Goal: Task Accomplishment & Management: Manage account settings

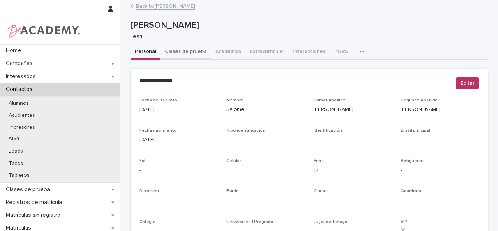
click at [186, 51] on button "Clases de prueba" at bounding box center [185, 51] width 51 height 15
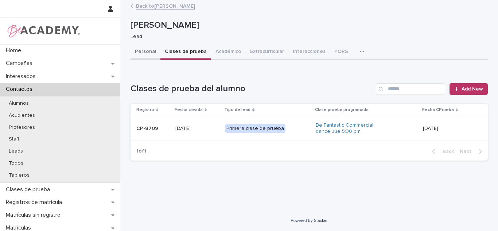
click at [134, 54] on button "Personal" at bounding box center [145, 51] width 30 height 15
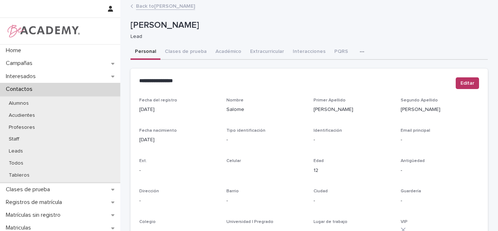
click at [163, 9] on link "Back to Frecia Maria Villegas Madrigal" at bounding box center [165, 5] width 59 height 8
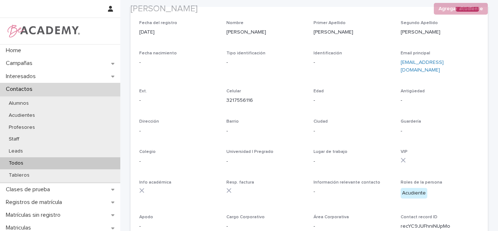
scroll to position [79, 0]
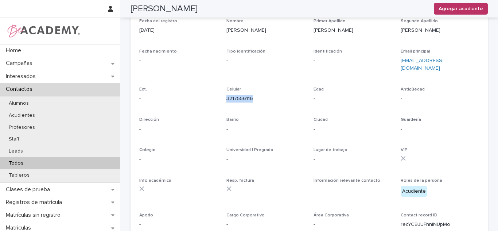
drag, startPoint x: 254, startPoint y: 101, endPoint x: 223, endPoint y: 92, distance: 32.5
click at [223, 92] on div "Fecha del registro 02/08/2025 Nombre Frecia Maria Primer Apellido Villegas Segu…" at bounding box center [309, 126] width 340 height 215
copy link "3217556116"
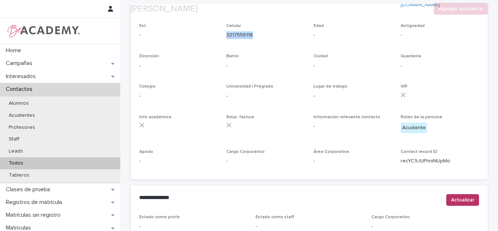
scroll to position [312, 0]
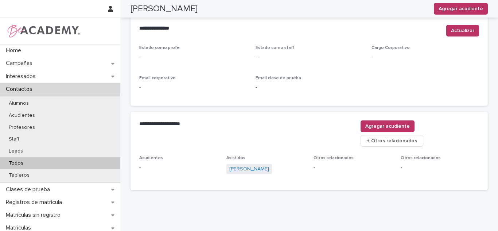
click at [245, 165] on link "[PERSON_NAME]" at bounding box center [249, 169] width 40 height 8
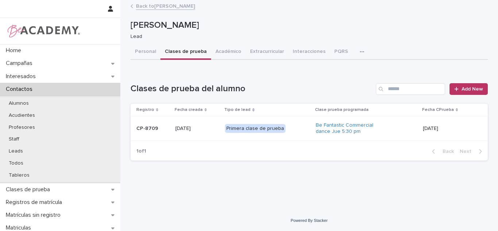
click at [187, 53] on button "Clases de prueba" at bounding box center [185, 51] width 51 height 15
click at [422, 137] on td "[DATE]" at bounding box center [454, 128] width 68 height 24
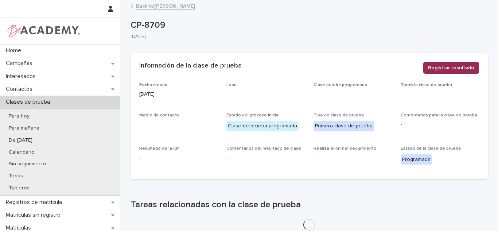
click at [463, 66] on span "Registrar resultado" at bounding box center [451, 67] width 46 height 7
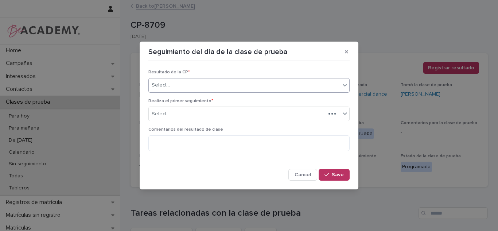
click at [289, 89] on div "Select..." at bounding box center [244, 85] width 191 height 12
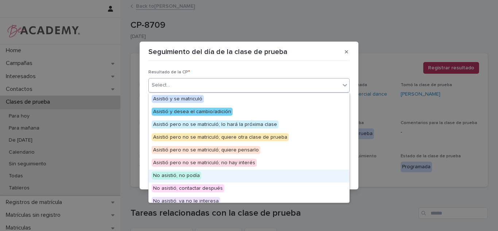
click at [200, 179] on div "No asistió, no podía" at bounding box center [249, 175] width 200 height 13
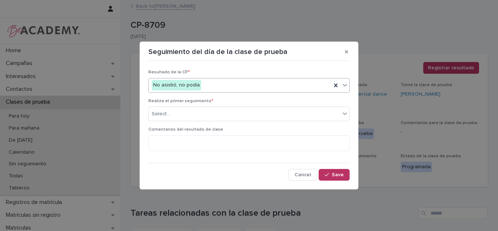
click at [190, 101] on span "Realiza el primer seguimiento *" at bounding box center [180, 101] width 65 height 4
click at [188, 121] on body "**********" at bounding box center [249, 115] width 498 height 231
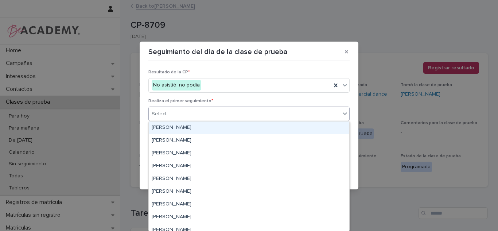
click at [183, 127] on div "Carolina Castillo Cuadrado" at bounding box center [249, 127] width 200 height 13
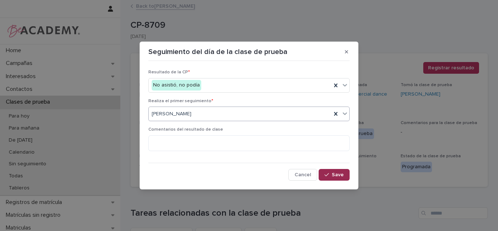
click at [343, 174] on span "Save" at bounding box center [338, 174] width 12 height 5
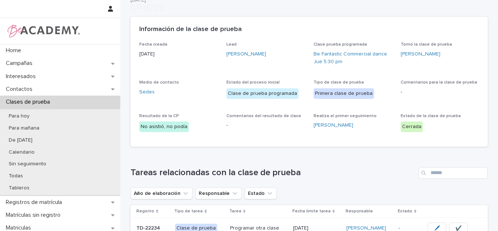
scroll to position [108, 0]
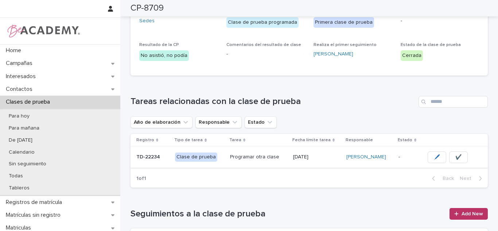
click at [456, 154] on span "✔️" at bounding box center [458, 156] width 6 height 7
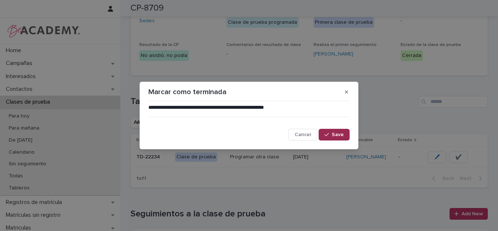
click at [330, 138] on button "Save" at bounding box center [334, 135] width 31 height 12
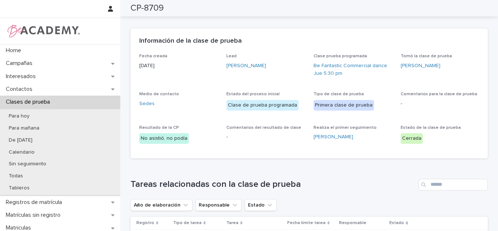
scroll to position [0, 0]
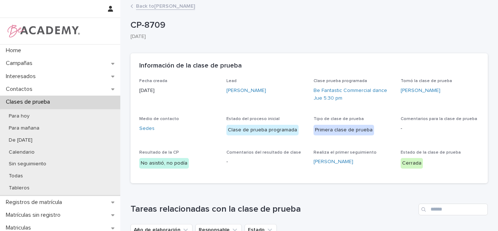
click at [181, 7] on link "Back to Salome Zuluaga Villegas" at bounding box center [165, 5] width 59 height 8
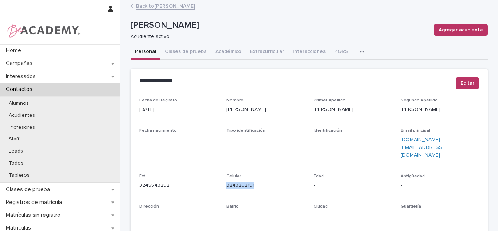
click at [160, 9] on link "Back to Salome Cano Salazar" at bounding box center [165, 5] width 59 height 8
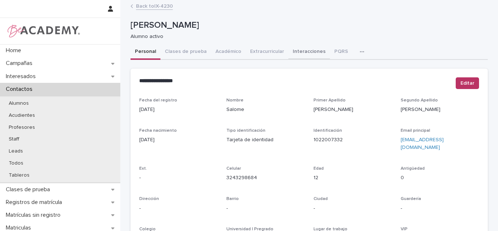
click at [293, 52] on button "Interacciones" at bounding box center [309, 51] width 42 height 15
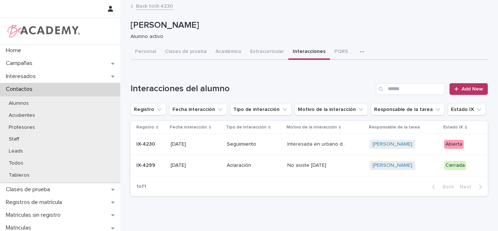
scroll to position [28, 0]
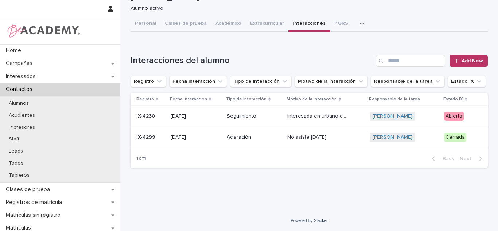
click at [453, 120] on div "Abierta" at bounding box center [454, 116] width 20 height 9
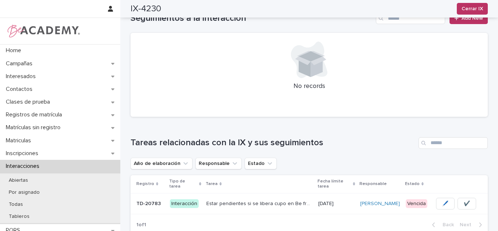
scroll to position [276, 0]
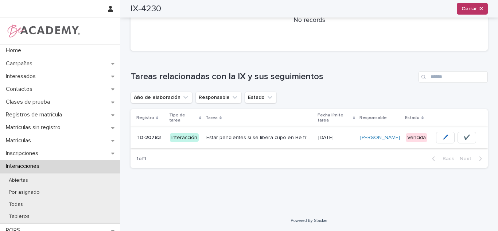
click at [467, 137] on button "✔️" at bounding box center [466, 138] width 19 height 12
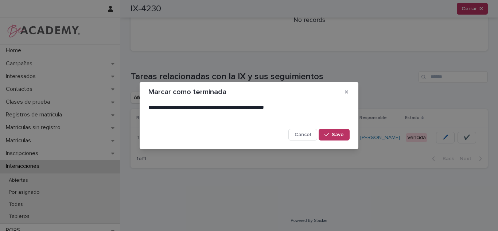
click at [341, 131] on button "Save" at bounding box center [334, 135] width 31 height 12
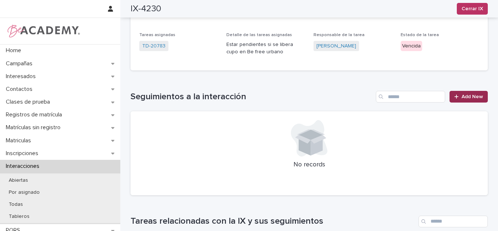
click at [472, 98] on span "Add New" at bounding box center [472, 96] width 22 height 5
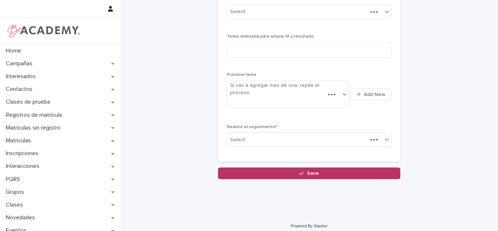
scroll to position [36, 0]
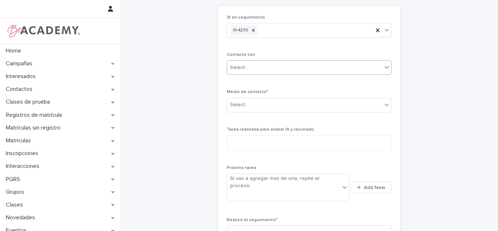
click at [243, 74] on div "Select..." at bounding box center [309, 67] width 165 height 15
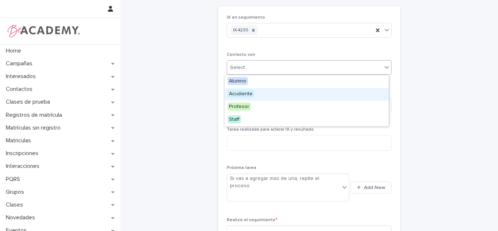
click at [241, 92] on span "Acudiente" at bounding box center [240, 94] width 27 height 8
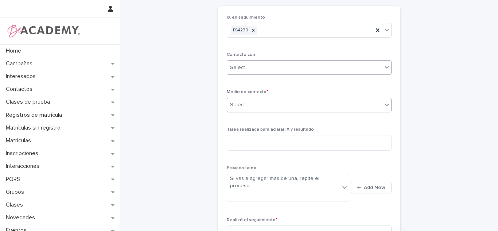
click at [247, 98] on div "Select..." at bounding box center [309, 105] width 165 height 15
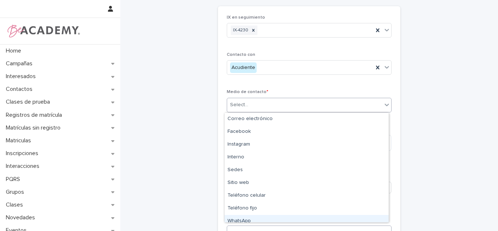
click at [249, 215] on div "WhatsApp" at bounding box center [307, 221] width 164 height 13
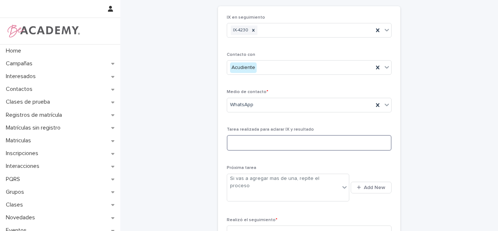
click at [251, 150] on textarea at bounding box center [309, 143] width 165 height 16
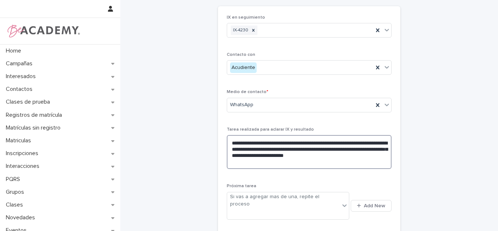
scroll to position [78, 0]
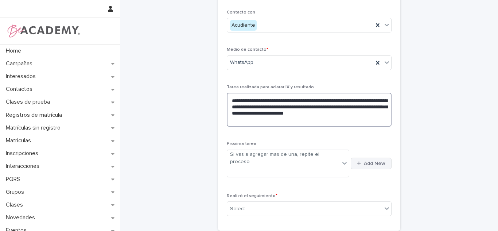
type textarea "**********"
click at [365, 157] on button "Add New" at bounding box center [371, 163] width 41 height 12
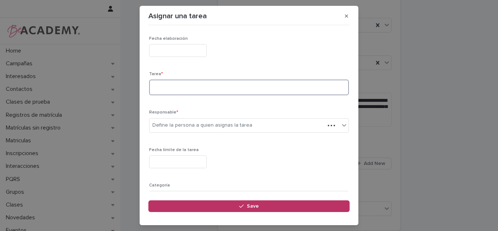
click at [193, 85] on textarea at bounding box center [249, 87] width 200 height 16
type textarea "**********"
type input "*"
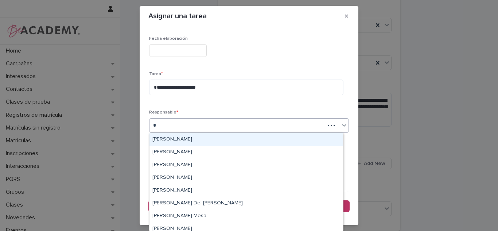
click at [186, 137] on div "Carolina Castillo Cuadrado" at bounding box center [246, 139] width 194 height 13
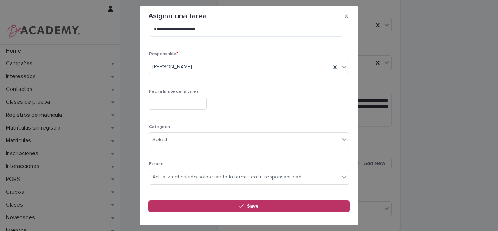
scroll to position [61, 0]
click at [176, 96] on input "text" at bounding box center [178, 100] width 58 height 13
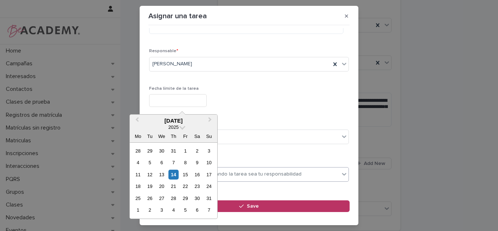
click at [170, 171] on div "14" at bounding box center [173, 174] width 10 height 10
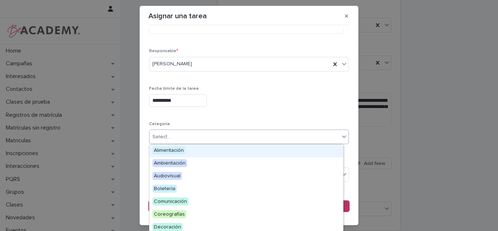
click at [186, 136] on div "Select..." at bounding box center [244, 137] width 190 height 12
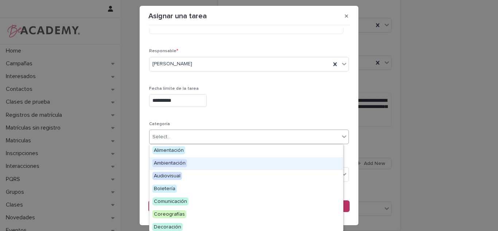
click at [225, 107] on div "**********" at bounding box center [249, 99] width 200 height 27
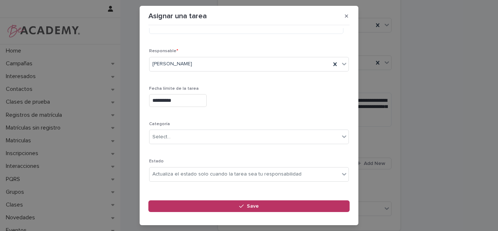
click at [205, 106] on input "**********" at bounding box center [178, 100] width 58 height 13
click at [257, 98] on div "**********" at bounding box center [249, 100] width 200 height 13
click at [207, 98] on input "**********" at bounding box center [178, 100] width 58 height 13
drag, startPoint x: 299, startPoint y: 114, endPoint x: 295, endPoint y: 118, distance: 5.7
click at [299, 117] on div "**********" at bounding box center [249, 81] width 200 height 212
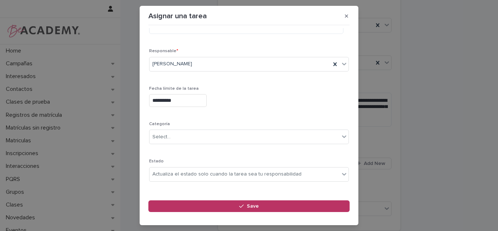
click at [174, 98] on input "**********" at bounding box center [178, 100] width 58 height 13
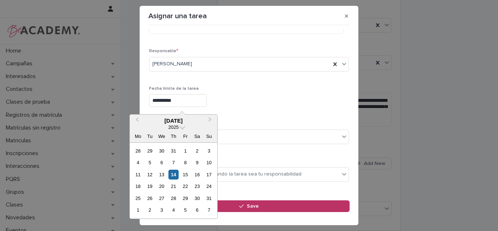
click at [269, 104] on div "**********" at bounding box center [249, 100] width 200 height 13
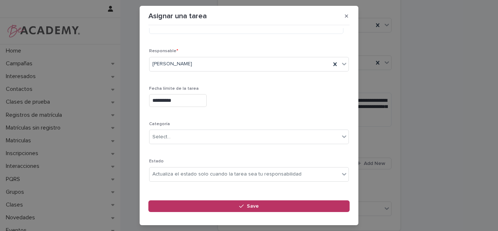
click at [158, 96] on input "**********" at bounding box center [178, 100] width 58 height 13
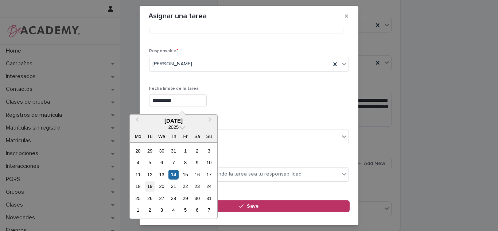
click at [154, 186] on div "19" at bounding box center [150, 186] width 10 height 10
click at [198, 102] on input "**********" at bounding box center [178, 100] width 58 height 13
click at [160, 188] on div "20" at bounding box center [162, 186] width 10 height 10
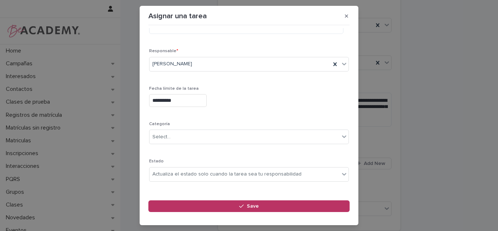
type input "**********"
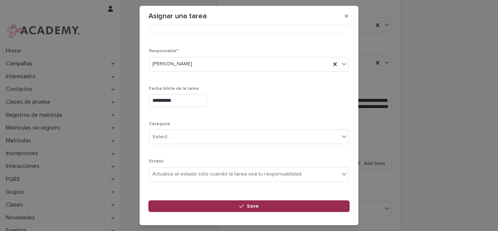
click at [260, 203] on button "Save" at bounding box center [248, 206] width 201 height 12
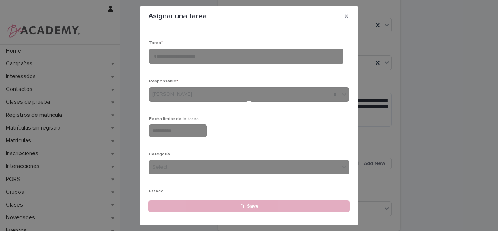
scroll to position [31, 0]
type input "**********"
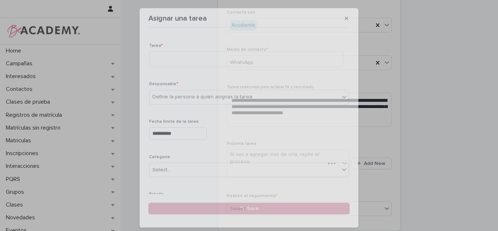
scroll to position [78, 0]
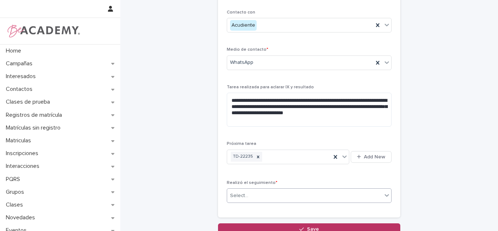
click at [261, 194] on div "Select..." at bounding box center [304, 196] width 155 height 12
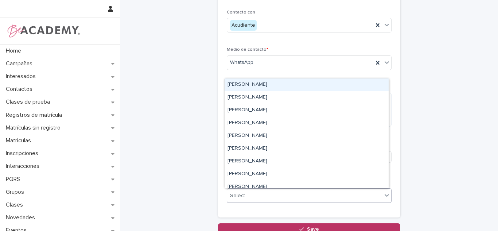
click at [252, 86] on div "Carolina Castillo Cuadrado" at bounding box center [307, 84] width 164 height 13
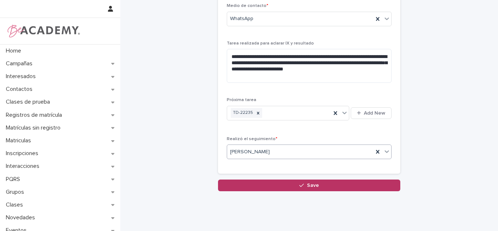
scroll to position [126, 0]
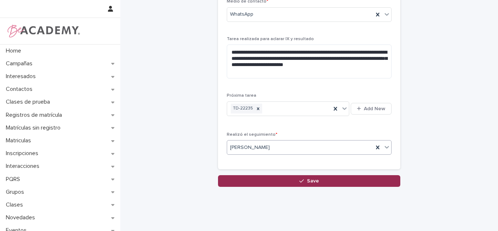
click at [331, 185] on button "Save" at bounding box center [309, 181] width 182 height 12
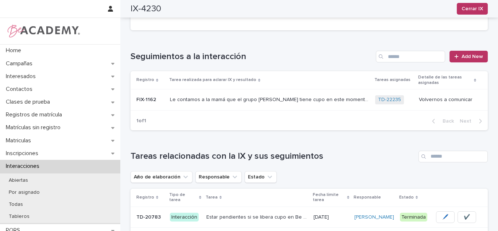
scroll to position [235, 0]
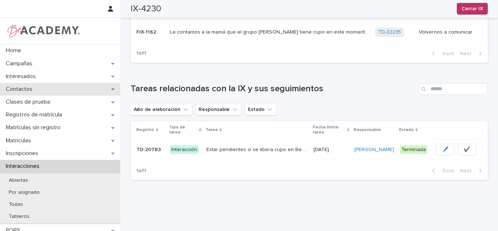
click at [24, 89] on p "Contactos" at bounding box center [20, 89] width 35 height 7
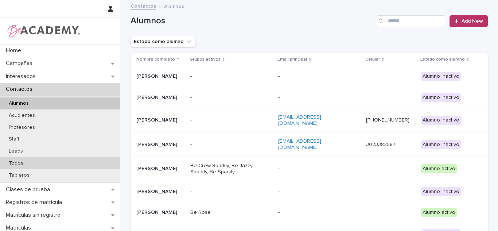
click at [21, 158] on div "Todos" at bounding box center [60, 163] width 120 height 12
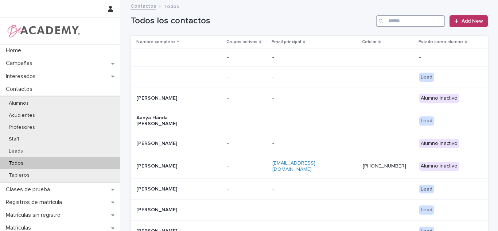
click at [407, 18] on input "Search" at bounding box center [410, 21] width 69 height 12
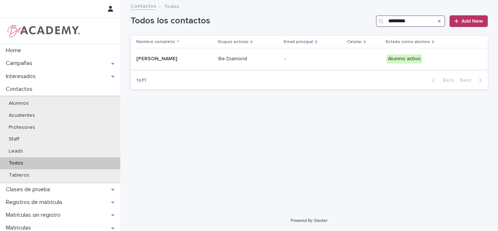
type input "*********"
click at [268, 56] on p "Be Diamond" at bounding box center [248, 59] width 60 height 6
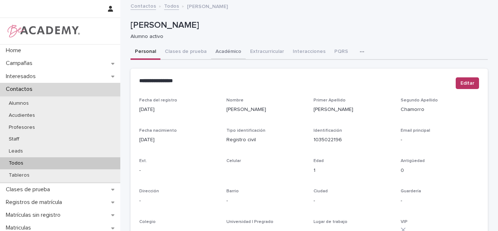
click at [224, 53] on button "Académico" at bounding box center [228, 51] width 35 height 15
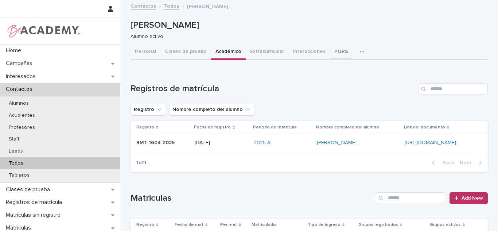
click at [330, 51] on button "PQRS" at bounding box center [341, 51] width 23 height 15
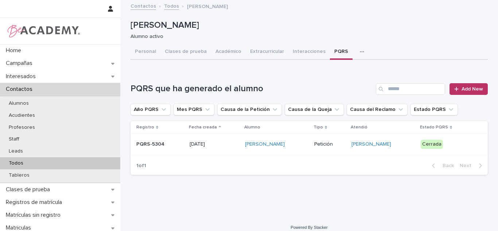
click at [426, 143] on div "Cerrada" at bounding box center [432, 144] width 22 height 9
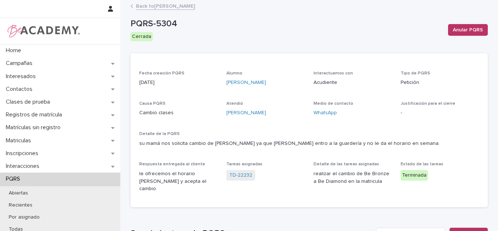
click at [172, 7] on link "Back to Julia Cabrera Chamorro" at bounding box center [165, 5] width 59 height 8
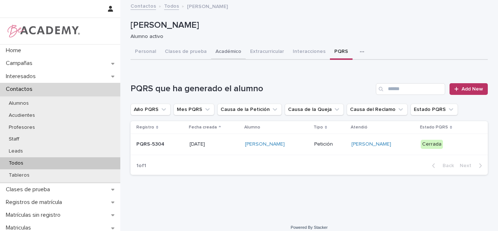
click at [220, 52] on button "Académico" at bounding box center [228, 51] width 35 height 15
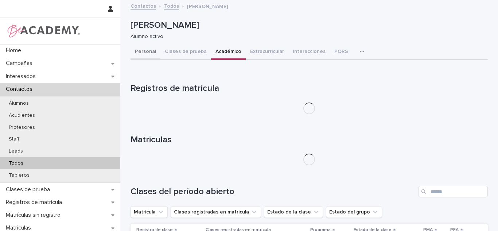
click at [151, 51] on button "Personal" at bounding box center [145, 51] width 30 height 15
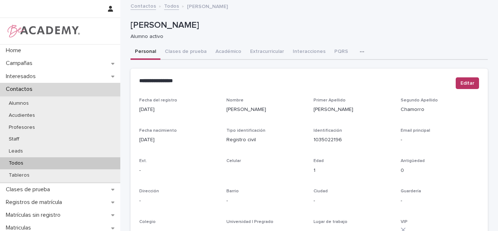
click at [63, 163] on div "Todos" at bounding box center [60, 163] width 120 height 12
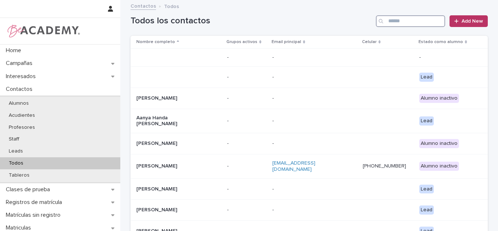
click at [401, 24] on input "Search" at bounding box center [410, 21] width 69 height 12
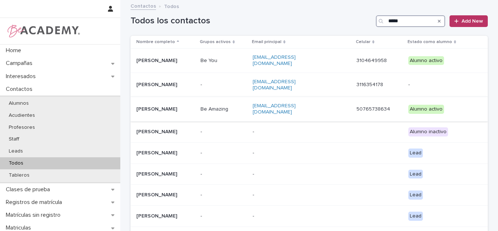
type input "*****"
click at [195, 106] on p "Matia Lopez Garcia" at bounding box center [165, 109] width 58 height 6
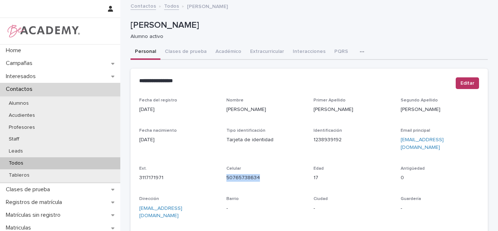
drag, startPoint x: 260, startPoint y: 178, endPoint x: 222, endPoint y: 175, distance: 38.0
click at [222, 175] on div "Fecha del registro 21/07/2025 Nombre Matia Primer Apellido Lopez Segundo Apelli…" at bounding box center [309, 209] width 340 height 223
copy link "50765738634"
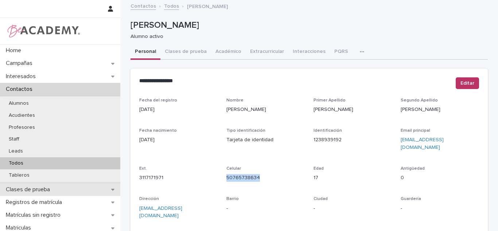
click at [35, 191] on p "Clases de prueba" at bounding box center [29, 189] width 53 height 7
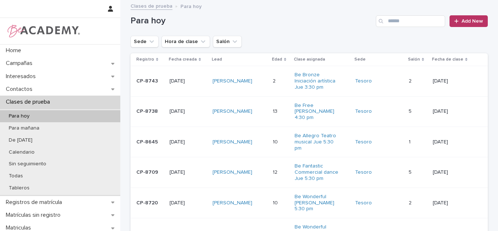
click at [52, 101] on p "Clases de prueba" at bounding box center [29, 101] width 53 height 7
click at [132, 42] on button "Sede" at bounding box center [144, 42] width 28 height 12
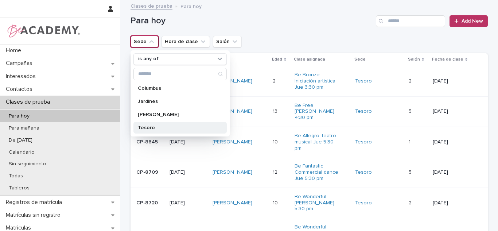
click at [150, 128] on p "Tesoro" at bounding box center [176, 127] width 77 height 5
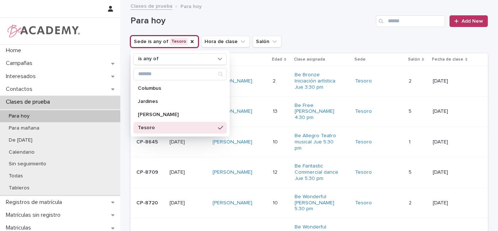
click at [293, 41] on div "Sede is any of Tesoro is any of Columbus Jardines Rosales Tesoro Hora de clase …" at bounding box center [308, 42] width 357 height 12
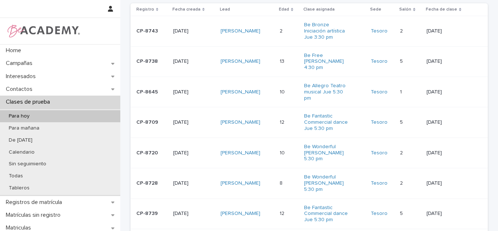
scroll to position [47, 0]
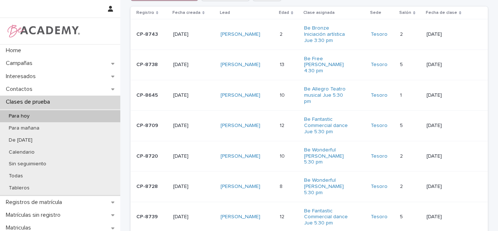
click at [283, 121] on p "12" at bounding box center [283, 125] width 6 height 8
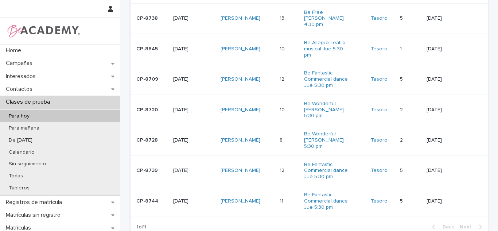
scroll to position [33, 0]
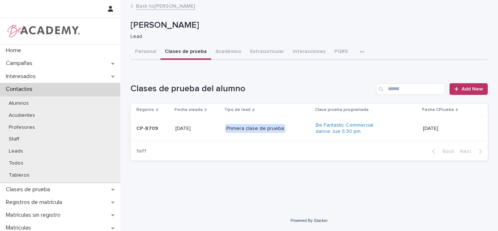
click at [362, 94] on h1 "Clases de prueba del alumno" at bounding box center [251, 88] width 242 height 11
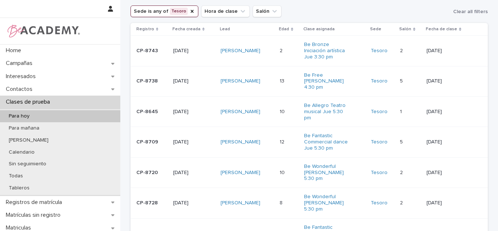
scroll to position [26, 0]
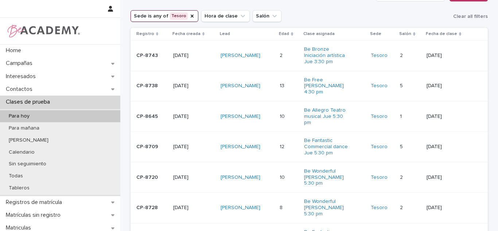
click at [267, 56] on div "Florencia Posada Acosta" at bounding box center [247, 56] width 53 height 12
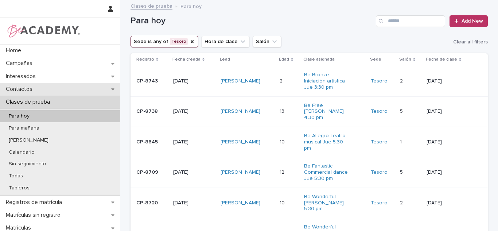
click at [74, 86] on div "Contactos" at bounding box center [60, 89] width 120 height 13
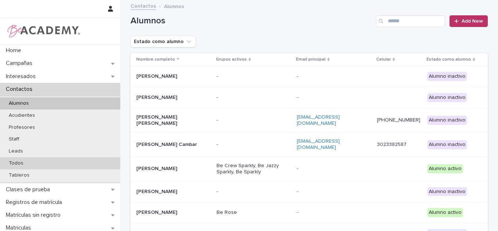
click at [14, 162] on p "Todos" at bounding box center [16, 163] width 26 height 6
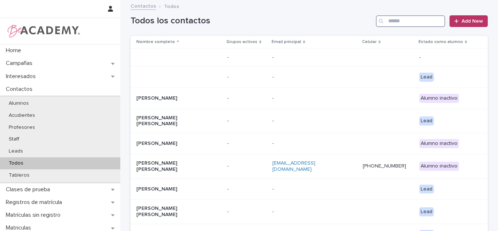
click at [410, 24] on input "Search" at bounding box center [410, 21] width 69 height 12
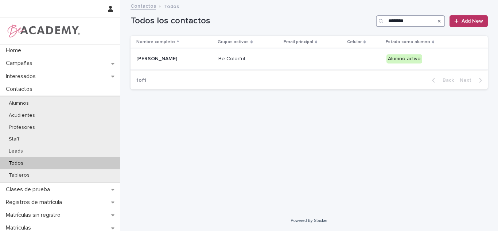
type input "********"
click at [212, 63] on div "Emma Rusinque Zapata" at bounding box center [174, 59] width 76 height 12
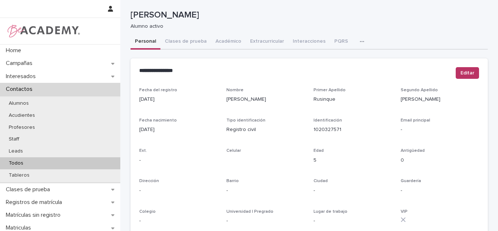
scroll to position [5, 0]
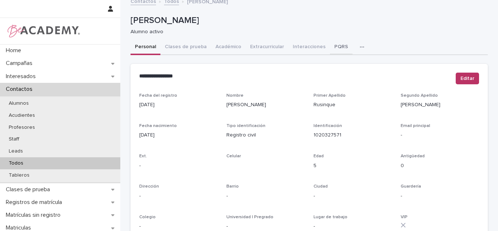
click at [330, 51] on button "PQRS" at bounding box center [341, 47] width 23 height 15
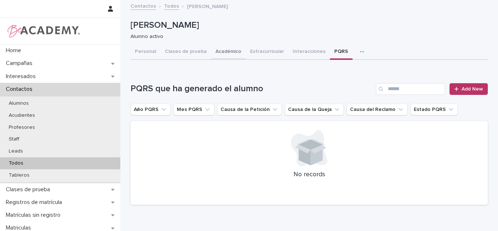
click at [229, 50] on button "Académico" at bounding box center [228, 51] width 35 height 15
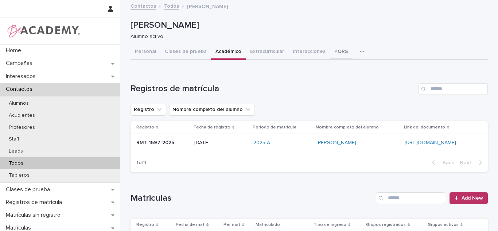
click at [338, 55] on button "PQRS" at bounding box center [341, 51] width 23 height 15
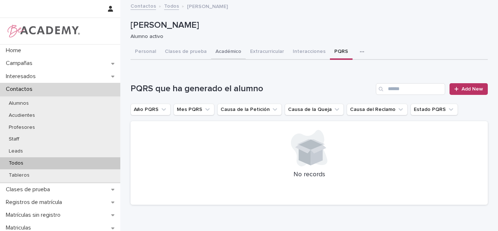
click at [220, 57] on button "Académico" at bounding box center [228, 51] width 35 height 15
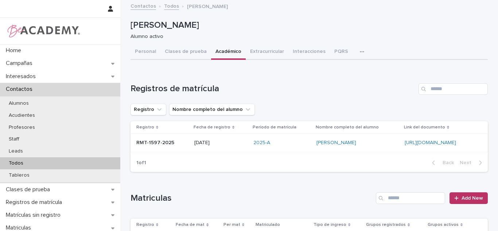
drag, startPoint x: 243, startPoint y: 54, endPoint x: 232, endPoint y: 54, distance: 11.7
click at [246, 54] on button "Extracurricular" at bounding box center [267, 51] width 43 height 15
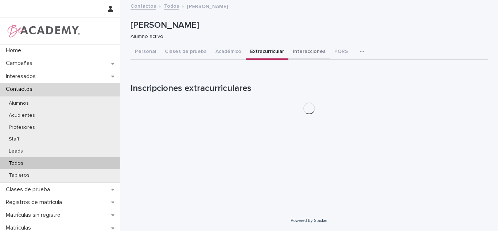
click at [213, 55] on button "Académico" at bounding box center [228, 51] width 35 height 15
click at [294, 57] on button "Interacciones" at bounding box center [309, 51] width 42 height 15
drag, startPoint x: 331, startPoint y: 58, endPoint x: 372, endPoint y: 2, distance: 69.0
click at [331, 58] on button "PQRS" at bounding box center [341, 51] width 23 height 15
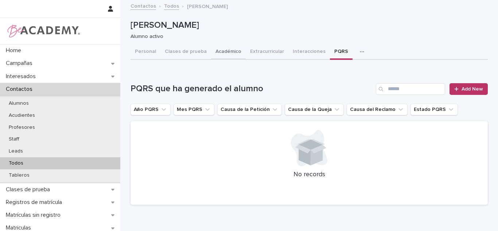
click at [230, 58] on button "Académico" at bounding box center [228, 51] width 35 height 15
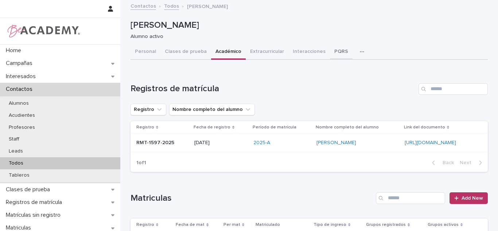
click at [340, 55] on button "PQRS" at bounding box center [341, 51] width 23 height 15
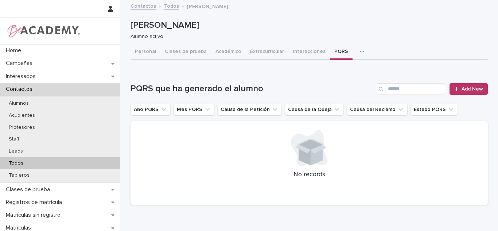
click at [218, 55] on button "Académico" at bounding box center [228, 51] width 35 height 15
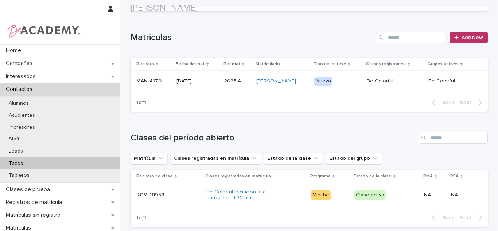
scroll to position [161, 0]
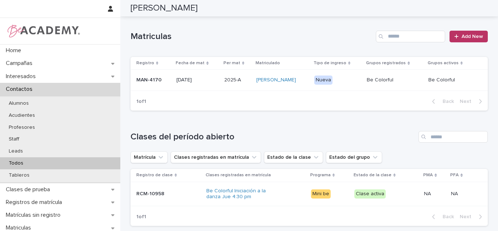
click at [224, 82] on p "2025-A" at bounding box center [233, 79] width 18 height 8
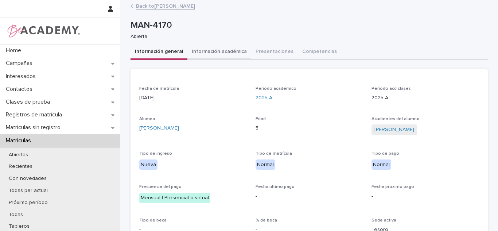
click at [219, 56] on button "Información académica" at bounding box center [219, 51] width 64 height 15
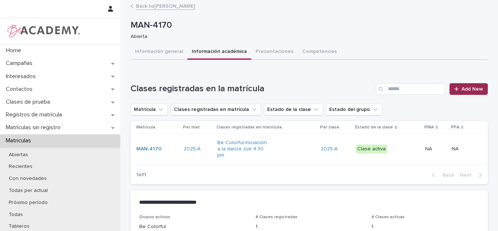
click at [464, 91] on link "Add New" at bounding box center [468, 89] width 38 height 12
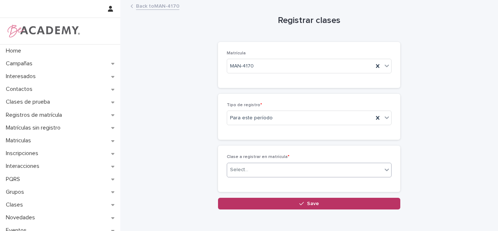
click at [249, 169] on div "Select..." at bounding box center [304, 170] width 155 height 12
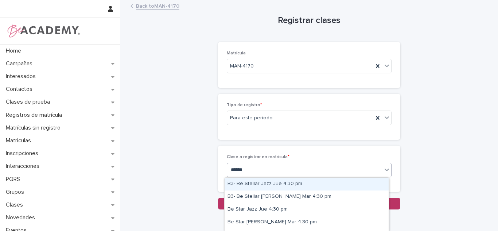
type input "*******"
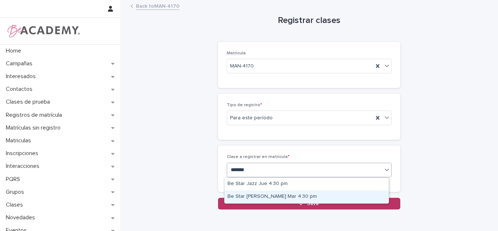
click at [255, 199] on div "Be Star Urbano Mar 4:30 pm" at bounding box center [307, 196] width 164 height 13
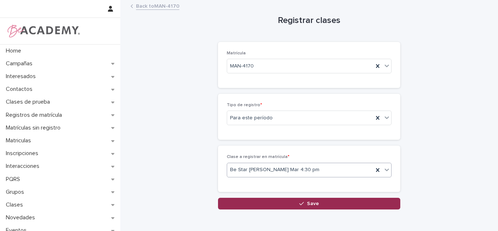
click at [257, 203] on button "Save" at bounding box center [309, 204] width 182 height 12
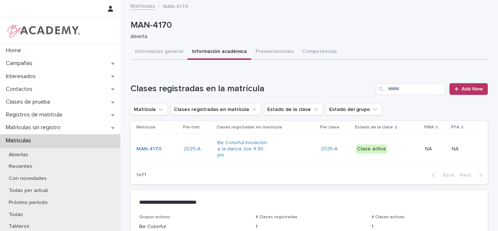
click at [454, 87] on icon at bounding box center [456, 88] width 4 height 5
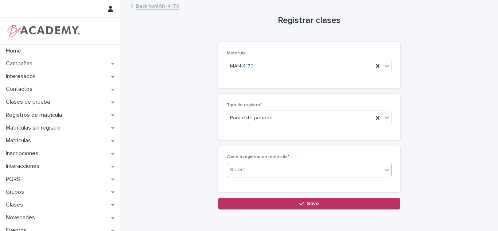
click at [233, 169] on div "Select..." at bounding box center [239, 170] width 18 height 8
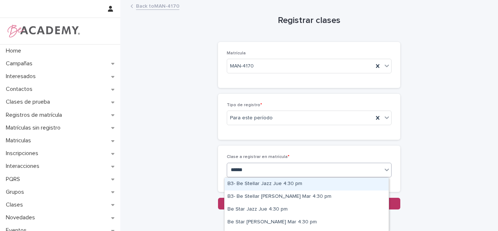
type input "*******"
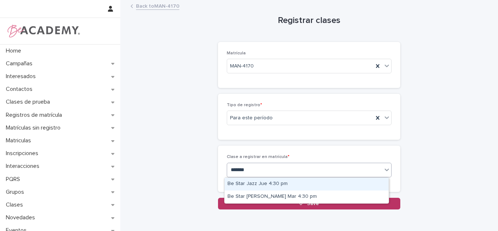
click at [254, 187] on div "Be Star Jazz Jue 4:30 pm" at bounding box center [307, 184] width 164 height 13
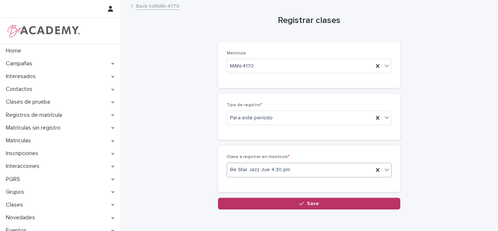
click at [252, 198] on button "Save" at bounding box center [309, 204] width 182 height 12
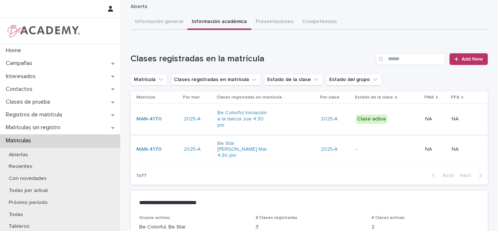
scroll to position [42, 0]
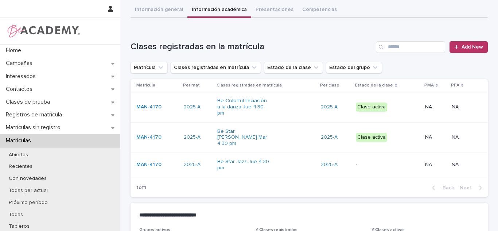
click at [293, 108] on div "Be Colorful Iniciación a la danza Jue 4:30 pm" at bounding box center [266, 107] width 98 height 24
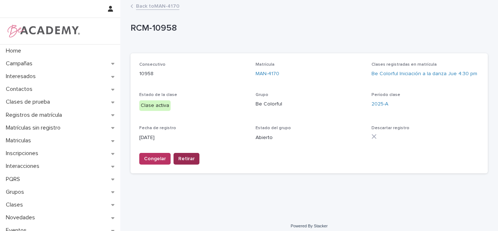
click at [178, 158] on span "Retirar" at bounding box center [186, 158] width 16 height 7
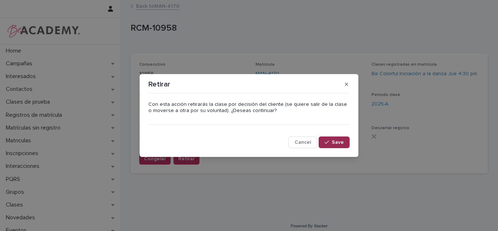
click at [338, 142] on span "Save" at bounding box center [338, 142] width 12 height 5
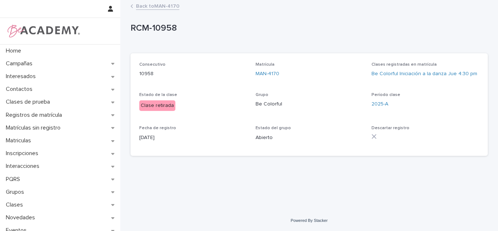
click at [164, 4] on link "Back to MAN-4170" at bounding box center [157, 5] width 43 height 8
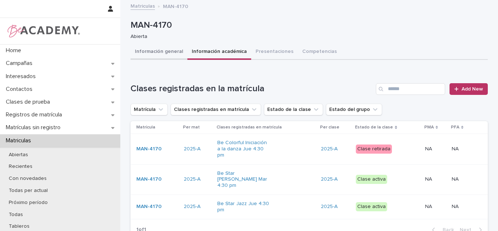
click at [159, 57] on button "Información general" at bounding box center [158, 51] width 57 height 15
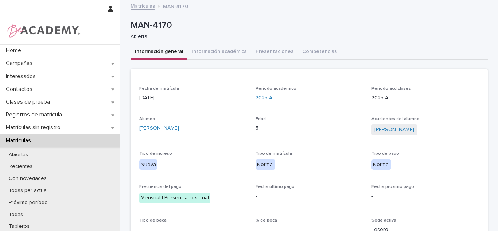
click at [170, 127] on link "Emma Rusinque Zapata" at bounding box center [159, 128] width 40 height 8
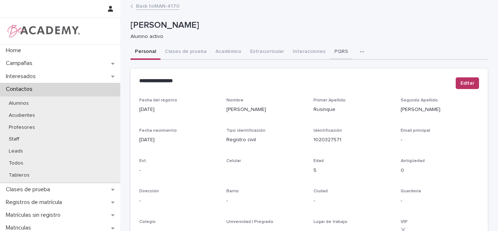
click at [331, 53] on button "PQRS" at bounding box center [341, 51] width 23 height 15
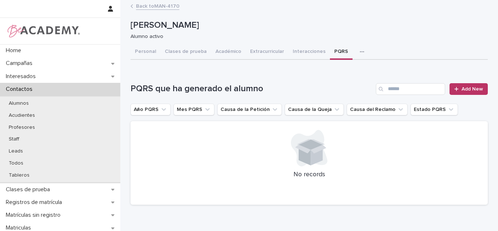
click at [469, 85] on link "Add New" at bounding box center [468, 89] width 38 height 12
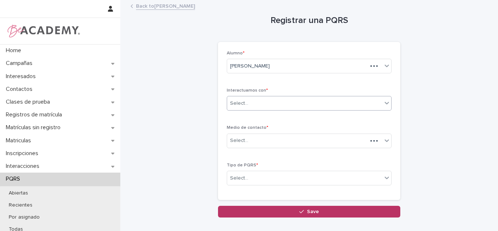
click at [247, 101] on div "Select..." at bounding box center [304, 103] width 155 height 12
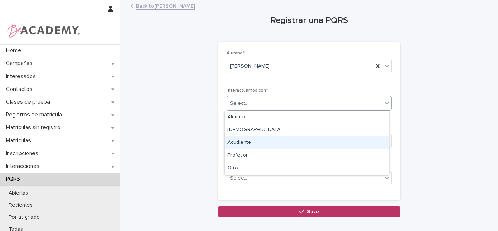
click at [243, 140] on div "Acudiente" at bounding box center [307, 142] width 164 height 13
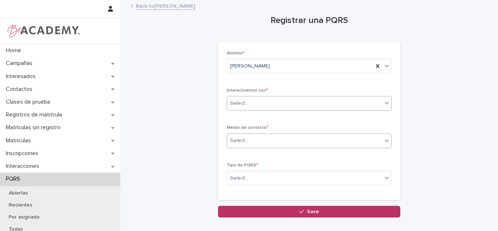
click at [243, 144] on div "Select..." at bounding box center [239, 141] width 18 height 8
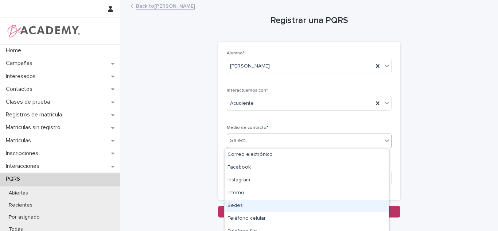
click at [233, 202] on div "Sedes" at bounding box center [307, 205] width 164 height 13
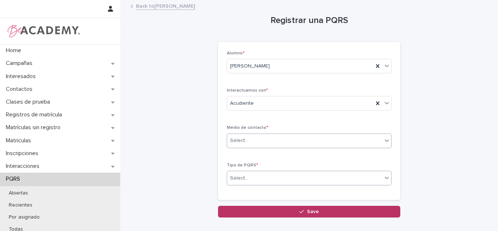
click at [241, 182] on div "Select..." at bounding box center [239, 178] width 18 height 8
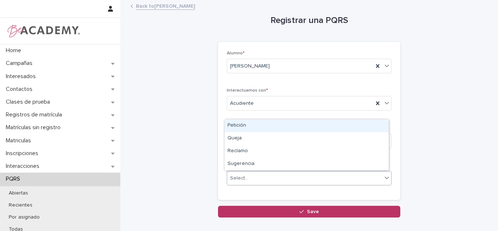
click at [242, 126] on div "Petición" at bounding box center [307, 125] width 164 height 13
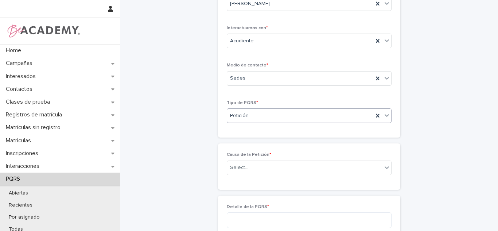
scroll to position [67, 0]
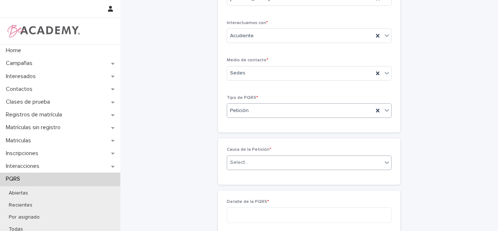
click at [249, 165] on input "text" at bounding box center [249, 162] width 1 height 6
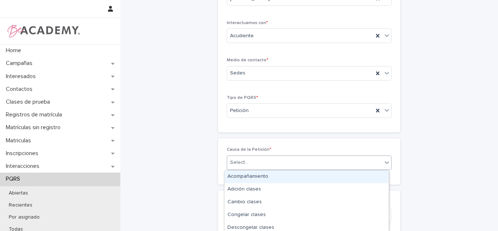
scroll to position [162, 0]
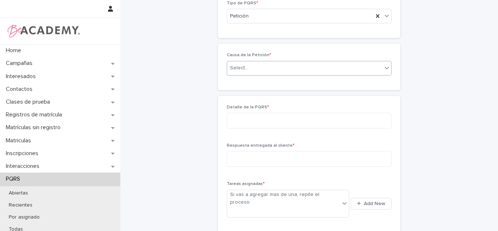
click at [249, 67] on div "Select..." at bounding box center [304, 68] width 155 height 12
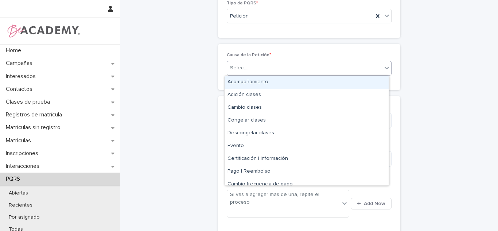
click at [249, 68] on input "text" at bounding box center [249, 68] width 1 height 6
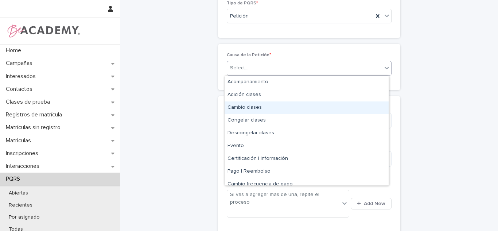
click at [241, 111] on div "Cambio clases" at bounding box center [307, 107] width 164 height 13
click at [242, 122] on textarea at bounding box center [309, 121] width 165 height 16
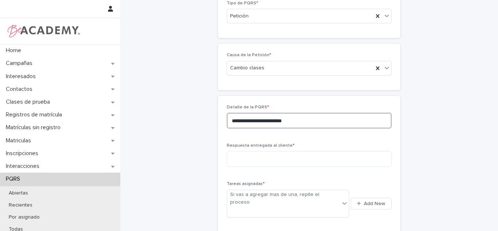
click at [242, 122] on textarea "**********" at bounding box center [309, 121] width 165 height 16
click at [305, 121] on textarea "**********" at bounding box center [309, 121] width 165 height 16
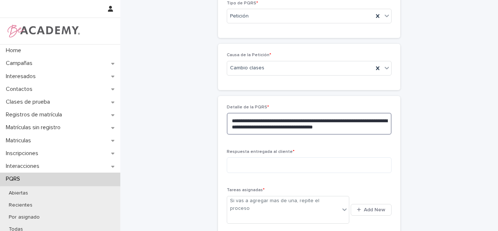
type textarea "**********"
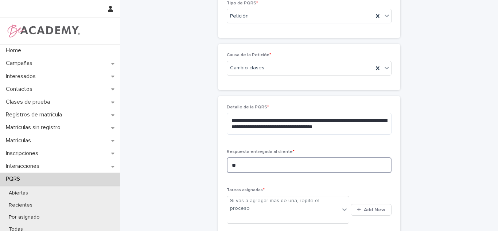
type textarea "*"
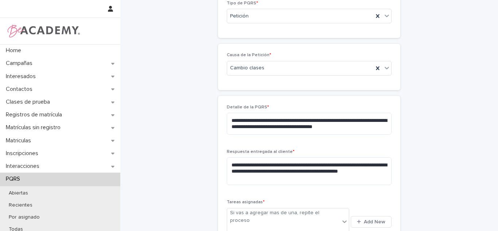
click at [276, 103] on div "**********" at bounding box center [309, 211] width 182 height 230
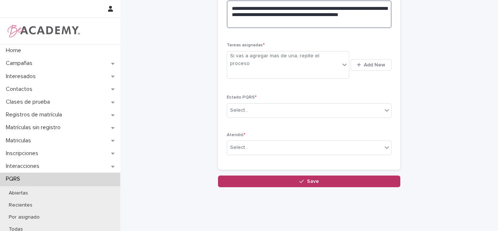
click at [256, 20] on textarea "**********" at bounding box center [309, 14] width 165 height 28
type textarea "**********"
click at [351, 59] on button "Add New" at bounding box center [371, 65] width 41 height 12
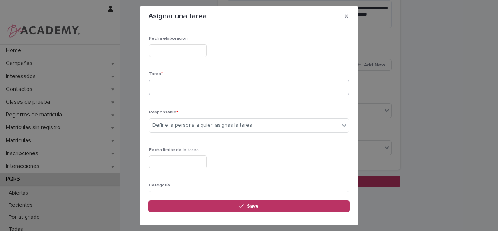
drag, startPoint x: 169, startPoint y: 97, endPoint x: 164, endPoint y: 90, distance: 8.8
click at [168, 95] on div "Tarea *" at bounding box center [249, 86] width 200 height 30
click at [163, 89] on textarea at bounding box center [249, 87] width 200 height 16
type textarea "**********"
type input "*"
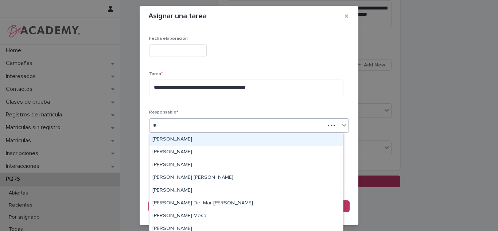
click at [179, 138] on div "Carolina Castillo Cuadrado" at bounding box center [246, 139] width 194 height 13
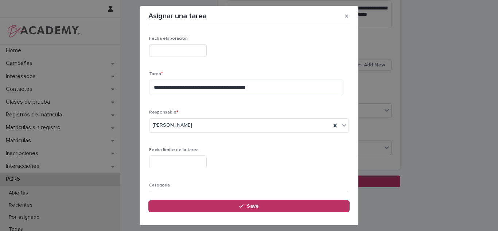
scroll to position [74, 0]
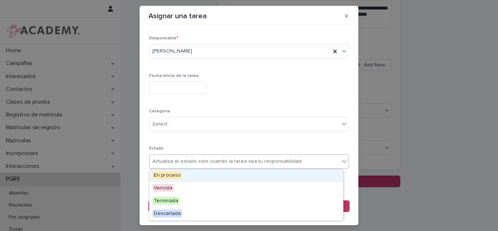
click at [179, 164] on div "Actualiza el estado solo cuando la tarea sea tu responsabilidad" at bounding box center [226, 161] width 149 height 8
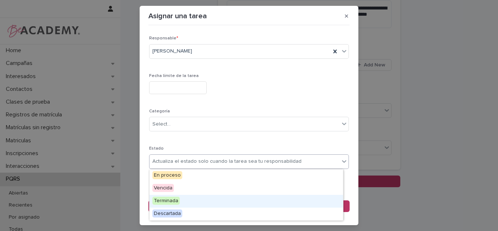
click at [162, 197] on span "Terminada" at bounding box center [165, 200] width 27 height 8
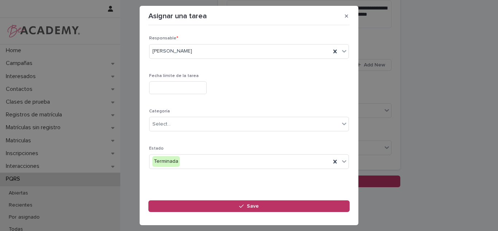
scroll to position [13, 0]
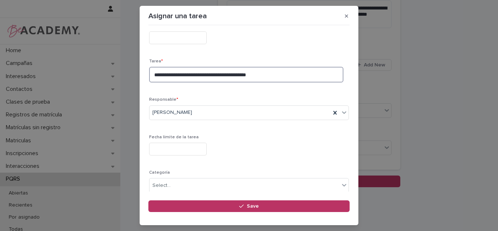
click at [301, 80] on textarea "**********" at bounding box center [246, 75] width 194 height 16
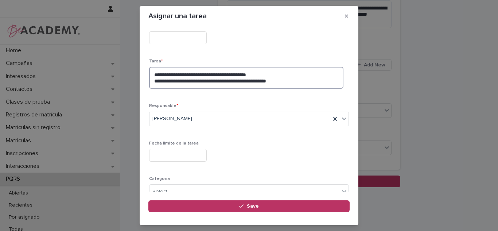
type textarea "**********"
click at [183, 163] on div "Fecha límite de la tarea" at bounding box center [249, 154] width 200 height 27
click at [180, 153] on input "text" at bounding box center [178, 155] width 58 height 13
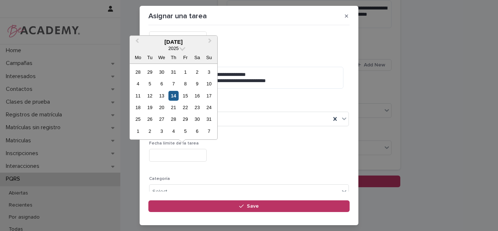
click at [176, 93] on div "14" at bounding box center [173, 96] width 10 height 10
type input "**********"
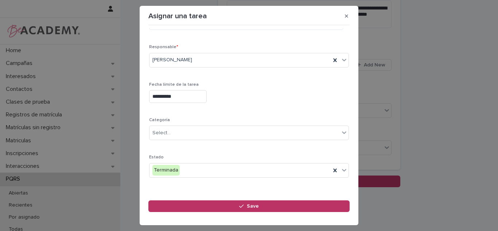
scroll to position [80, 0]
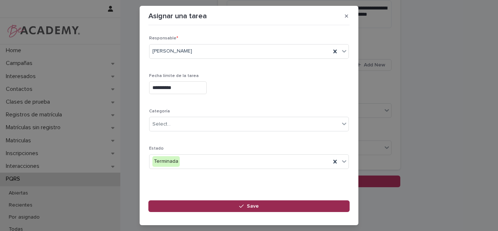
click at [218, 204] on button "Save" at bounding box center [248, 206] width 201 height 12
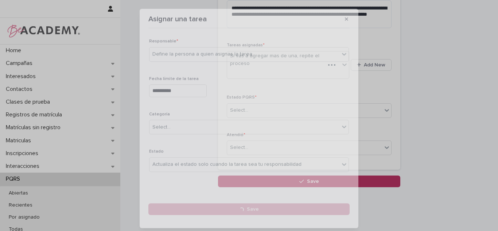
scroll to position [0, 0]
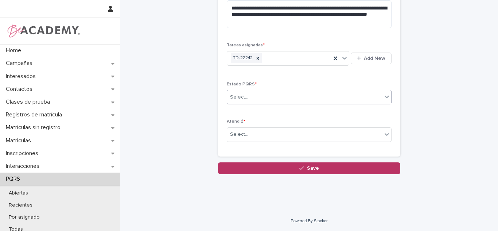
click at [375, 97] on div "Select..." at bounding box center [304, 97] width 155 height 12
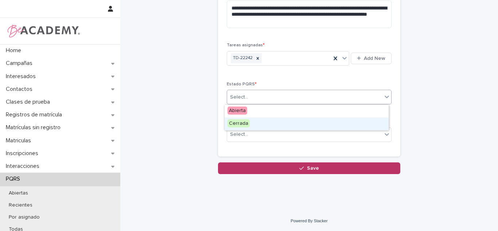
click at [261, 120] on div "Cerrada" at bounding box center [307, 123] width 164 height 13
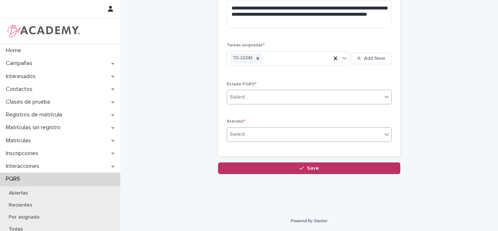
click at [255, 132] on div "Select..." at bounding box center [304, 134] width 155 height 12
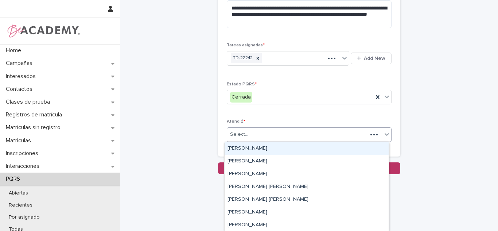
click at [251, 145] on div "Carolina Castillo Cuadrado" at bounding box center [307, 148] width 164 height 13
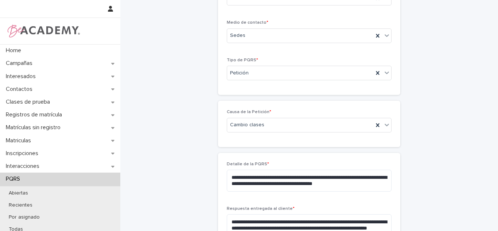
scroll to position [319, 0]
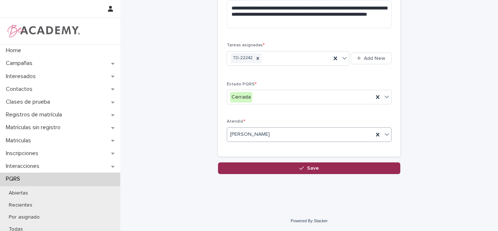
click at [329, 163] on button "Save" at bounding box center [309, 168] width 182 height 12
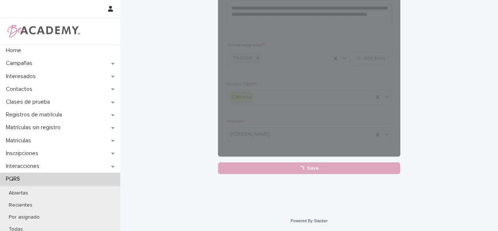
scroll to position [0, 0]
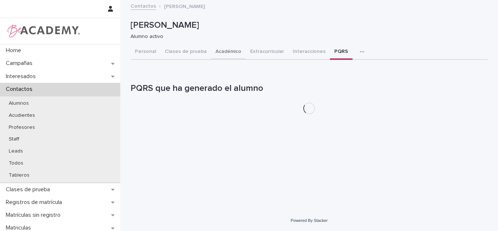
click at [220, 54] on button "Académico" at bounding box center [228, 51] width 35 height 15
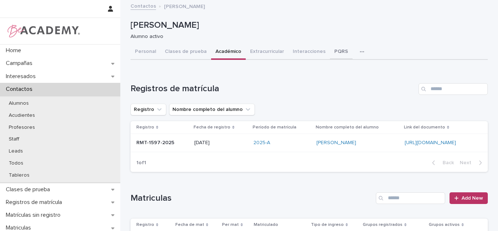
click at [336, 52] on button "PQRS" at bounding box center [341, 51] width 23 height 15
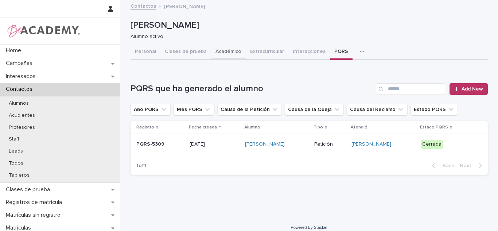
click at [211, 55] on button "Académico" at bounding box center [228, 51] width 35 height 15
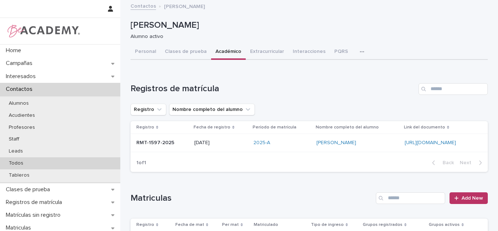
click at [23, 161] on p "Todos" at bounding box center [16, 163] width 26 height 6
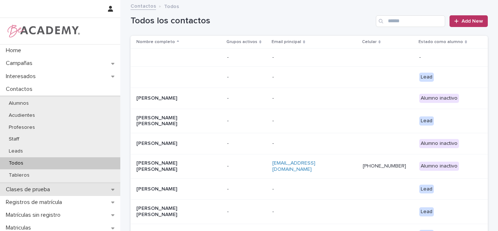
click at [69, 190] on div "Clases de prueba" at bounding box center [60, 189] width 120 height 13
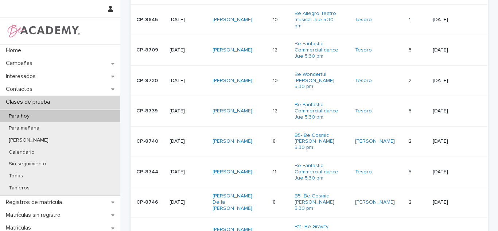
scroll to position [135, 0]
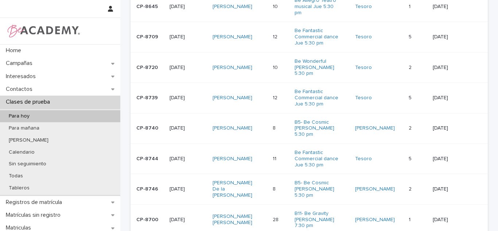
click at [280, 97] on div "12 12" at bounding box center [281, 98] width 16 height 12
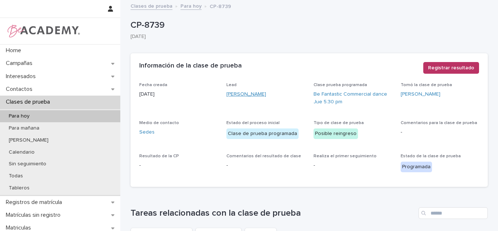
click at [238, 91] on link "[PERSON_NAME]" at bounding box center [246, 94] width 40 height 8
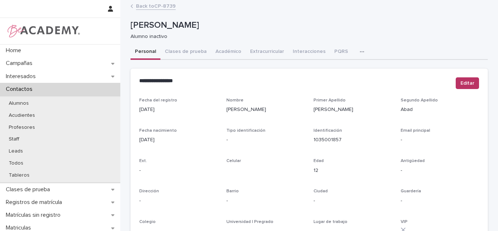
click at [155, 4] on link "Back to CP-8739" at bounding box center [156, 5] width 40 height 8
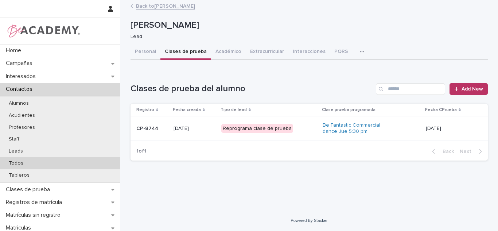
click at [13, 167] on div "Todos" at bounding box center [60, 163] width 120 height 12
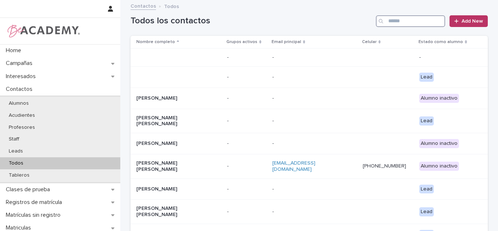
click at [400, 22] on input "Search" at bounding box center [410, 21] width 69 height 12
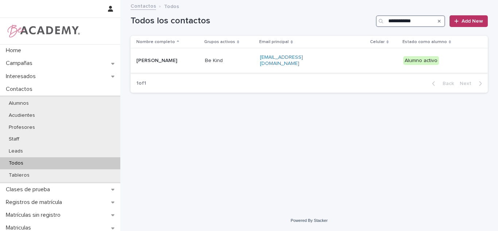
type input "**********"
click at [180, 59] on p "[PERSON_NAME]" at bounding box center [167, 61] width 63 height 6
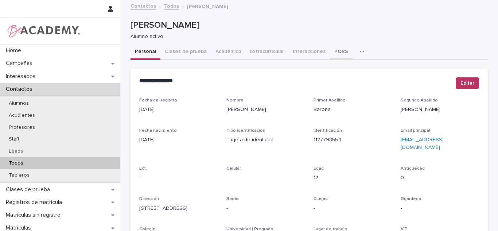
click at [330, 47] on button "PQRS" at bounding box center [341, 51] width 23 height 15
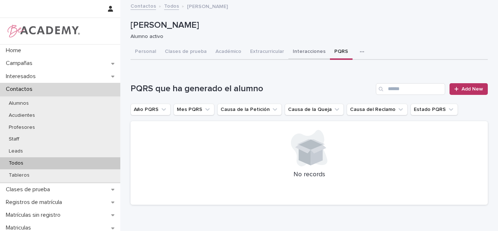
click at [301, 58] on button "Interacciones" at bounding box center [309, 51] width 42 height 15
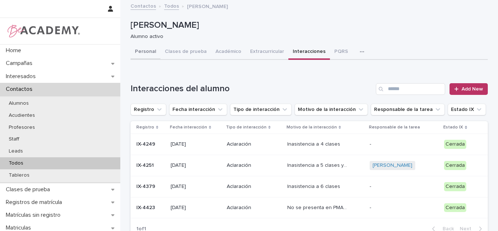
click at [143, 53] on button "Personal" at bounding box center [145, 51] width 30 height 15
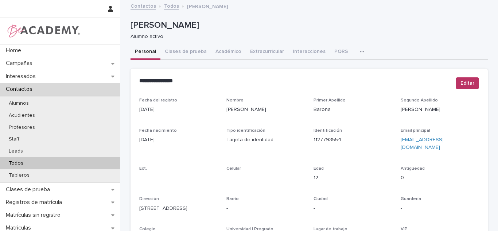
click at [230, 47] on button "Académico" at bounding box center [228, 51] width 35 height 15
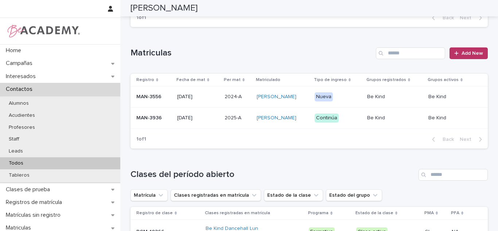
scroll to position [236, 0]
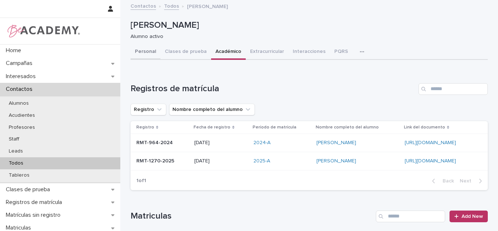
click at [140, 52] on button "Personal" at bounding box center [145, 51] width 30 height 15
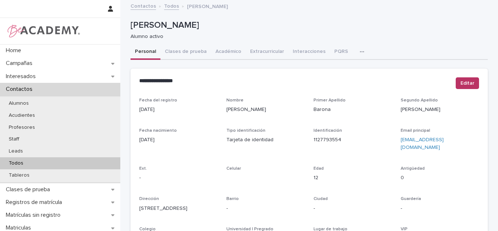
scroll to position [339, 0]
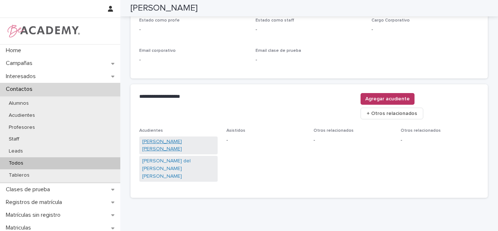
click at [183, 138] on link "[PERSON_NAME] [PERSON_NAME]" at bounding box center [178, 145] width 73 height 15
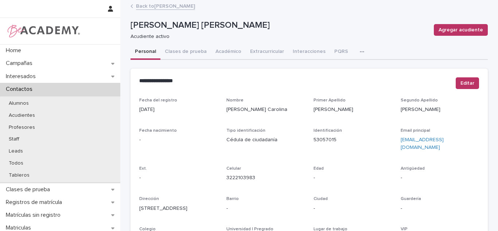
click at [73, 7] on div at bounding box center [60, 8] width 120 height 17
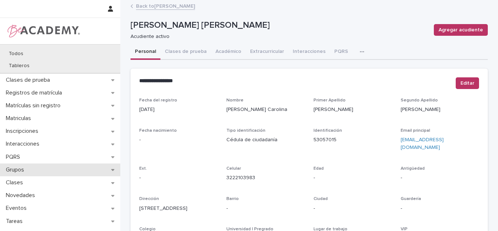
click at [32, 172] on div "Grupos" at bounding box center [60, 169] width 120 height 13
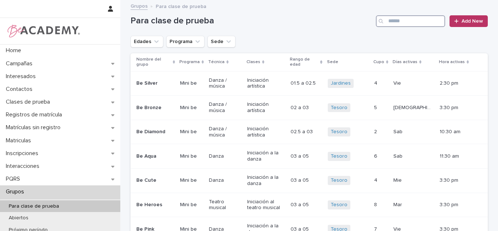
click at [411, 24] on input "Search" at bounding box center [410, 21] width 69 height 12
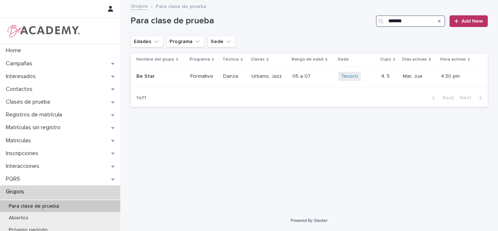
type input "*******"
click at [440, 19] on icon "Search" at bounding box center [439, 21] width 3 height 4
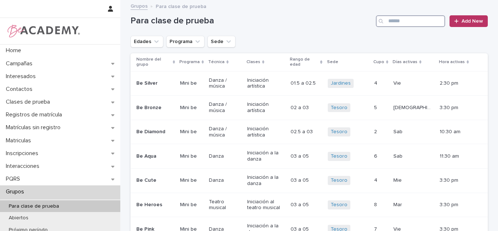
click at [424, 18] on input "Search" at bounding box center [410, 21] width 69 height 12
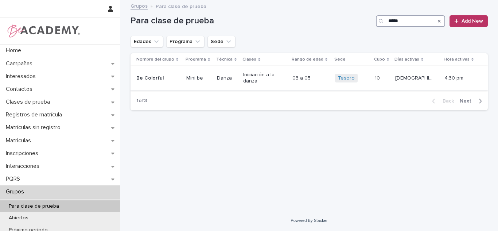
type input "*****"
click at [234, 84] on div "Danza" at bounding box center [227, 78] width 20 height 12
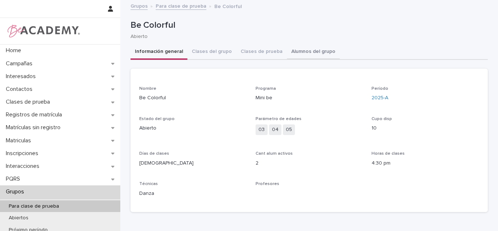
click at [294, 54] on button "Alumnos del grupo" at bounding box center [313, 51] width 53 height 15
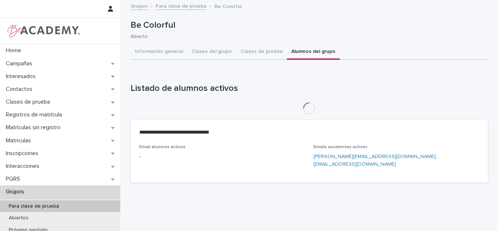
scroll to position [7, 0]
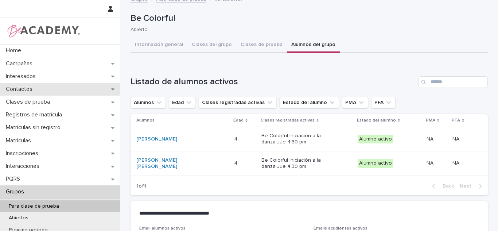
click at [7, 93] on div "Contactos" at bounding box center [60, 89] width 120 height 13
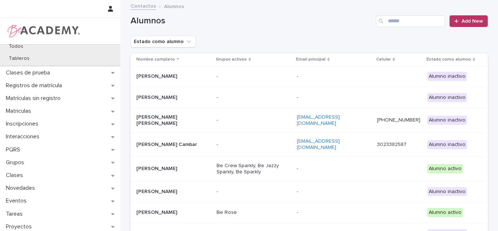
scroll to position [118, 0]
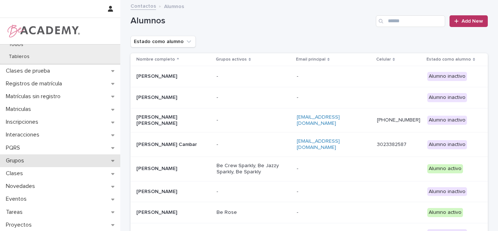
click at [35, 161] on div "Grupos" at bounding box center [60, 160] width 120 height 13
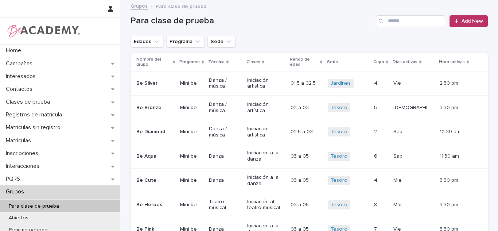
click at [426, 23] on input "Search" at bounding box center [410, 21] width 69 height 12
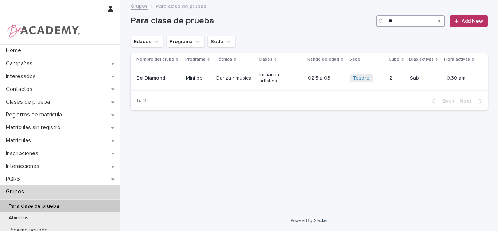
type input "*"
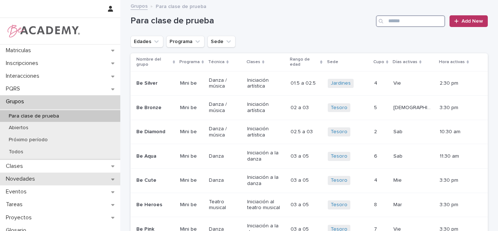
scroll to position [92, 0]
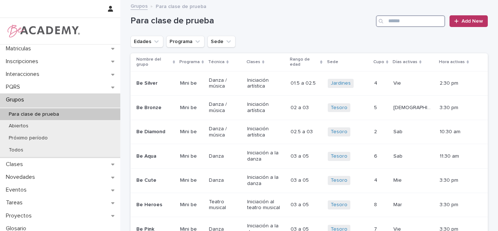
click at [426, 22] on input "Search" at bounding box center [410, 21] width 69 height 12
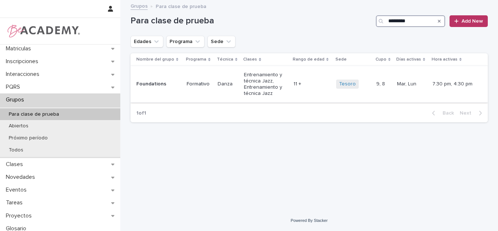
type input "*********"
click at [382, 92] on td "9, 8 9, 8" at bounding box center [383, 84] width 21 height 36
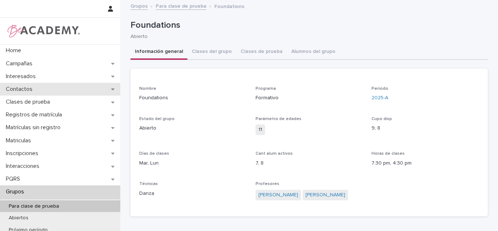
click at [34, 93] on p "Contactos" at bounding box center [20, 89] width 35 height 7
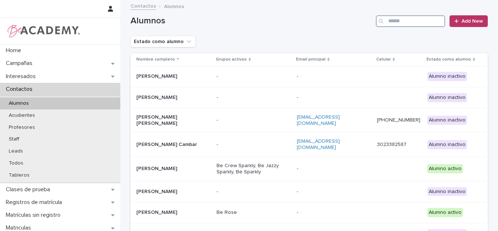
click at [394, 22] on input "Search" at bounding box center [410, 21] width 69 height 12
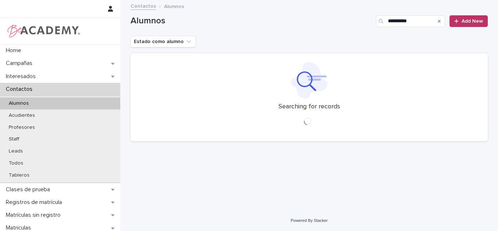
click at [169, 82] on div at bounding box center [309, 80] width 340 height 36
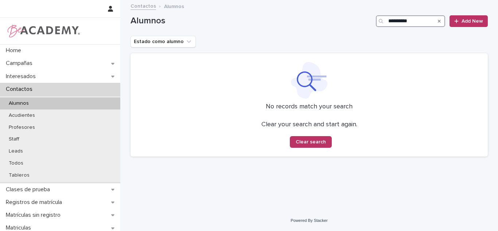
click at [420, 23] on input "**********" at bounding box center [410, 21] width 69 height 12
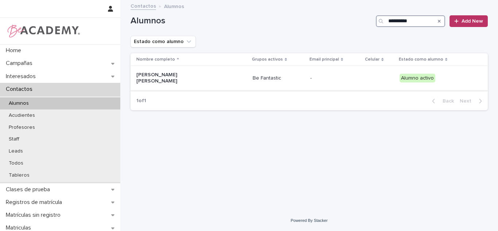
type input "**********"
click at [255, 76] on p "Be Fantastic" at bounding box center [279, 78] width 52 height 6
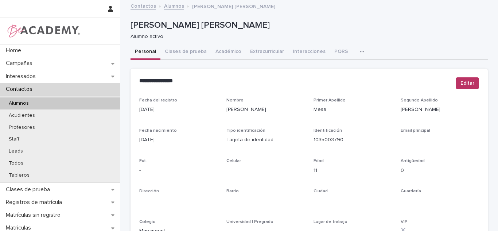
click at [219, 52] on button "Académico" at bounding box center [228, 51] width 35 height 15
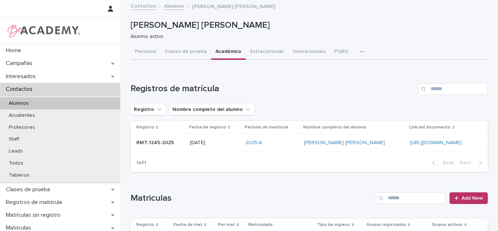
scroll to position [85, 0]
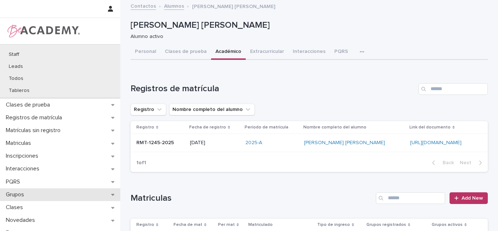
click at [52, 196] on div "Grupos" at bounding box center [60, 194] width 120 height 13
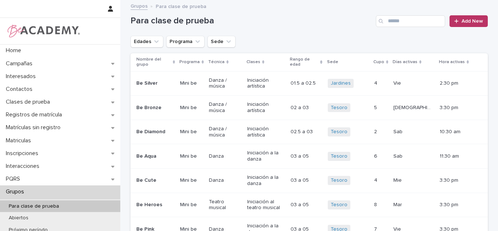
drag, startPoint x: 142, startPoint y: 44, endPoint x: 143, endPoint y: 58, distance: 13.9
click at [142, 44] on button "Edades" at bounding box center [146, 42] width 33 height 12
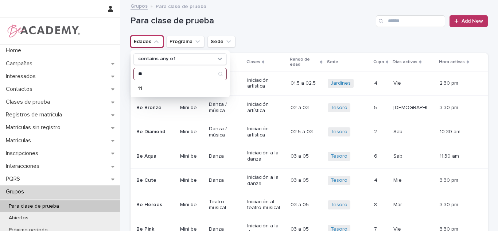
type input "**"
click at [147, 89] on p "11" at bounding box center [176, 88] width 77 height 5
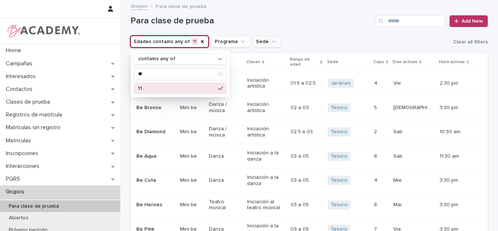
click at [255, 42] on button "Sede" at bounding box center [267, 42] width 28 height 12
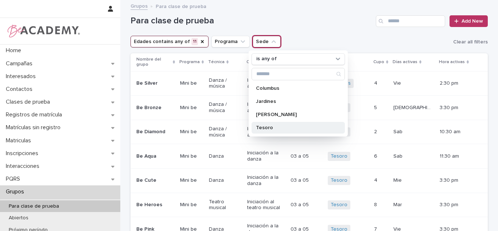
click at [273, 123] on div "Tesoro" at bounding box center [297, 128] width 93 height 12
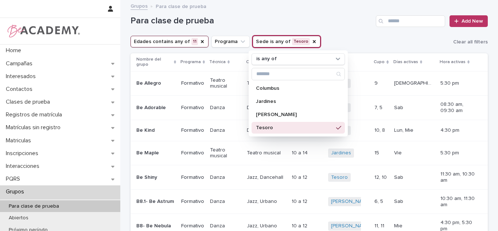
click at [330, 47] on div "Edades contains any of 11 Programa Sede is any of Tesoro is any of Columbus Jar…" at bounding box center [308, 42] width 357 height 12
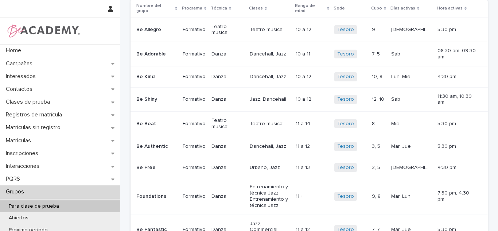
scroll to position [56, 0]
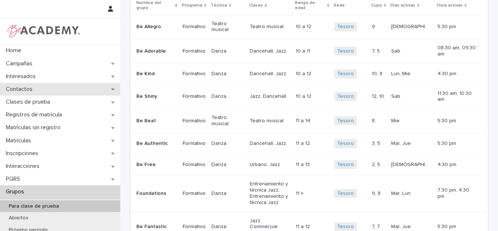
click at [33, 86] on p "Contactos" at bounding box center [20, 89] width 35 height 7
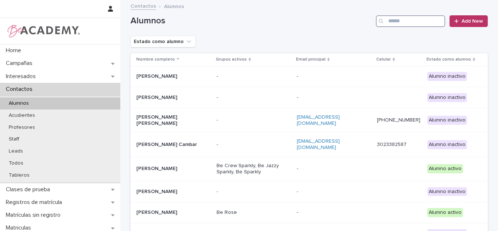
click at [413, 22] on input "Search" at bounding box center [410, 21] width 69 height 12
type input "*"
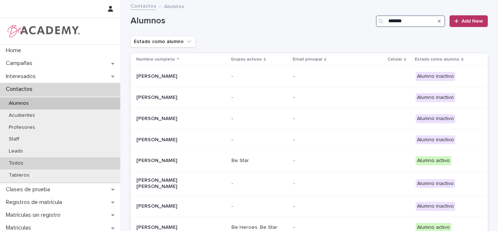
type input "******"
click at [19, 165] on p "Todos" at bounding box center [16, 163] width 26 height 6
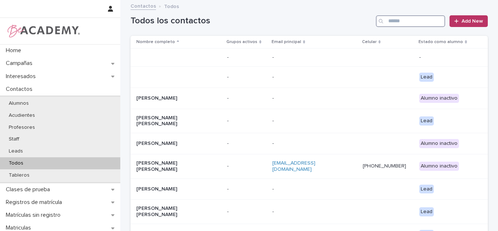
click at [402, 18] on input "Search" at bounding box center [410, 21] width 69 height 12
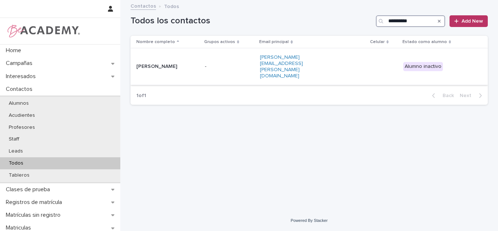
type input "**********"
click at [224, 63] on div "-" at bounding box center [230, 67] width 50 height 12
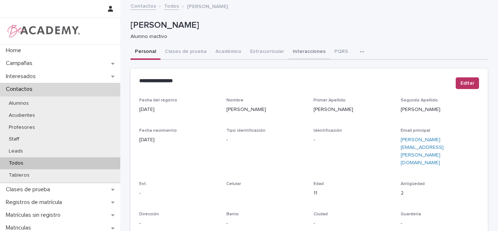
click at [320, 51] on button "Interacciones" at bounding box center [309, 51] width 42 height 15
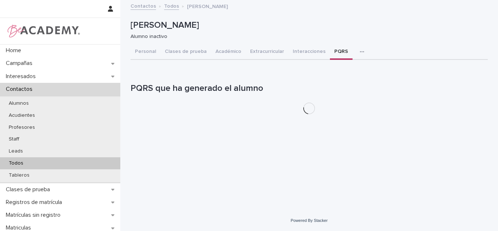
click at [331, 52] on button "PQRS" at bounding box center [341, 51] width 23 height 15
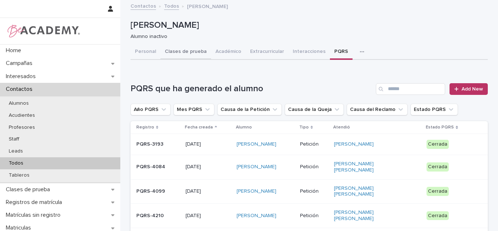
click at [196, 55] on button "Clases de prueba" at bounding box center [185, 51] width 51 height 15
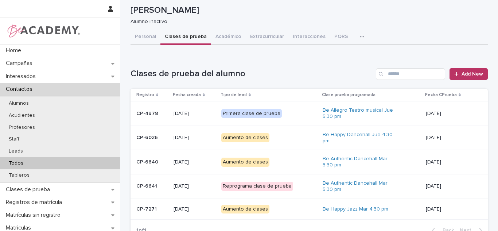
scroll to position [14, 0]
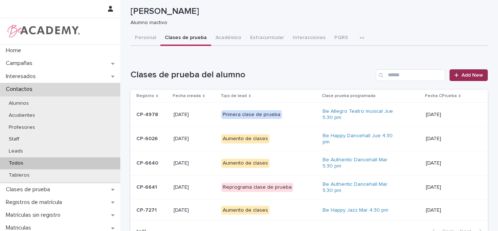
click at [478, 78] on link "Add New" at bounding box center [468, 75] width 38 height 12
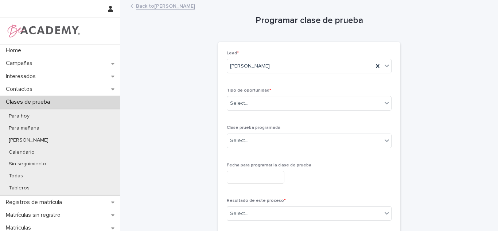
click at [166, 10] on div "Back to Eloisa Prieto Henao" at bounding box center [309, 6] width 364 height 10
click at [163, 7] on link "Back to Eloisa Prieto Henao" at bounding box center [165, 5] width 59 height 8
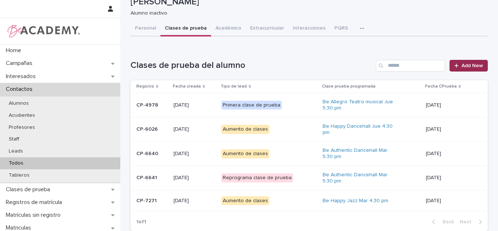
click at [458, 70] on link "Add New" at bounding box center [468, 66] width 38 height 12
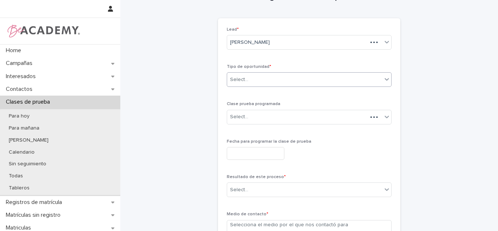
scroll to position [17, 0]
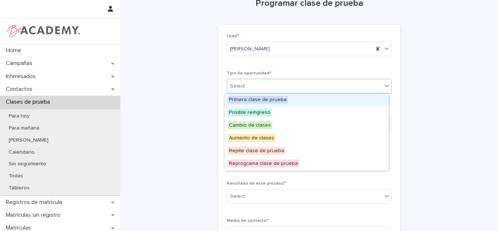
click at [264, 86] on div "Select..." at bounding box center [304, 86] width 155 height 12
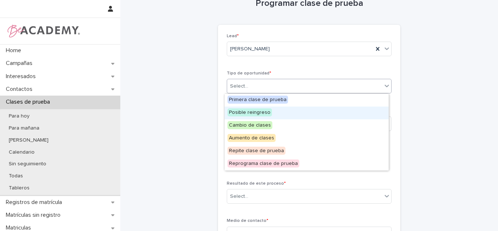
click at [255, 111] on span "Posible reingreso" at bounding box center [249, 112] width 44 height 8
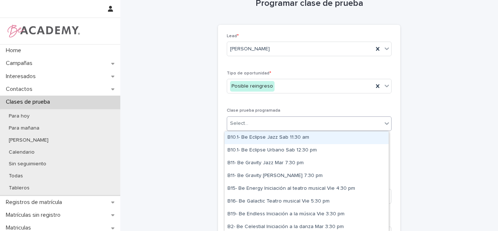
click at [250, 116] on div "Select..." at bounding box center [309, 123] width 165 height 15
click at [243, 126] on div "Select..." at bounding box center [239, 124] width 18 height 8
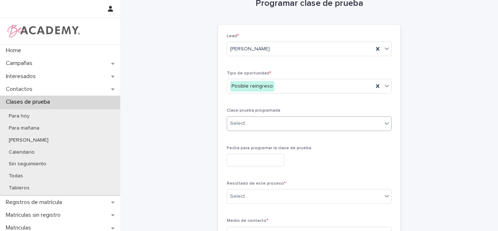
click at [243, 126] on div "Select..." at bounding box center [239, 124] width 18 height 8
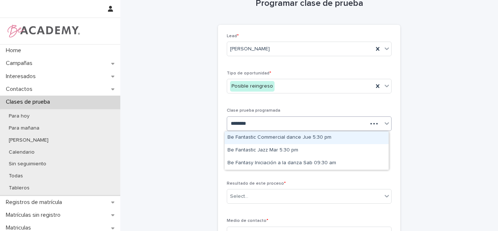
type input "*********"
click at [276, 140] on div "Be Fantastic Commercial dance Jue 5:30 pm" at bounding box center [307, 137] width 164 height 13
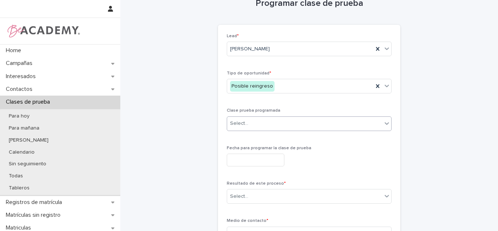
click at [261, 163] on input "text" at bounding box center [256, 159] width 58 height 13
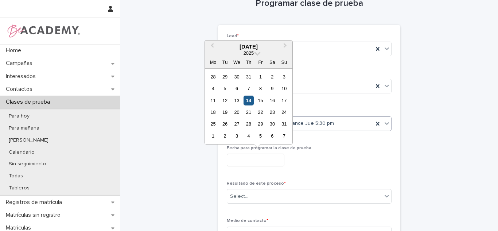
drag, startPoint x: 250, startPoint y: 106, endPoint x: 247, endPoint y: 102, distance: 4.8
click at [249, 104] on div "11 12 13 14 15 16 17" at bounding box center [248, 100] width 83 height 12
click at [247, 102] on div "14" at bounding box center [248, 100] width 10 height 10
type input "**********"
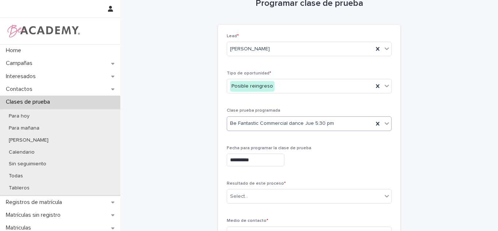
scroll to position [92, 0]
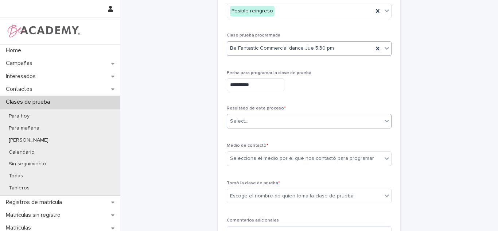
click at [253, 114] on div "Select..." at bounding box center [309, 121] width 165 height 15
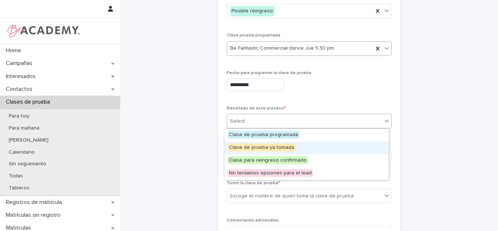
click at [258, 144] on span "Clase de prueba ya tomada" at bounding box center [261, 147] width 68 height 8
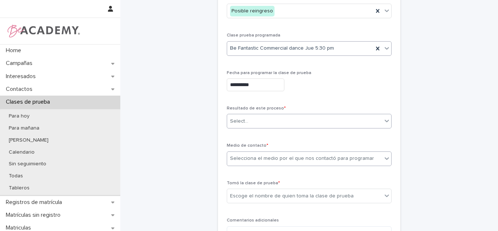
click at [256, 156] on div "Selecciona el medio por el que nos contactó para programar" at bounding box center [302, 159] width 144 height 8
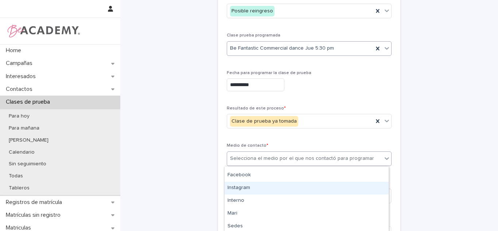
scroll to position [36, 0]
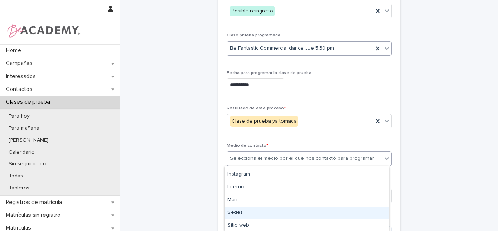
click at [301, 211] on div "Sedes" at bounding box center [307, 212] width 164 height 13
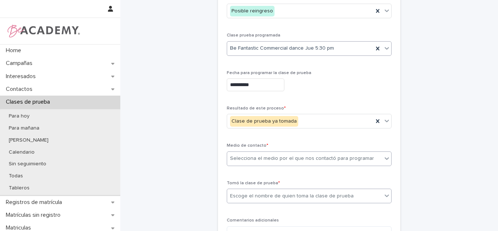
click at [259, 199] on div "Escoge el nombre de quien toma la clase de prueba" at bounding box center [292, 196] width 124 height 8
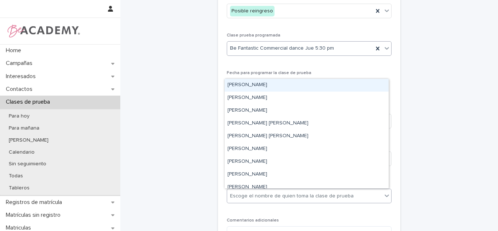
click at [235, 83] on div "Carolina Castillo Cuadrado" at bounding box center [307, 85] width 164 height 13
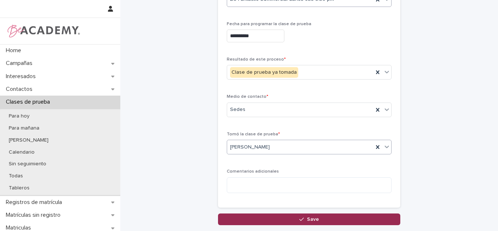
scroll to position [145, 0]
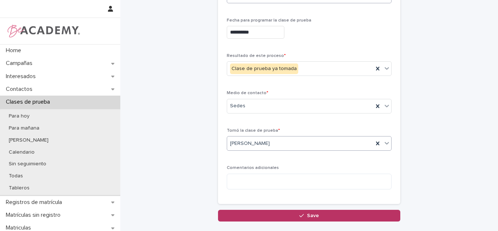
click at [322, 216] on button "Save" at bounding box center [309, 216] width 182 height 12
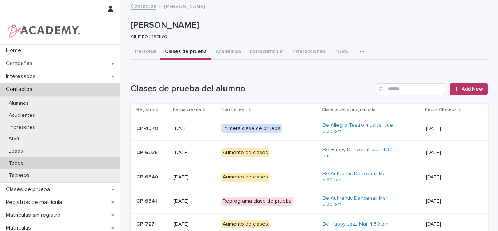
click at [58, 159] on div "Todos" at bounding box center [60, 163] width 120 height 12
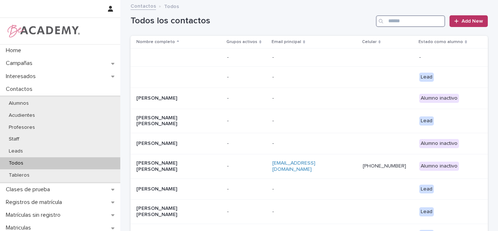
click at [407, 18] on input "Search" at bounding box center [410, 21] width 69 height 12
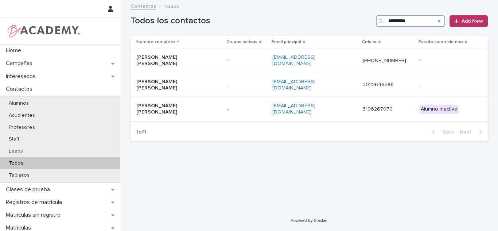
type input "*********"
click at [142, 102] on td "Daniel Gonzalez Cano" at bounding box center [177, 109] width 94 height 24
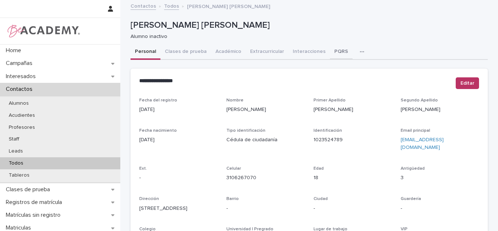
click at [339, 56] on button "PQRS" at bounding box center [341, 51] width 23 height 15
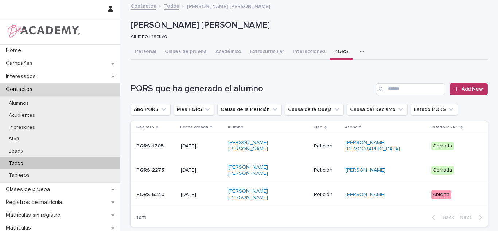
scroll to position [49, 0]
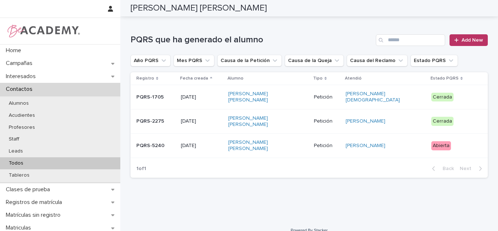
click at [468, 141] on p "Abierta" at bounding box center [453, 145] width 45 height 9
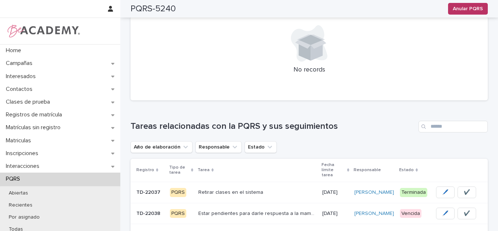
scroll to position [242, 0]
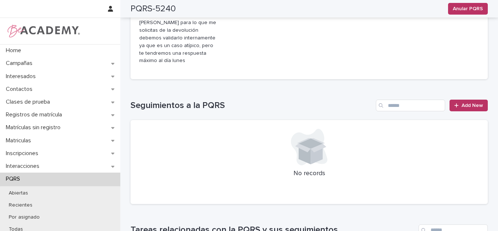
click at [461, 100] on div "Seguimientos a la PQRS Add New No records" at bounding box center [308, 152] width 357 height 104
click at [458, 103] on div at bounding box center [457, 105] width 7 height 5
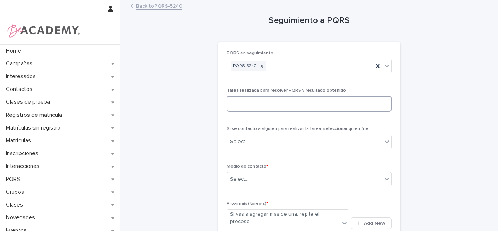
click at [259, 109] on textarea at bounding box center [309, 104] width 165 height 16
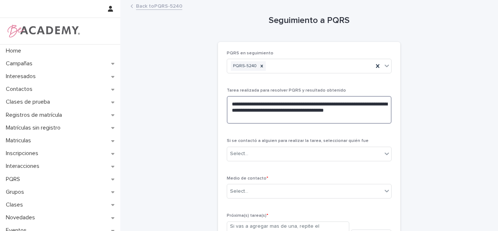
click at [261, 109] on textarea "**********" at bounding box center [309, 110] width 165 height 28
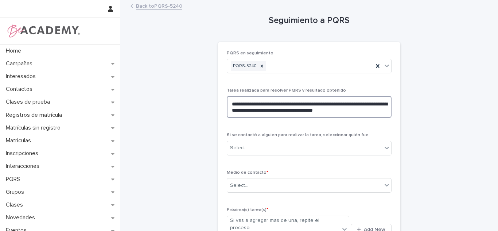
click at [375, 113] on textarea "**********" at bounding box center [309, 107] width 165 height 22
type textarea "**********"
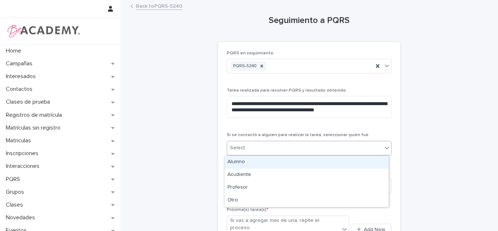
drag, startPoint x: 295, startPoint y: 145, endPoint x: 283, endPoint y: 159, distance: 17.9
click at [294, 144] on div "Select..." at bounding box center [304, 148] width 155 height 12
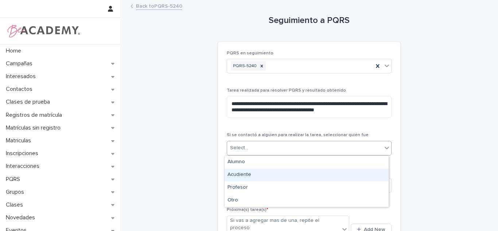
click at [268, 176] on div "Acudiente" at bounding box center [307, 174] width 164 height 13
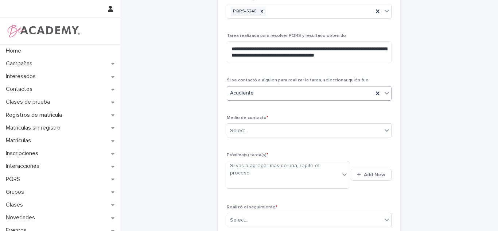
scroll to position [71, 0]
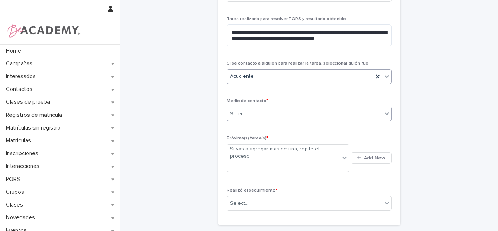
click at [285, 114] on div "Select..." at bounding box center [304, 114] width 155 height 12
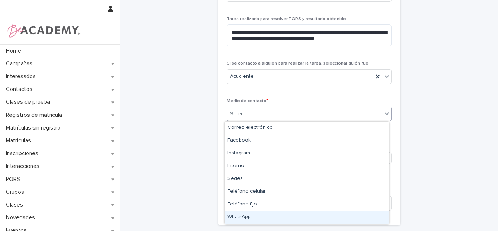
click at [242, 212] on div "WhatsApp" at bounding box center [307, 217] width 164 height 13
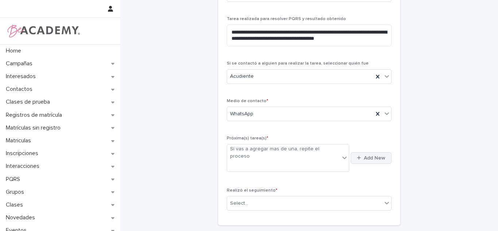
click at [364, 155] on span "Add New" at bounding box center [375, 157] width 22 height 5
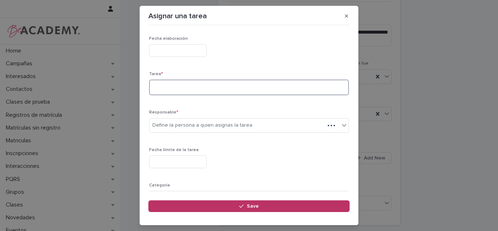
click at [200, 92] on textarea at bounding box center [249, 87] width 200 height 16
type textarea "**********"
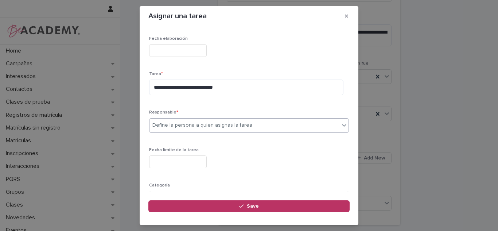
drag, startPoint x: 345, startPoint y: 16, endPoint x: 338, endPoint y: 44, distance: 28.2
click at [346, 16] on icon "button" at bounding box center [346, 15] width 3 height 5
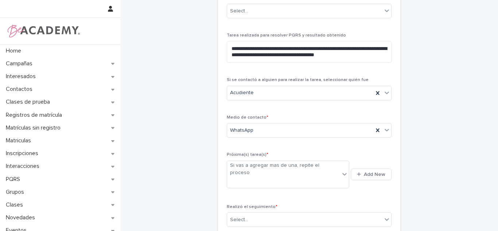
scroll to position [86, 0]
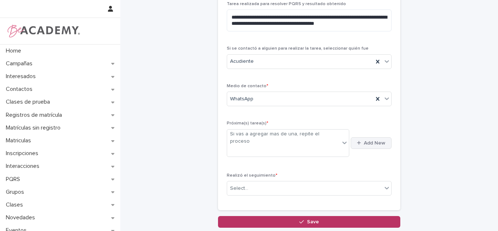
click at [364, 140] on span "Add New" at bounding box center [375, 142] width 22 height 5
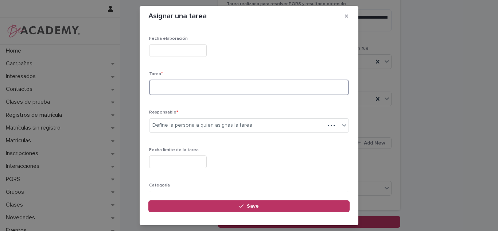
click at [159, 85] on textarea at bounding box center [249, 87] width 200 height 16
type textarea "**********"
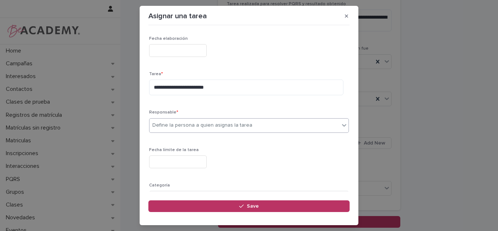
type input "*"
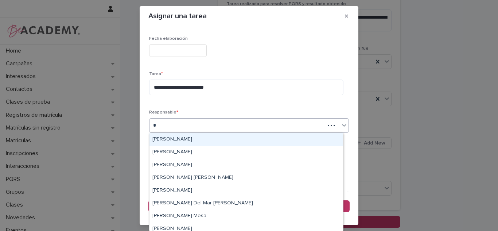
click at [181, 140] on div "Carolina Castillo Cuadrado" at bounding box center [246, 139] width 194 height 13
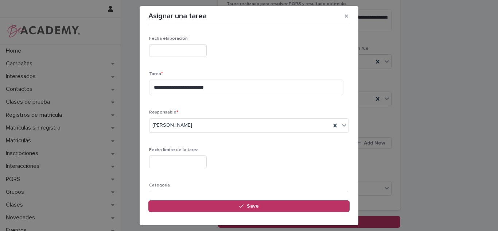
click at [175, 155] on div "Fecha límite de la tarea" at bounding box center [249, 160] width 200 height 27
click at [164, 152] on div "Fecha límite de la tarea" at bounding box center [249, 160] width 200 height 27
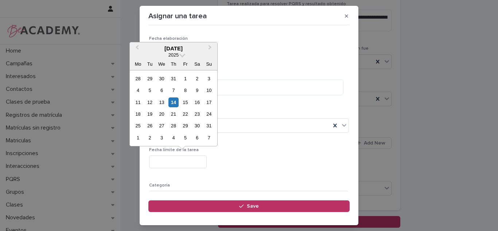
click at [163, 160] on input "text" at bounding box center [178, 161] width 58 height 13
click at [172, 114] on div "21" at bounding box center [173, 114] width 10 height 10
type input "**********"
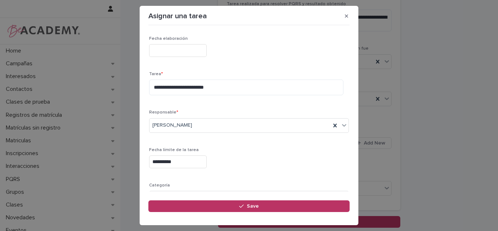
scroll to position [74, 0]
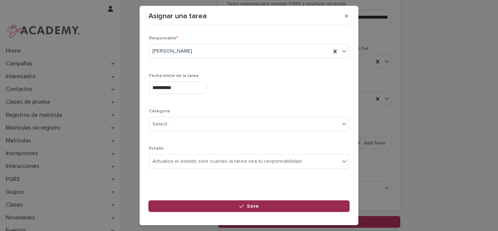
click at [210, 207] on button "Save" at bounding box center [248, 206] width 201 height 12
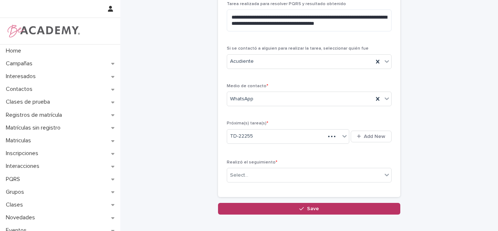
scroll to position [86, 0]
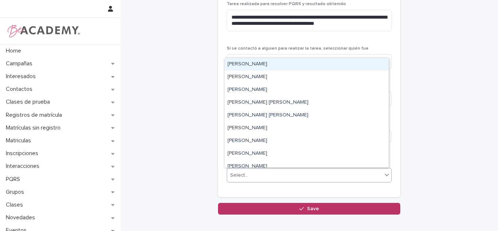
click at [285, 175] on div "Select..." at bounding box center [304, 175] width 155 height 12
drag, startPoint x: 239, startPoint y: 167, endPoint x: 473, endPoint y: 102, distance: 242.8
click at [260, 67] on div "Carolina Castillo Cuadrado" at bounding box center [307, 64] width 164 height 13
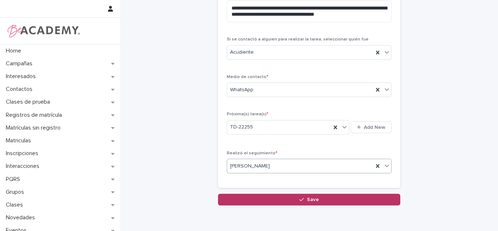
scroll to position [113, 0]
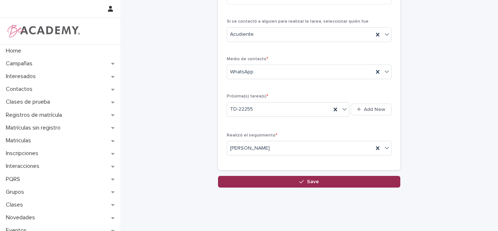
click at [363, 184] on button "Save" at bounding box center [309, 182] width 182 height 12
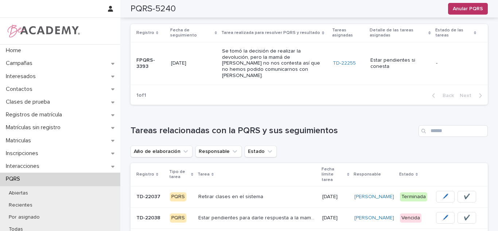
scroll to position [339, 0]
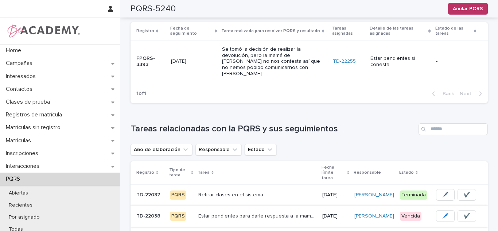
click at [464, 212] on span "✔️" at bounding box center [467, 215] width 6 height 7
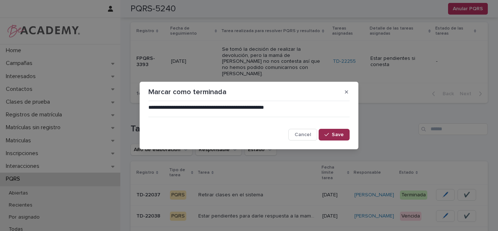
click at [341, 140] on button "Save" at bounding box center [334, 135] width 31 height 12
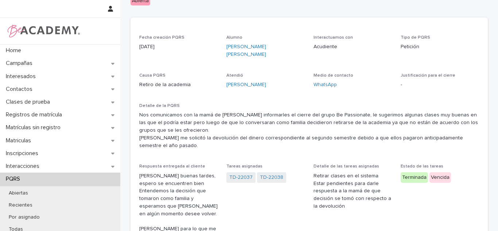
scroll to position [0, 0]
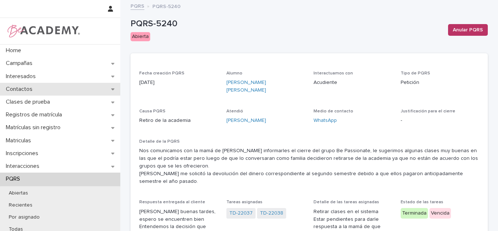
click at [20, 92] on p "Contactos" at bounding box center [20, 89] width 35 height 7
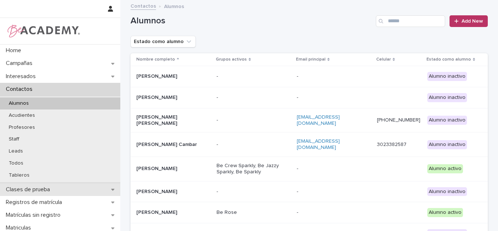
click at [13, 186] on p "Clases de prueba" at bounding box center [29, 189] width 53 height 7
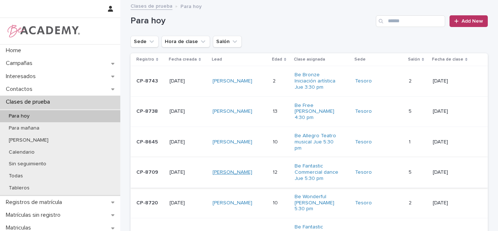
click at [232, 169] on link "[PERSON_NAME]" at bounding box center [232, 172] width 40 height 6
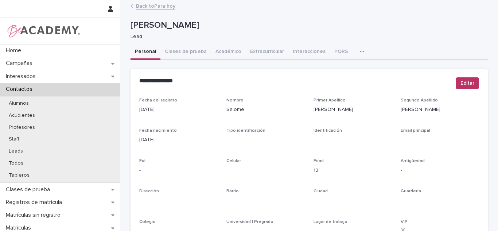
scroll to position [132, 0]
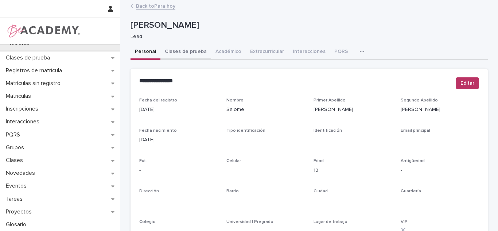
click at [187, 53] on button "Clases de prueba" at bounding box center [185, 51] width 51 height 15
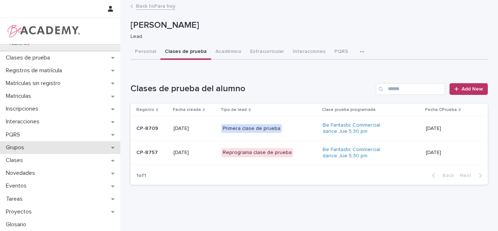
click at [20, 147] on p "Grupos" at bounding box center [16, 147] width 27 height 7
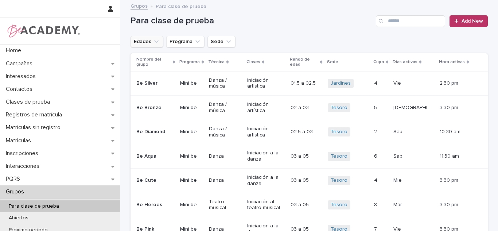
click at [146, 43] on button "Edades" at bounding box center [146, 42] width 33 height 12
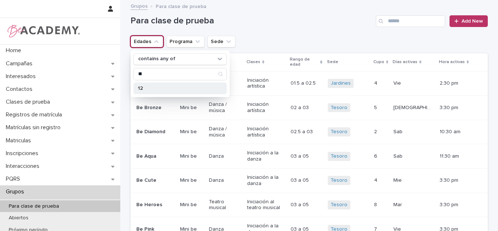
type input "**"
click at [151, 89] on p "12" at bounding box center [176, 88] width 77 height 5
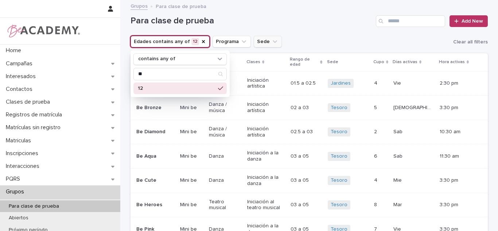
click at [271, 44] on icon "Sede" at bounding box center [274, 41] width 7 height 7
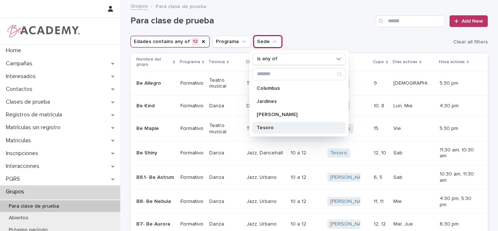
click at [265, 126] on p "Tesoro" at bounding box center [295, 127] width 77 height 5
click at [321, 42] on div "Edades contains any of 12 Programa Sede is any of Tesoro is any of Columbus Jar…" at bounding box center [308, 42] width 357 height 12
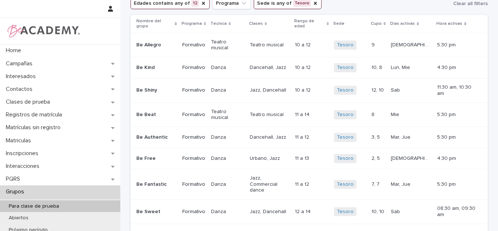
scroll to position [41, 0]
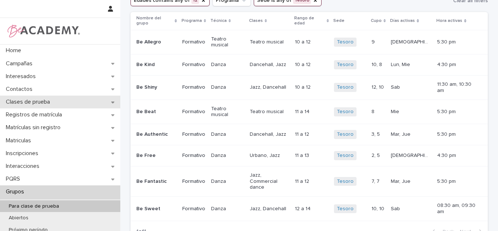
click at [44, 98] on div "Clases de prueba" at bounding box center [60, 101] width 120 height 13
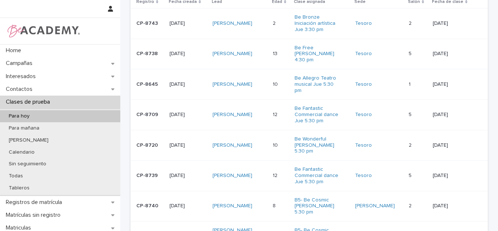
scroll to position [39, 0]
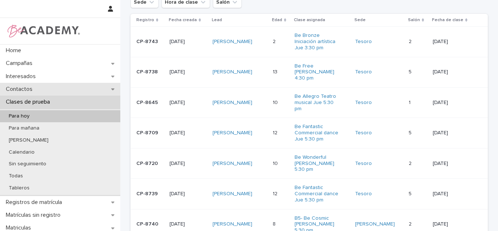
click at [32, 86] on p "Contactos" at bounding box center [20, 89] width 35 height 7
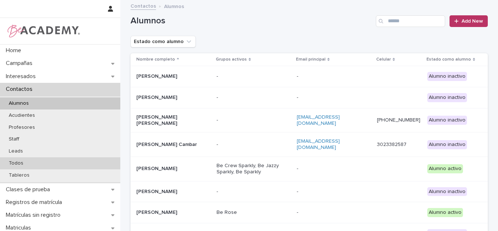
click at [23, 162] on p "Todos" at bounding box center [16, 163] width 26 height 6
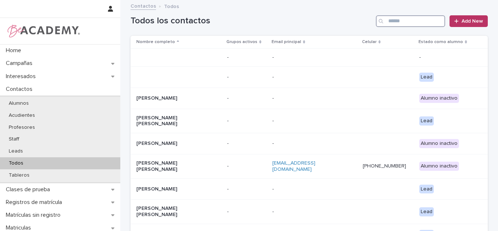
click at [411, 16] on input "Search" at bounding box center [410, 21] width 69 height 12
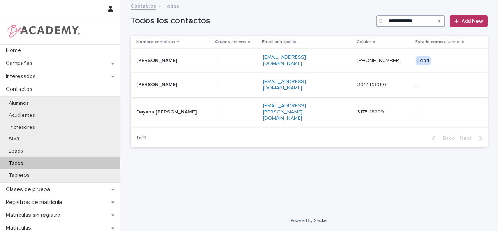
type input "**********"
click at [160, 82] on p "Catalina Herron Vidal" at bounding box center [172, 85] width 73 height 6
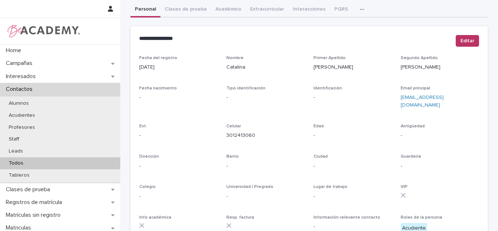
scroll to position [312, 0]
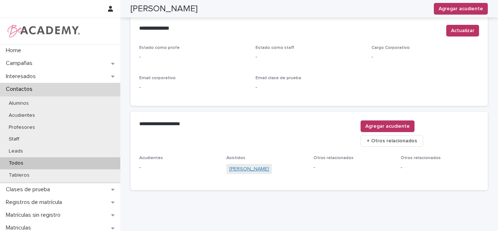
click at [247, 165] on link "Elisa Orozco Herron" at bounding box center [249, 169] width 40 height 8
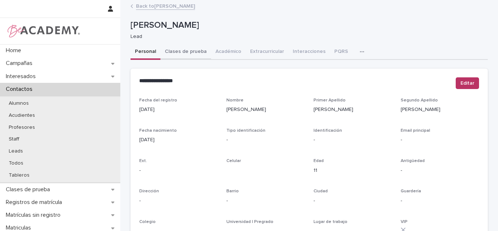
click at [181, 53] on button "Clases de prueba" at bounding box center [185, 51] width 51 height 15
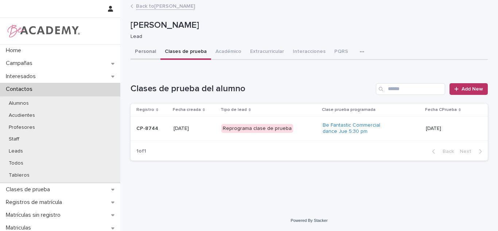
click at [144, 55] on button "Personal" at bounding box center [145, 51] width 30 height 15
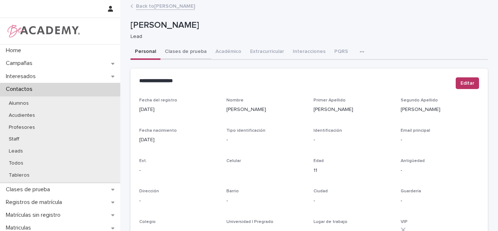
click at [184, 46] on button "Clases de prueba" at bounding box center [185, 51] width 51 height 15
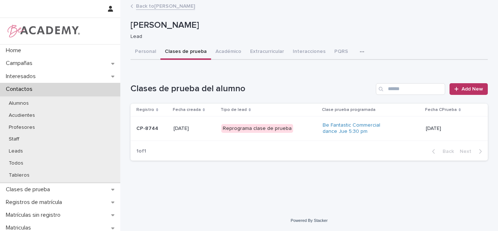
click at [446, 132] on div "14/08/2025" at bounding box center [451, 128] width 50 height 12
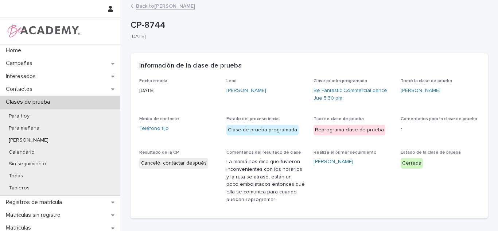
click at [159, 5] on link "Back to Elisa Orozco Herron" at bounding box center [165, 5] width 59 height 8
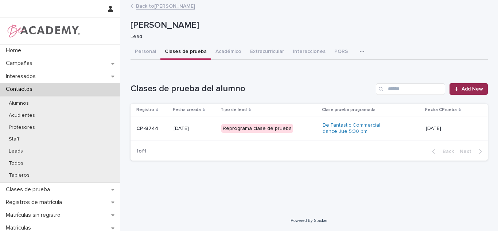
click at [477, 91] on span "Add New" at bounding box center [472, 88] width 22 height 5
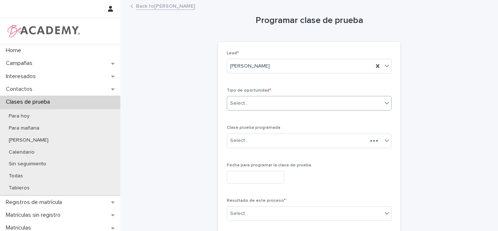
click at [270, 102] on div "Select..." at bounding box center [304, 103] width 155 height 12
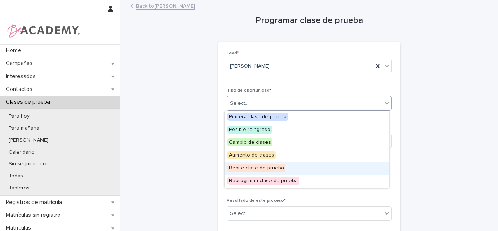
type input "*"
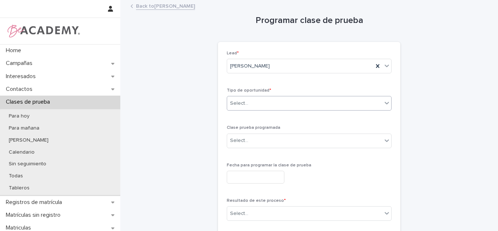
click at [255, 98] on div "Select..." at bounding box center [304, 103] width 155 height 12
click at [247, 106] on div "Select..." at bounding box center [304, 103] width 155 height 12
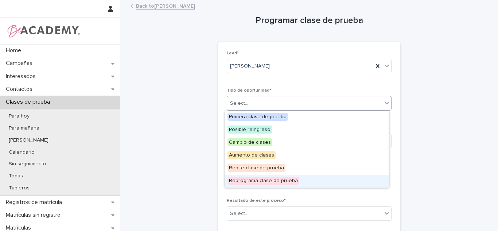
click at [246, 184] on span "Reprograma clase de prueba" at bounding box center [263, 180] width 72 height 8
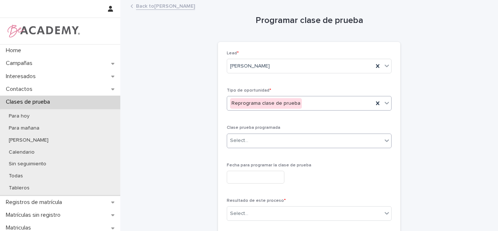
click at [240, 146] on div "Select..." at bounding box center [304, 140] width 155 height 12
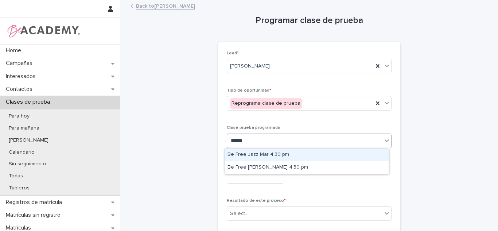
type input "*******"
drag, startPoint x: 276, startPoint y: 162, endPoint x: 276, endPoint y: 156, distance: 5.5
click at [276, 156] on div "Be Free Jazz Mar 4:30 pm" at bounding box center [307, 154] width 164 height 13
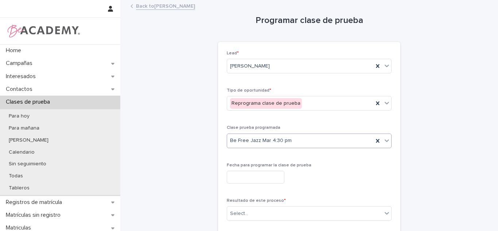
click at [247, 141] on span "Be Free Jazz Mar 4:30 pm" at bounding box center [261, 141] width 62 height 8
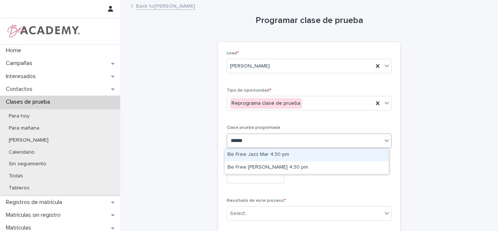
type input "*******"
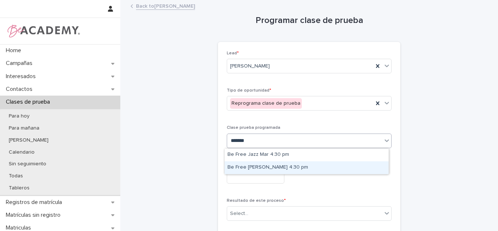
click at [249, 169] on div "Be Free Urbano Jue 4:30 pm" at bounding box center [307, 167] width 164 height 13
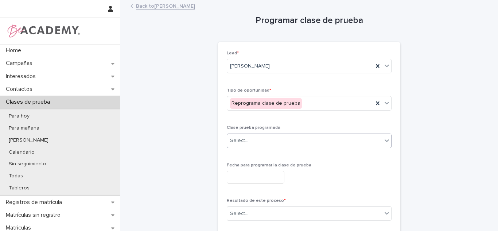
click at [247, 175] on input "text" at bounding box center [256, 177] width 58 height 13
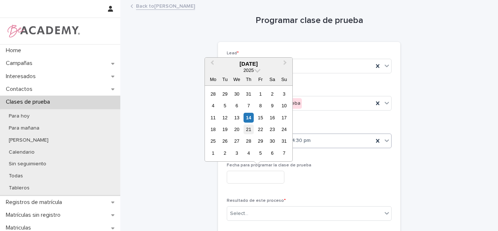
click at [250, 124] on div "21" at bounding box center [248, 129] width 10 height 10
type input "**********"
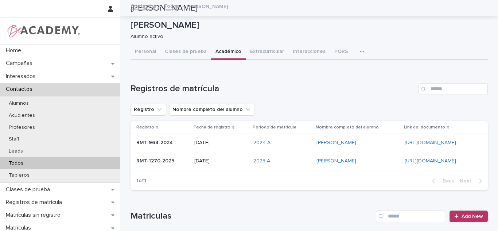
scroll to position [236, 0]
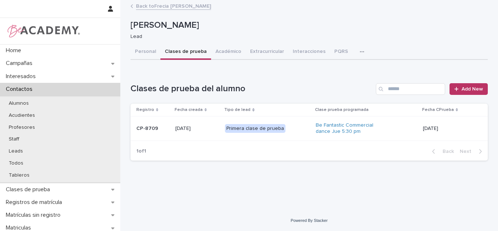
click at [407, 135] on div "Be Fantastic Commercial dance Jue 5:30 pm" at bounding box center [367, 128] width 102 height 18
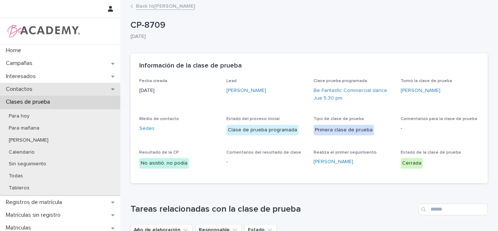
click at [50, 94] on div "Contactos" at bounding box center [60, 89] width 120 height 13
click at [262, 91] on link "[PERSON_NAME]" at bounding box center [246, 91] width 40 height 8
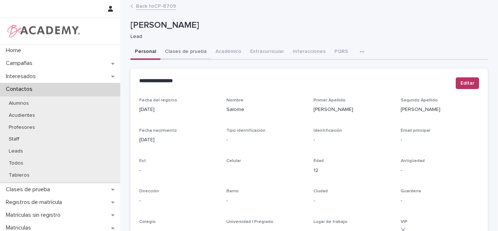
click at [202, 55] on button "Clases de prueba" at bounding box center [185, 51] width 51 height 15
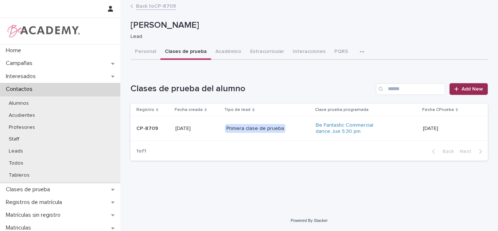
click at [456, 90] on icon at bounding box center [456, 88] width 4 height 5
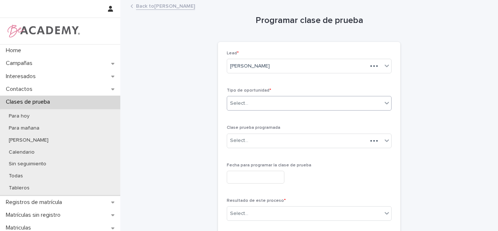
click at [272, 106] on div "Select..." at bounding box center [304, 103] width 155 height 12
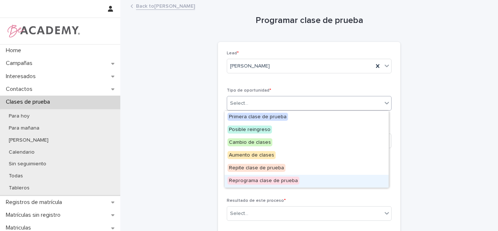
drag, startPoint x: 256, startPoint y: 179, endPoint x: 257, endPoint y: 158, distance: 20.4
click at [256, 178] on span "Reprograma clase de prueba" at bounding box center [263, 180] width 72 height 8
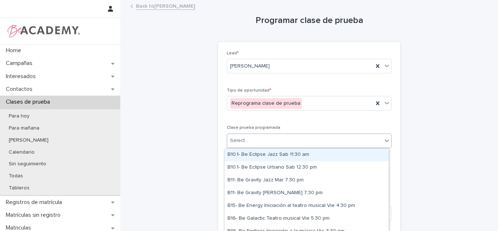
click at [253, 139] on div "Select..." at bounding box center [304, 140] width 155 height 12
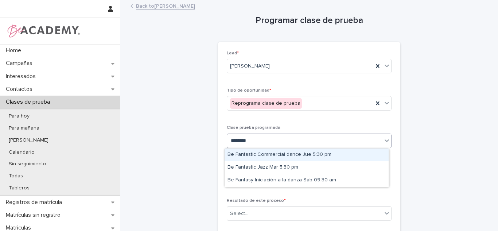
type input "*********"
click at [277, 152] on div "Be Fantastic Commercial dance Jue 5:30 pm" at bounding box center [307, 154] width 164 height 13
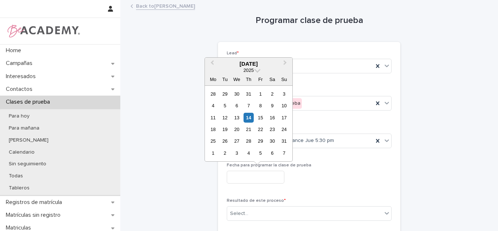
click at [270, 178] on input "text" at bounding box center [256, 177] width 58 height 13
click at [248, 129] on div "21" at bounding box center [248, 129] width 10 height 10
type input "**********"
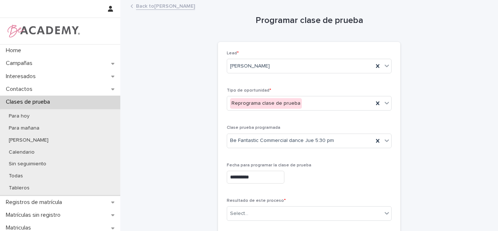
scroll to position [192, 0]
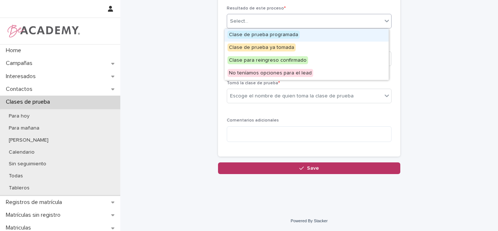
click at [298, 22] on div "Select..." at bounding box center [304, 21] width 155 height 12
drag, startPoint x: 286, startPoint y: 36, endPoint x: 259, endPoint y: 50, distance: 30.3
click at [286, 37] on span "Clase de prueba programada" at bounding box center [263, 35] width 72 height 8
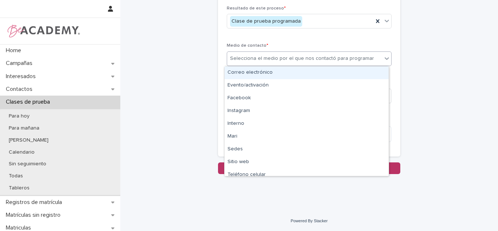
click at [250, 52] on div "Selecciona el medio por el que nos contactó para programar" at bounding box center [309, 58] width 165 height 15
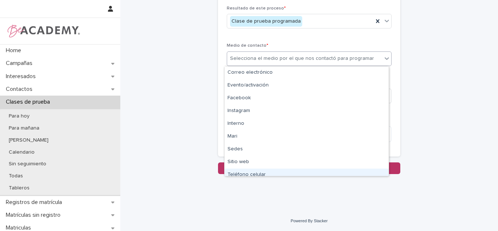
click at [247, 172] on div "Teléfono celular" at bounding box center [307, 174] width 164 height 13
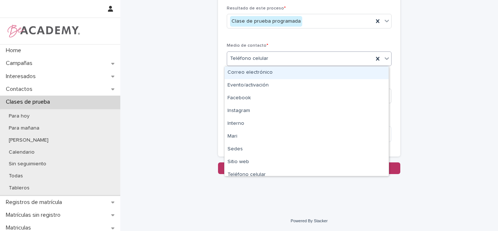
drag, startPoint x: 267, startPoint y: 61, endPoint x: 273, endPoint y: 74, distance: 14.5
click at [267, 60] on div "Teléfono celular" at bounding box center [300, 58] width 146 height 12
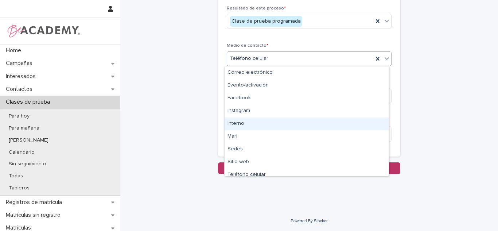
scroll to position [31, 0]
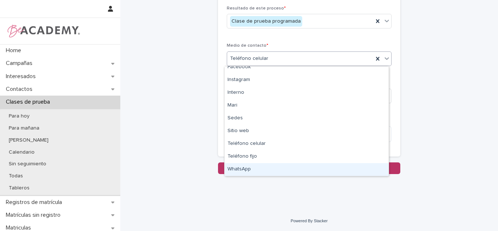
click at [281, 168] on div "WhatsApp" at bounding box center [307, 169] width 164 height 13
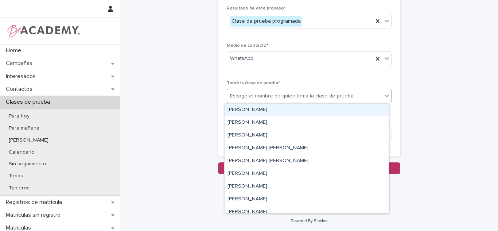
click at [254, 95] on div "Escoge el nombre de quien toma la clase de prueba" at bounding box center [292, 96] width 124 height 8
click at [250, 107] on div "Carolina Castillo Cuadrado" at bounding box center [307, 110] width 164 height 13
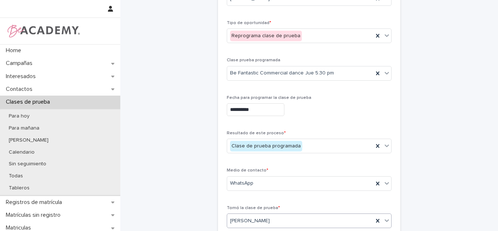
scroll to position [76, 0]
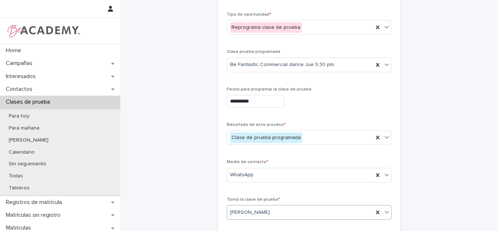
click at [243, 97] on input "**********" at bounding box center [256, 101] width 58 height 13
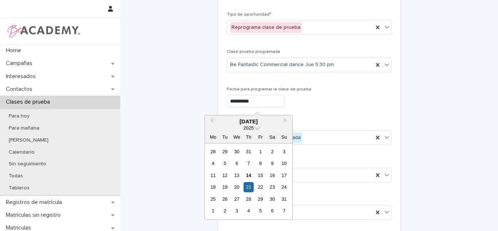
click at [336, 113] on div "**********" at bounding box center [309, 100] width 165 height 27
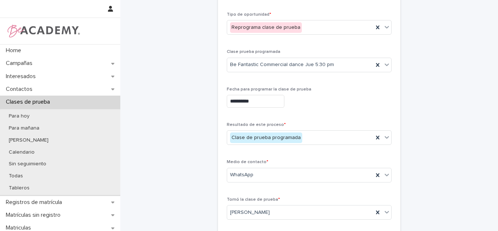
scroll to position [192, 0]
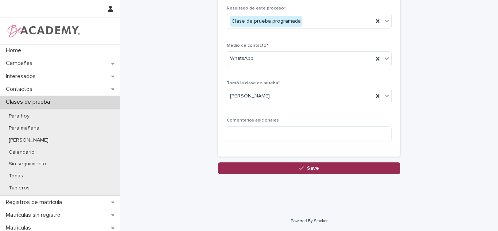
click at [376, 171] on button "Save" at bounding box center [309, 168] width 182 height 12
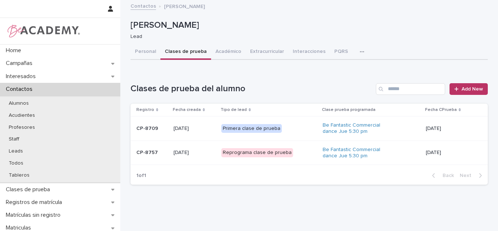
scroll to position [74, 0]
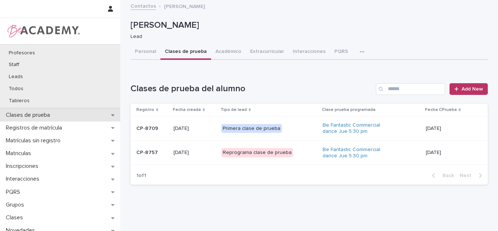
click at [36, 119] on div "Clases de prueba" at bounding box center [60, 115] width 120 height 13
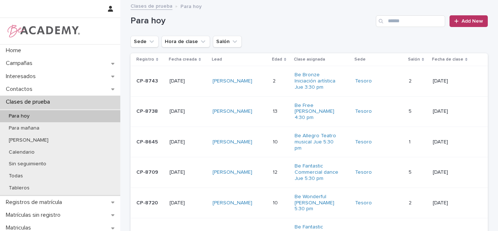
click at [278, 108] on td "13 13" at bounding box center [281, 111] width 22 height 30
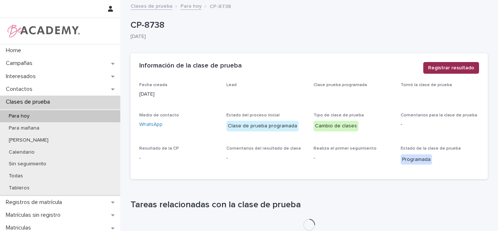
click at [434, 70] on span "Registrar resultado" at bounding box center [451, 67] width 46 height 7
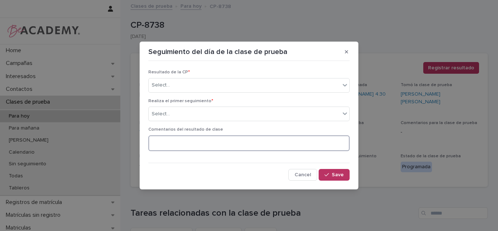
click at [187, 146] on textarea at bounding box center [248, 143] width 201 height 16
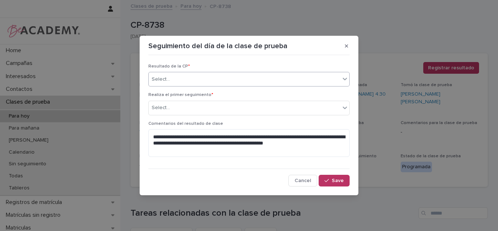
click at [194, 83] on div "Select..." at bounding box center [244, 79] width 191 height 12
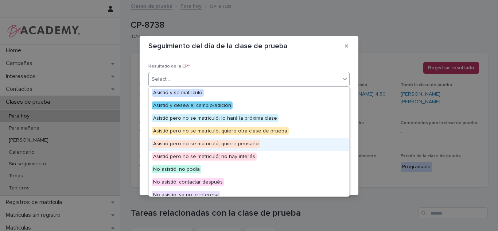
click at [279, 148] on div "Asistió pero no se matriculó; quiere pensarlo" at bounding box center [249, 144] width 200 height 13
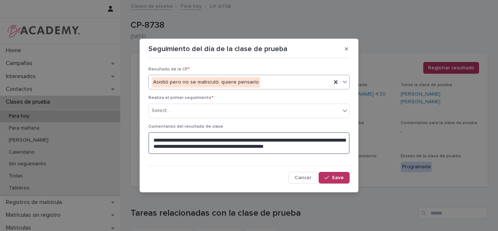
click at [198, 141] on textarea "**********" at bounding box center [248, 143] width 201 height 22
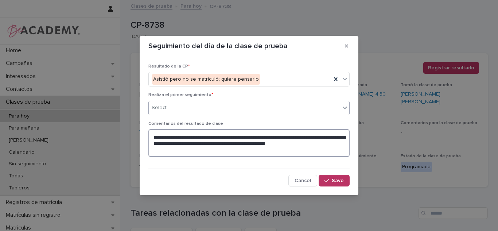
type textarea "**********"
click at [266, 111] on div "Select..." at bounding box center [244, 108] width 191 height 12
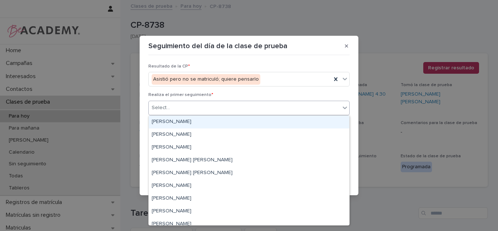
click at [216, 124] on div "Carolina Castillo Cuadrado" at bounding box center [249, 122] width 200 height 13
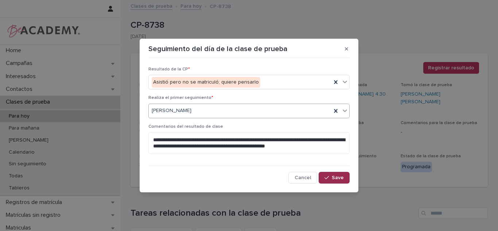
click at [335, 180] on button "Save" at bounding box center [334, 178] width 31 height 12
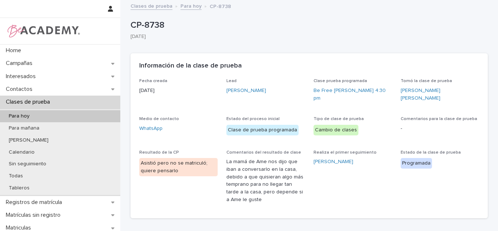
click at [39, 101] on p "Clases de prueba" at bounding box center [29, 101] width 53 height 7
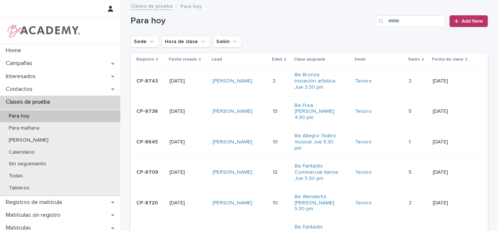
click at [35, 99] on p "Clases de prueba" at bounding box center [29, 101] width 53 height 7
click at [151, 44] on icon "Sede" at bounding box center [151, 41] width 7 height 7
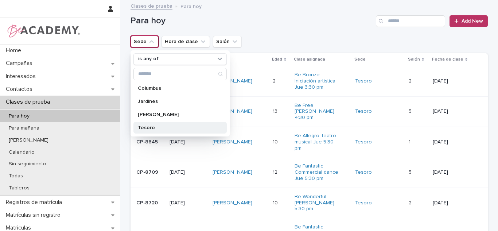
click at [164, 126] on p "Tesoro" at bounding box center [176, 127] width 77 height 5
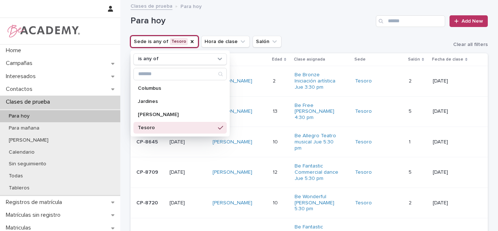
click at [281, 24] on h1 "Para hoy" at bounding box center [251, 21] width 242 height 11
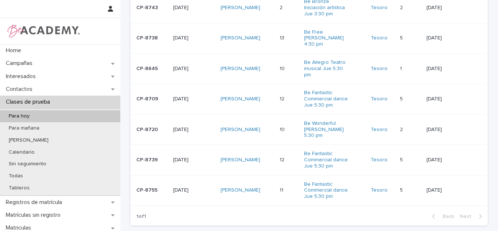
scroll to position [68, 0]
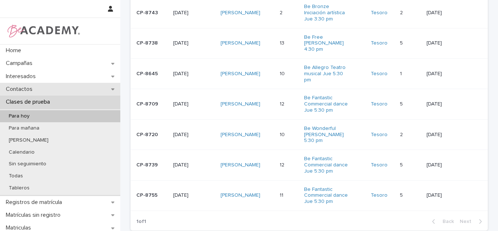
click at [62, 90] on div "Contactos" at bounding box center [60, 89] width 120 height 13
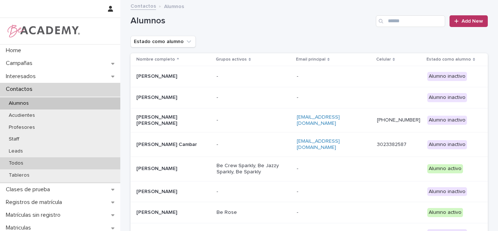
click at [26, 162] on p "Todos" at bounding box center [16, 163] width 26 height 6
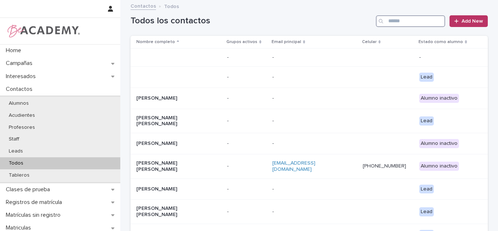
click at [386, 24] on input "Search" at bounding box center [410, 21] width 69 height 12
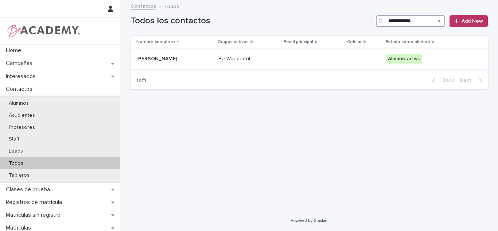
type input "**********"
click at [314, 67] on td "-" at bounding box center [312, 58] width 63 height 21
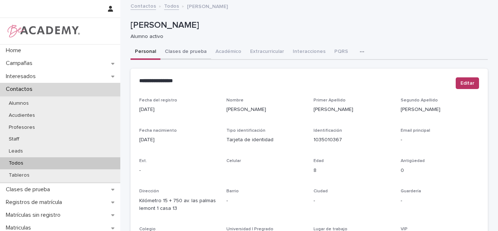
click at [193, 56] on button "Clases de prueba" at bounding box center [185, 51] width 51 height 15
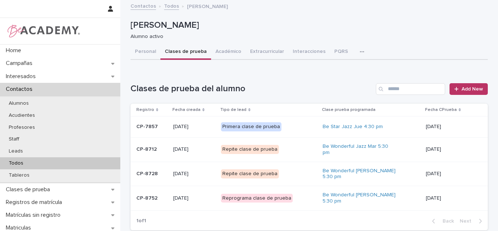
click at [444, 199] on div "21/08/2025" at bounding box center [451, 198] width 50 height 12
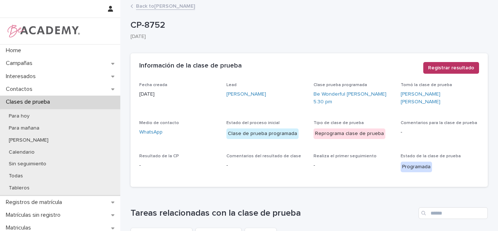
click at [165, 8] on link "Back to Rosario Velez Zapata" at bounding box center [165, 5] width 59 height 8
click at [32, 101] on p "Clases de prueba" at bounding box center [29, 101] width 53 height 7
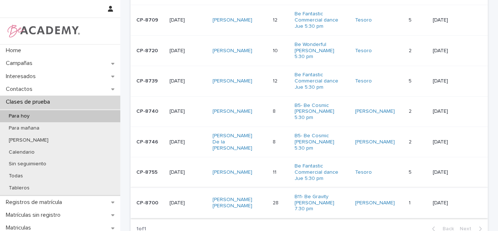
scroll to position [155, 0]
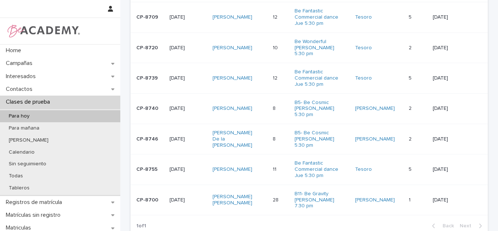
click at [280, 169] on td "11 11" at bounding box center [281, 169] width 22 height 30
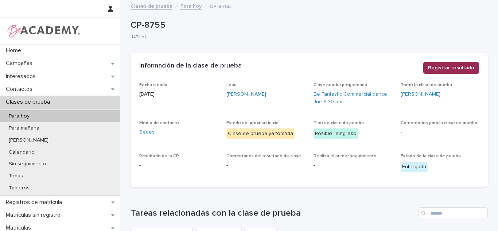
click at [434, 67] on span "Registrar resultado" at bounding box center [451, 67] width 46 height 7
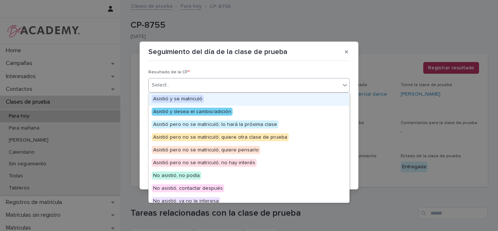
click at [335, 83] on div "Select..." at bounding box center [244, 85] width 191 height 12
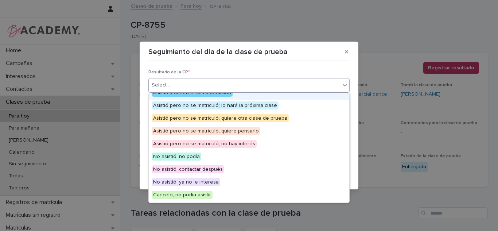
scroll to position [16, 0]
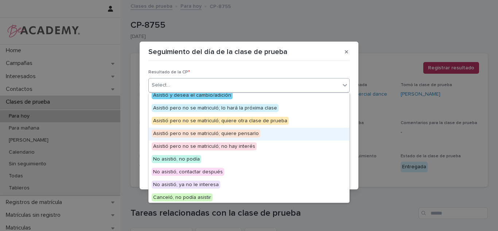
click at [229, 137] on span "Asistió pero no se matriculó; quiere pensarlo" at bounding box center [206, 133] width 109 height 8
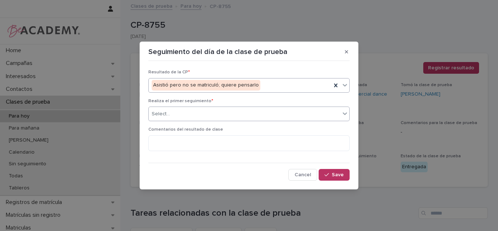
click at [219, 115] on div "Select..." at bounding box center [244, 114] width 191 height 12
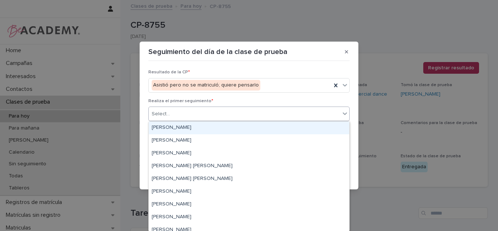
drag, startPoint x: 209, startPoint y: 129, endPoint x: 187, endPoint y: 131, distance: 21.6
click at [208, 129] on div "Carolina Castillo Cuadrado" at bounding box center [249, 127] width 200 height 13
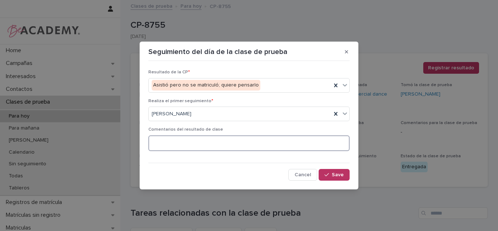
click at [304, 140] on textarea at bounding box center [248, 143] width 201 height 16
click at [343, 172] on span "Save" at bounding box center [338, 174] width 12 height 5
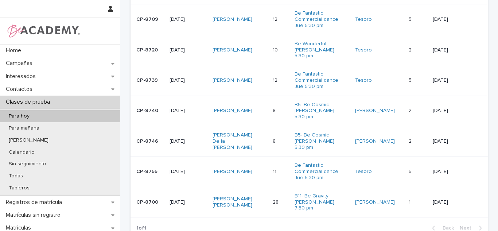
scroll to position [168, 0]
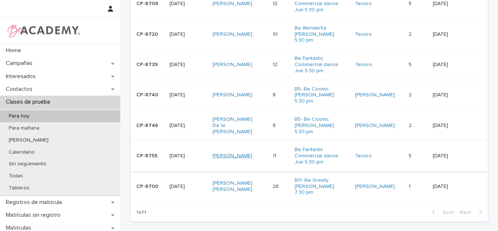
click at [246, 153] on link "Eloisa Prieto Henao" at bounding box center [232, 156] width 40 height 6
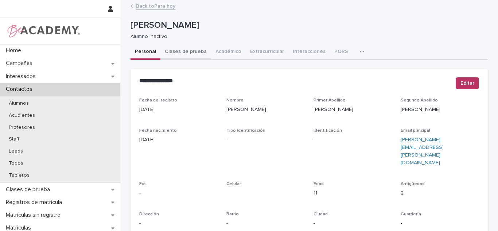
click at [169, 57] on button "Clases de prueba" at bounding box center [185, 51] width 51 height 15
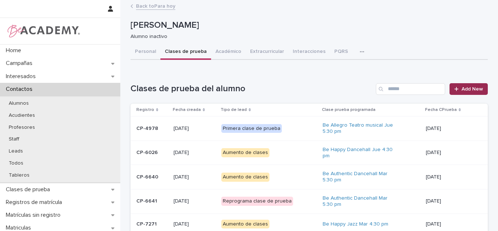
click at [477, 90] on span "Add New" at bounding box center [472, 88] width 22 height 5
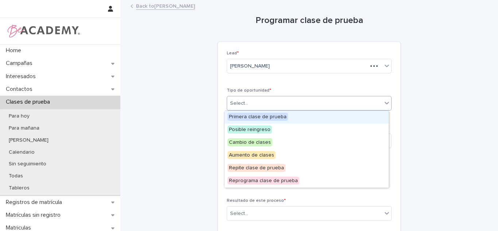
click at [263, 105] on div "Select..." at bounding box center [304, 103] width 155 height 12
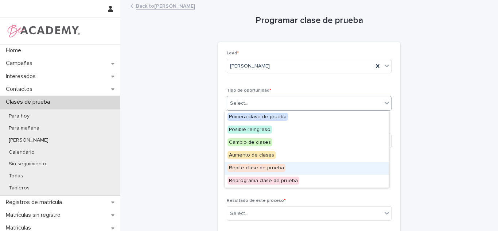
click at [251, 168] on span "Repite clase de prueba" at bounding box center [256, 168] width 58 height 8
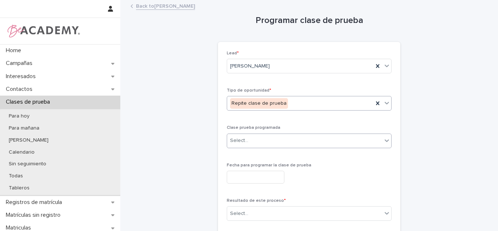
click at [254, 143] on div "Select..." at bounding box center [304, 140] width 155 height 12
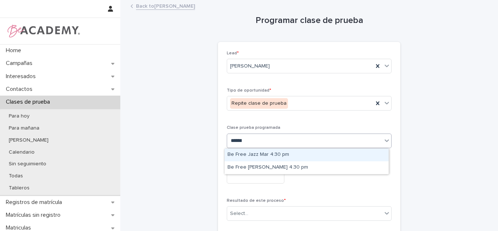
type input "*******"
click at [259, 150] on div "Be Free Jazz Mar 4:30 pm" at bounding box center [307, 154] width 164 height 13
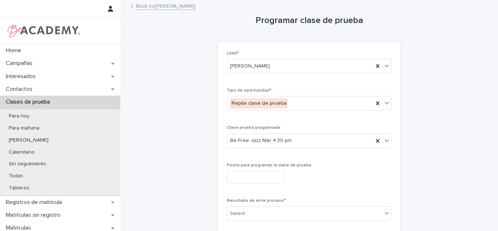
click at [254, 184] on div "Fecha para programar la clase de prueba" at bounding box center [309, 176] width 165 height 27
click at [254, 182] on input "text" at bounding box center [256, 177] width 58 height 13
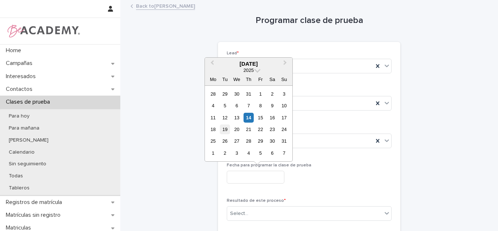
click at [224, 128] on div "19" at bounding box center [225, 129] width 10 height 10
type input "**********"
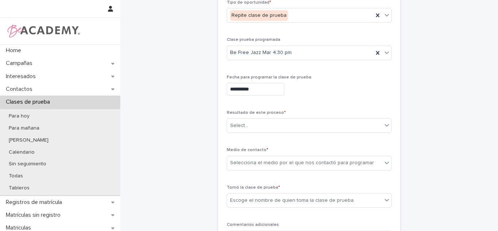
scroll to position [89, 0]
click at [252, 125] on div "Select..." at bounding box center [304, 124] width 155 height 12
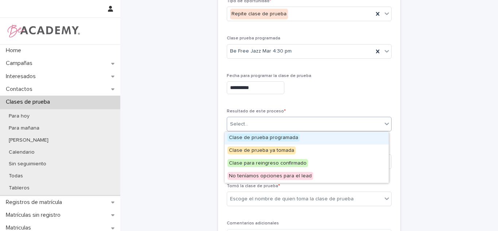
drag, startPoint x: 242, startPoint y: 145, endPoint x: 243, endPoint y: 140, distance: 5.2
click at [243, 140] on span "Clase de prueba programada" at bounding box center [263, 137] width 72 height 8
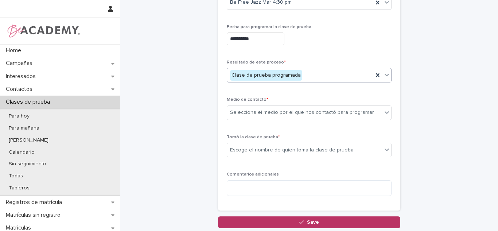
scroll to position [140, 0]
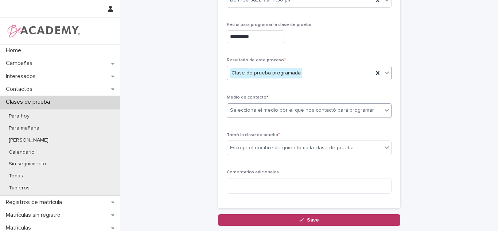
click at [278, 111] on div "Selecciona el medio por el que nos contactó para programar" at bounding box center [302, 110] width 144 height 8
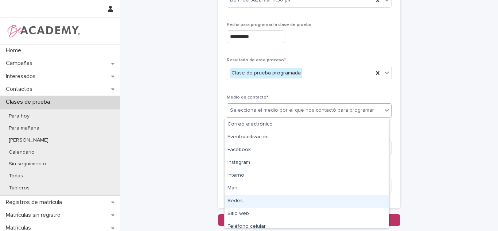
click at [238, 200] on div "Sedes" at bounding box center [307, 201] width 164 height 13
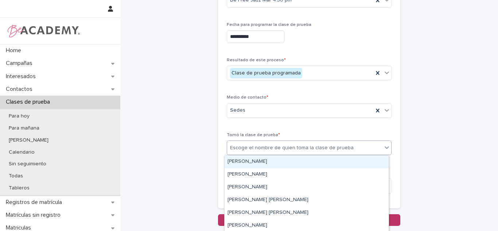
drag, startPoint x: 247, startPoint y: 153, endPoint x: 245, endPoint y: 162, distance: 9.1
click at [247, 153] on div "Escoge el nombre de quien toma la clase de prueba" at bounding box center [304, 148] width 155 height 12
click at [245, 163] on div "Carolina Castillo Cuadrado" at bounding box center [307, 161] width 164 height 13
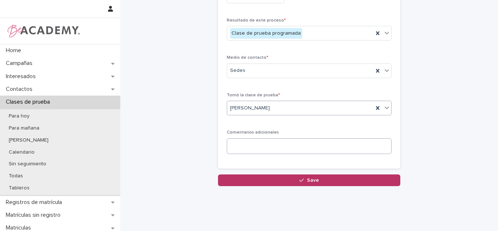
scroll to position [182, 0]
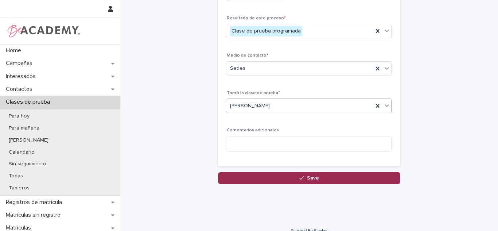
click at [284, 173] on button "Save" at bounding box center [309, 178] width 182 height 12
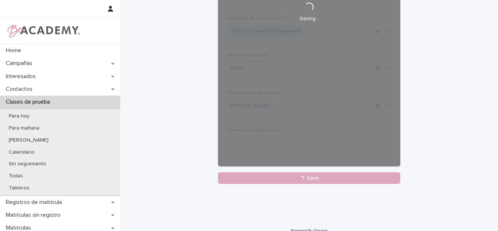
scroll to position [0, 0]
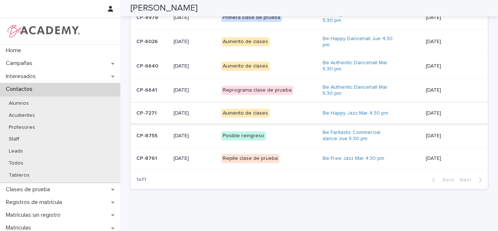
scroll to position [121, 0]
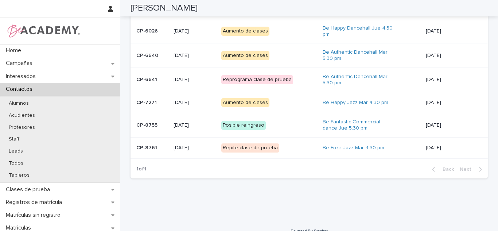
click at [444, 112] on td "10/09/2024" at bounding box center [455, 102] width 65 height 21
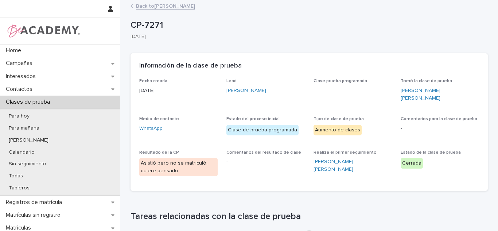
drag, startPoint x: 160, startPoint y: 9, endPoint x: 498, endPoint y: 66, distance: 342.0
click at [160, 8] on link "Back to Eloisa Prieto Henao" at bounding box center [165, 5] width 59 height 8
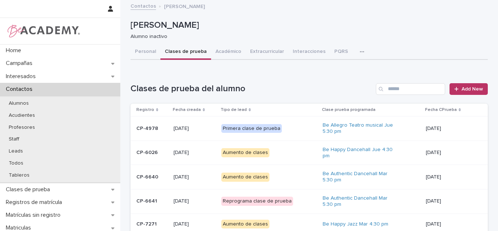
scroll to position [111, 0]
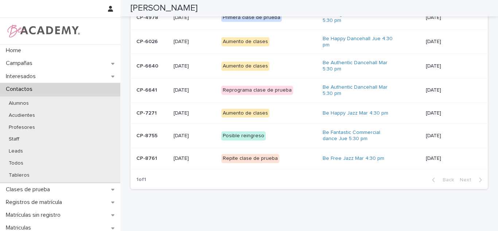
click at [426, 136] on p "14/08/2025" at bounding box center [451, 136] width 50 height 6
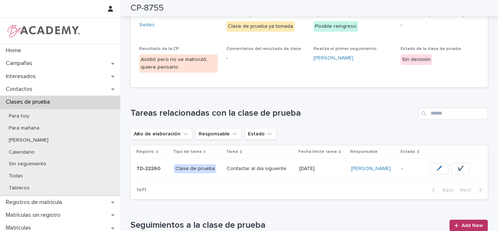
scroll to position [89, 0]
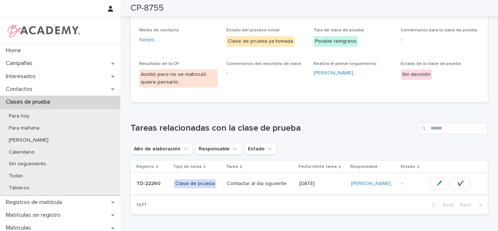
click at [463, 181] on button "✔️" at bounding box center [460, 184] width 19 height 12
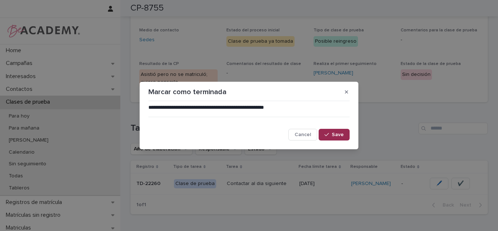
click at [321, 132] on button "Save" at bounding box center [334, 135] width 31 height 12
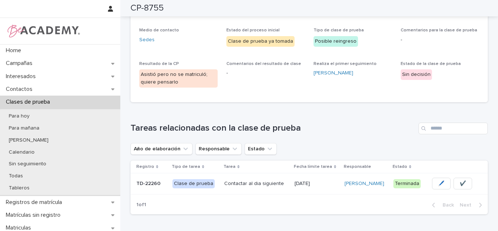
click at [296, 186] on p "16/08/2025" at bounding box center [317, 183] width 44 height 6
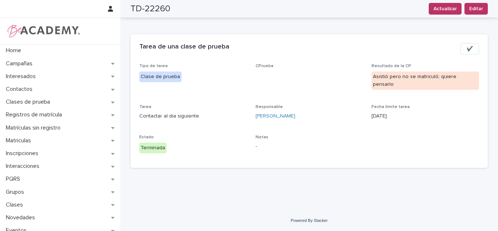
scroll to position [11, 0]
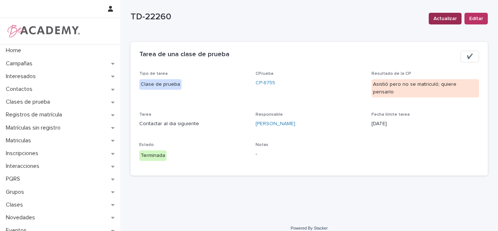
click at [445, 22] on span "Actualizar" at bounding box center [444, 18] width 23 height 7
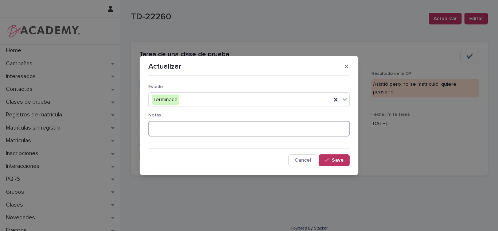
click at [199, 125] on textarea at bounding box center [248, 129] width 201 height 16
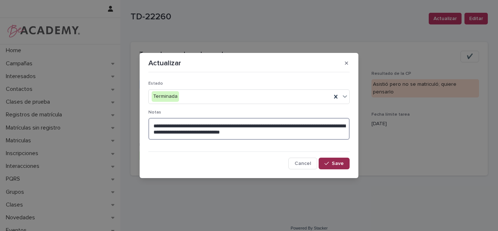
type textarea "**********"
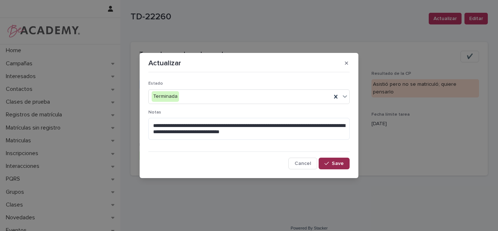
click at [338, 168] on button "Save" at bounding box center [334, 163] width 31 height 12
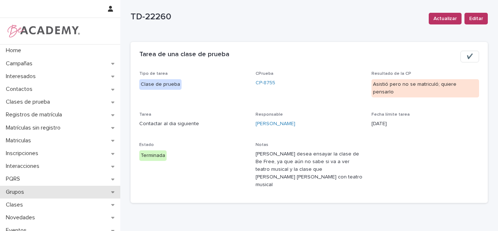
click at [40, 196] on div "Grupos" at bounding box center [60, 192] width 120 height 13
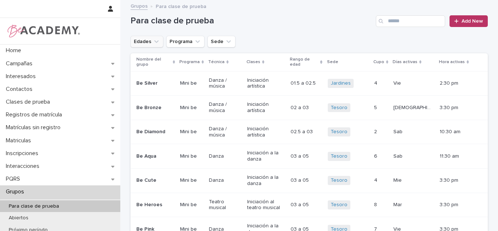
click at [138, 41] on button "Edades" at bounding box center [146, 42] width 33 height 12
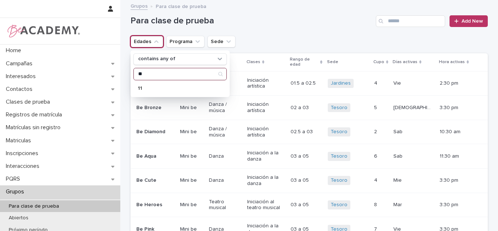
type input "**"
click at [148, 89] on p "11" at bounding box center [176, 88] width 77 height 5
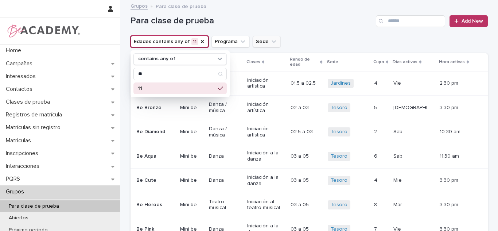
click at [262, 43] on button "Sede" at bounding box center [267, 42] width 28 height 12
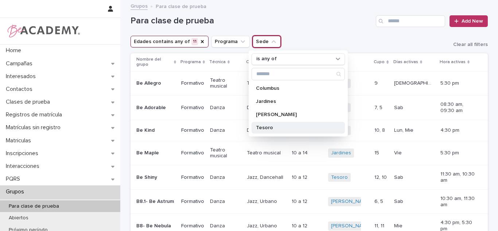
click at [266, 125] on p "Tesoro" at bounding box center [294, 127] width 77 height 5
click at [320, 33] on div "Para clase de prueba Add New" at bounding box center [308, 18] width 357 height 35
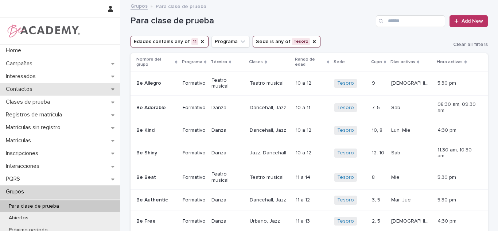
click at [29, 86] on p "Contactos" at bounding box center [20, 89] width 35 height 7
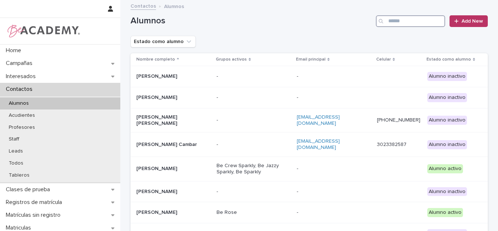
click at [427, 24] on input "Search" at bounding box center [410, 21] width 69 height 12
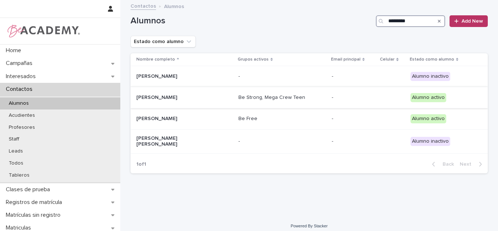
type input "*********"
click at [213, 101] on div "Isabela Londoño Rodriguez" at bounding box center [184, 97] width 96 height 12
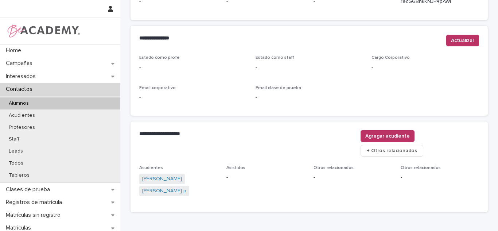
scroll to position [324, 0]
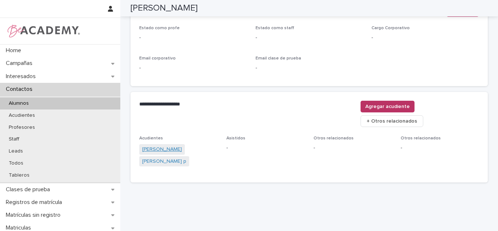
click at [175, 145] on link "Sabrina Rodríguez Arriola" at bounding box center [162, 149] width 40 height 8
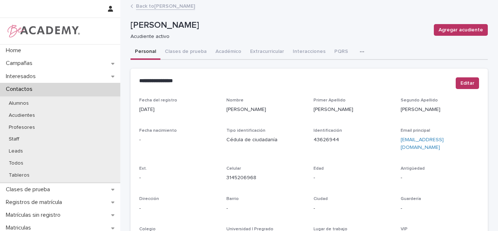
click at [180, 6] on link "Back to Isabela Londoño Rodriguez" at bounding box center [165, 5] width 59 height 8
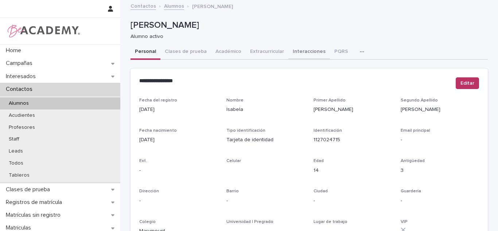
click at [293, 54] on button "Interacciones" at bounding box center [309, 51] width 42 height 15
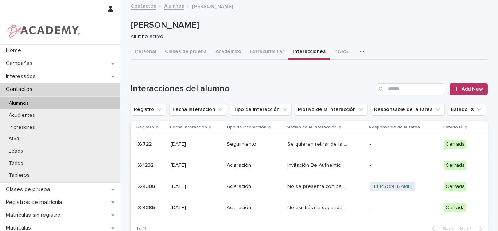
scroll to position [16, 0]
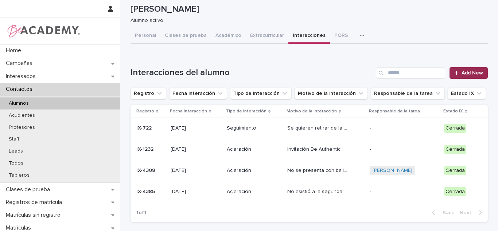
click at [465, 70] on span "Add New" at bounding box center [472, 72] width 22 height 5
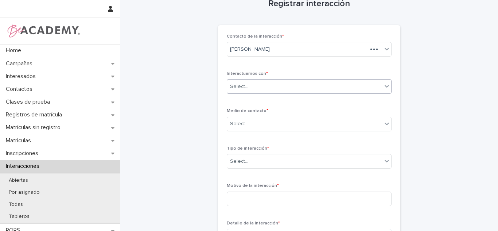
scroll to position [12, 0]
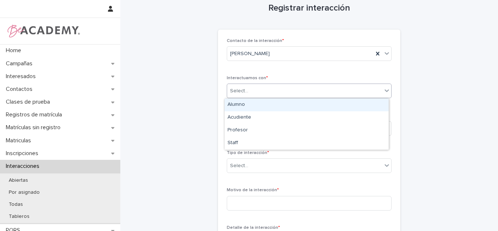
click at [258, 84] on div "Select..." at bounding box center [309, 90] width 165 height 15
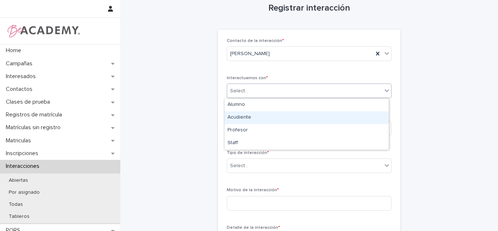
click at [247, 118] on div "Acudiente" at bounding box center [307, 117] width 164 height 13
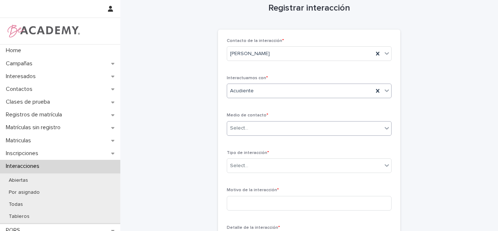
click at [247, 131] on div "Select..." at bounding box center [304, 128] width 155 height 12
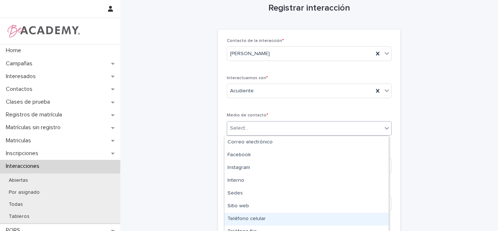
click at [251, 216] on div "Teléfono celular" at bounding box center [307, 218] width 164 height 13
click at [254, 163] on div "Select..." at bounding box center [304, 166] width 155 height 12
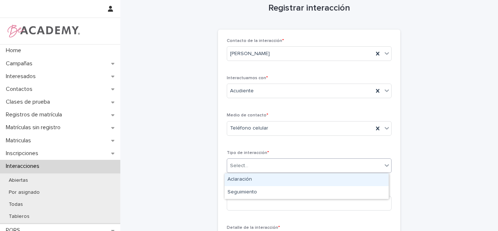
click at [253, 179] on div "Aclaración" at bounding box center [307, 179] width 164 height 13
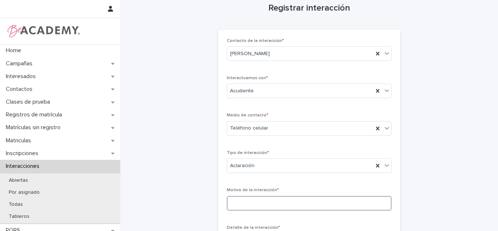
click at [252, 199] on input at bounding box center [309, 203] width 165 height 15
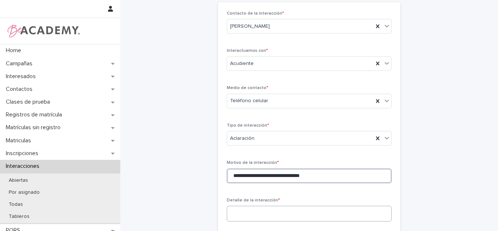
type input "**********"
click at [289, 219] on textarea at bounding box center [309, 214] width 165 height 16
type textarea "*"
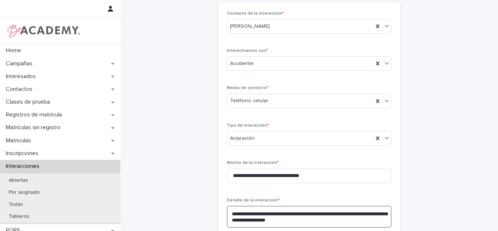
click at [281, 222] on textarea "**********" at bounding box center [309, 217] width 165 height 22
click at [368, 216] on textarea "**********" at bounding box center [309, 217] width 165 height 22
click at [367, 225] on textarea "**********" at bounding box center [309, 217] width 165 height 22
click at [233, 226] on textarea "**********" at bounding box center [309, 220] width 165 height 28
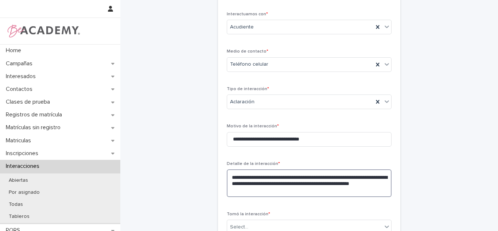
click at [263, 195] on textarea "**********" at bounding box center [309, 183] width 165 height 28
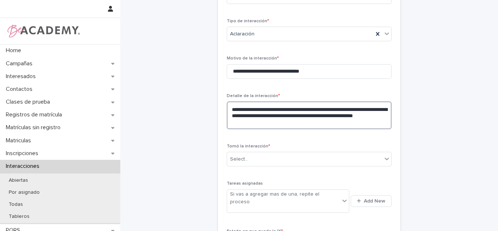
scroll to position [152, 0]
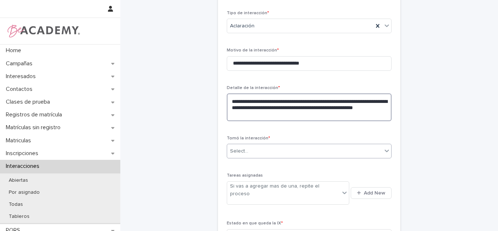
type textarea "**********"
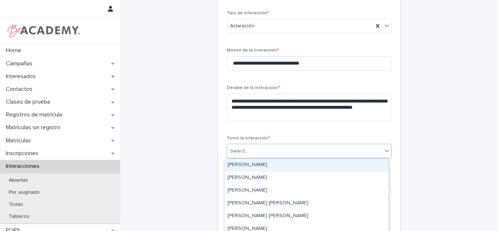
click at [249, 151] on input "text" at bounding box center [249, 151] width 1 height 6
click at [247, 163] on div "Carolina Castillo Cuadrado" at bounding box center [307, 165] width 164 height 13
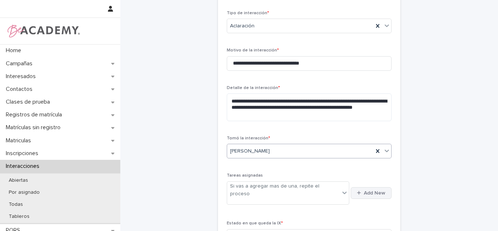
click at [357, 191] on icon "button" at bounding box center [359, 193] width 4 height 4
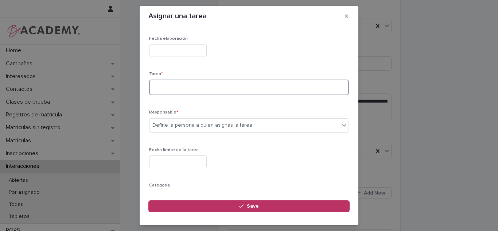
click at [184, 89] on textarea at bounding box center [249, 87] width 200 height 16
type textarea "**********"
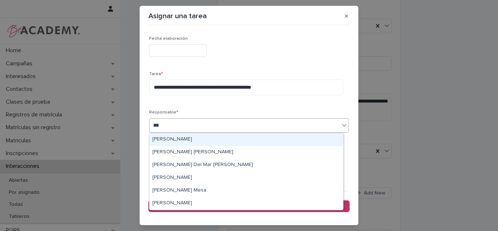
type input "****"
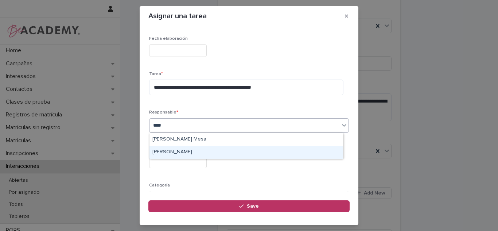
click at [181, 151] on div "Sara Velez Henao" at bounding box center [246, 152] width 194 height 13
click at [179, 160] on input "text" at bounding box center [178, 161] width 58 height 13
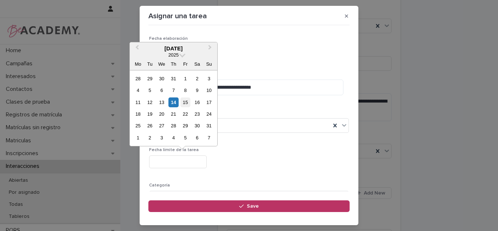
click at [182, 104] on div "15" at bounding box center [185, 102] width 10 height 10
type input "**********"
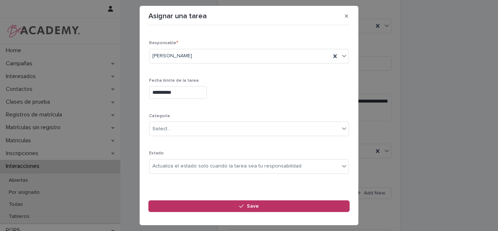
drag, startPoint x: 344, startPoint y: 161, endPoint x: 342, endPoint y: 182, distance: 20.9
click at [342, 182] on div "**********" at bounding box center [248, 109] width 201 height 163
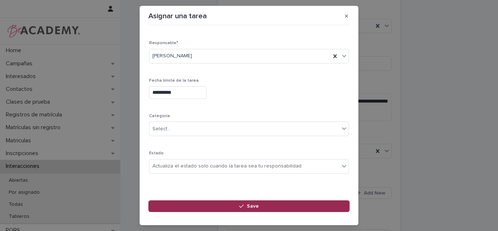
click at [272, 206] on button "Save" at bounding box center [248, 206] width 201 height 12
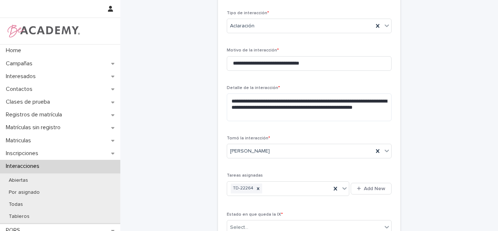
scroll to position [232, 0]
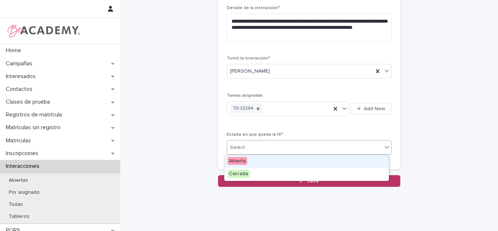
click at [316, 151] on div "Select..." at bounding box center [304, 147] width 155 height 12
click at [286, 164] on div "Abierta" at bounding box center [307, 161] width 164 height 13
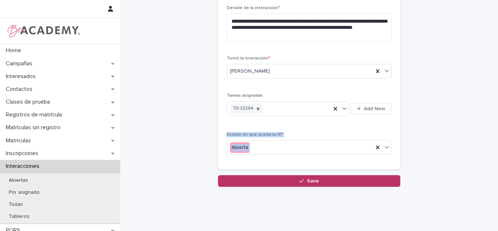
drag, startPoint x: 473, startPoint y: 163, endPoint x: 487, endPoint y: 133, distance: 32.6
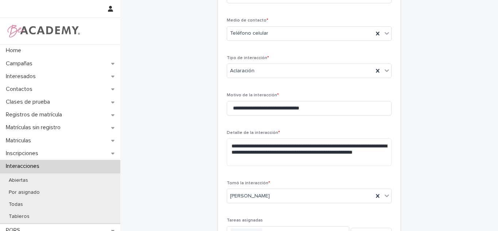
click at [462, 110] on div "**********" at bounding box center [308, 103] width 357 height 418
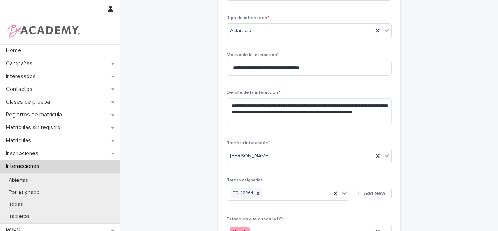
scroll to position [149, 0]
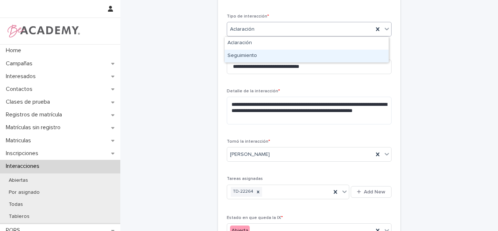
click at [240, 50] on div "Seguimiento" at bounding box center [307, 56] width 164 height 13
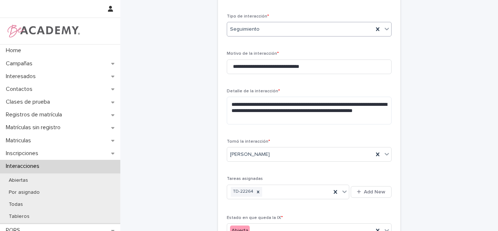
scroll to position [245, 0]
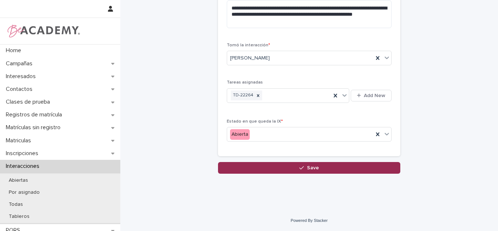
click at [309, 170] on span "Save" at bounding box center [313, 167] width 12 height 5
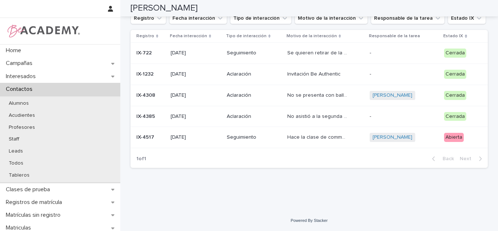
scroll to position [56, 0]
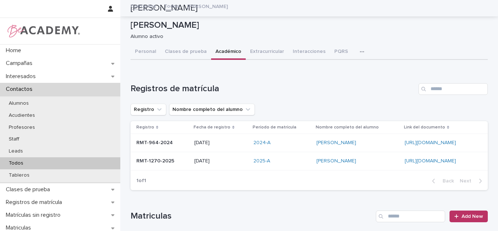
scroll to position [236, 0]
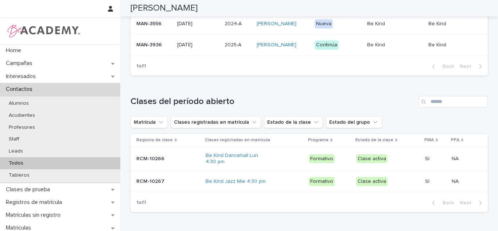
click at [40, 164] on div "Todos" at bounding box center [60, 163] width 120 height 12
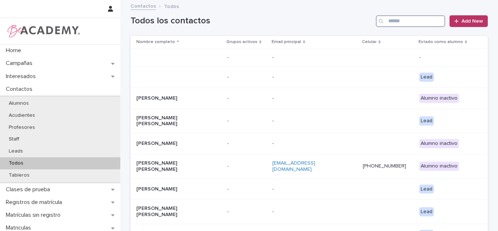
click at [412, 23] on input "Search" at bounding box center [410, 21] width 69 height 12
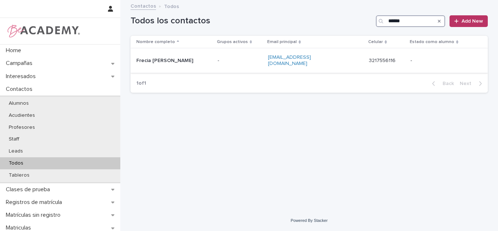
type input "******"
click at [212, 59] on div "Frecia [PERSON_NAME]" at bounding box center [173, 61] width 75 height 12
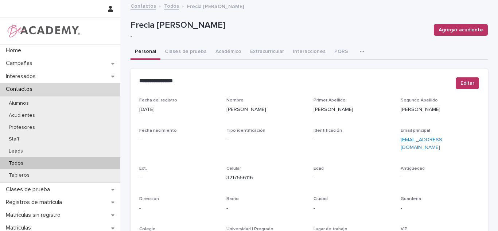
scroll to position [307, 0]
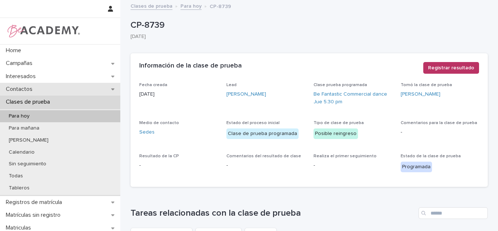
click at [53, 90] on div "Contactos" at bounding box center [60, 89] width 120 height 13
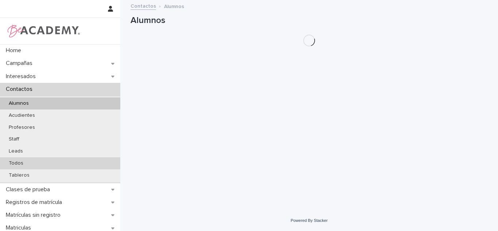
click at [31, 159] on div "Todos" at bounding box center [60, 163] width 120 height 12
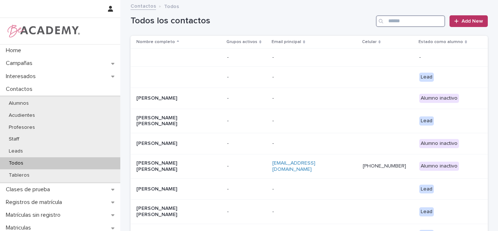
click at [415, 21] on input "Search" at bounding box center [410, 21] width 69 height 12
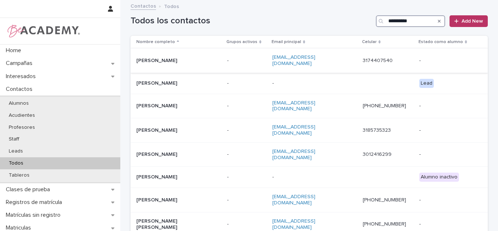
type input "**********"
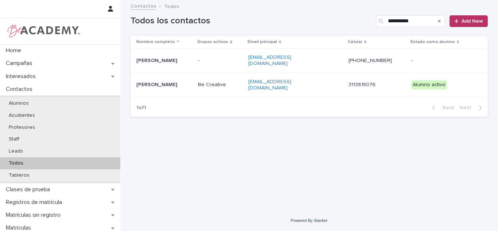
click at [195, 83] on td "Sara Giraldo Gonzalez" at bounding box center [162, 85] width 65 height 24
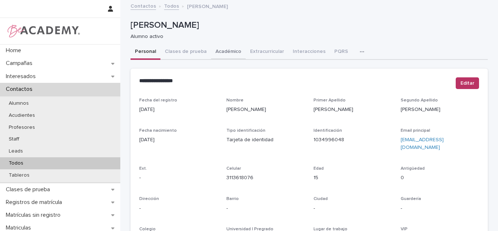
click at [215, 55] on button "Académico" at bounding box center [228, 51] width 35 height 15
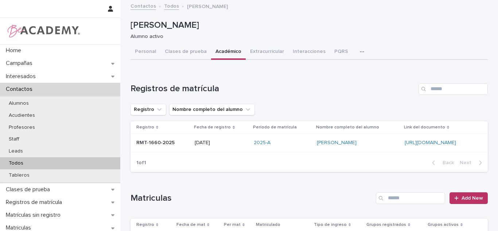
click at [61, 161] on div "Todos" at bounding box center [60, 163] width 120 height 12
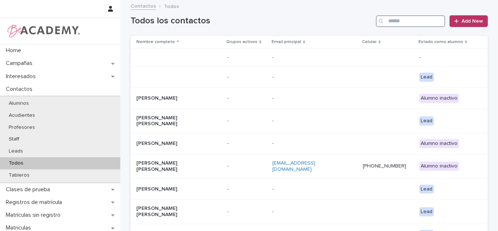
click at [411, 22] on input "Search" at bounding box center [410, 21] width 69 height 12
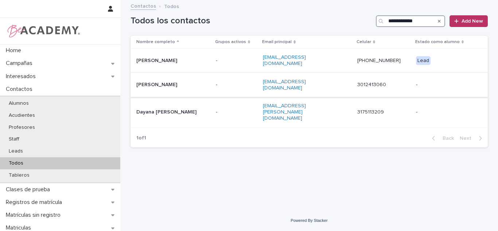
type input "**********"
click at [213, 85] on td "Catalina Herron Vidal" at bounding box center [171, 85] width 82 height 24
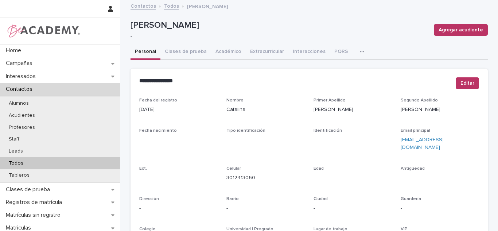
scroll to position [307, 0]
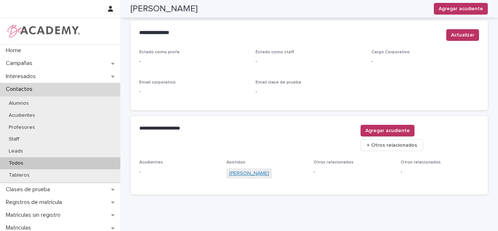
click at [242, 169] on link "Elisa Orozco Herron" at bounding box center [249, 173] width 40 height 8
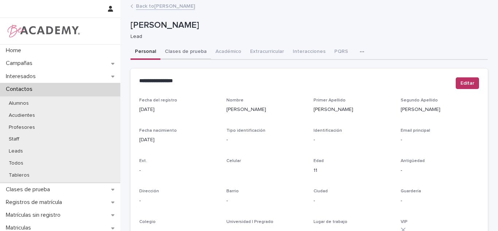
click at [196, 58] on button "Clases de prueba" at bounding box center [185, 51] width 51 height 15
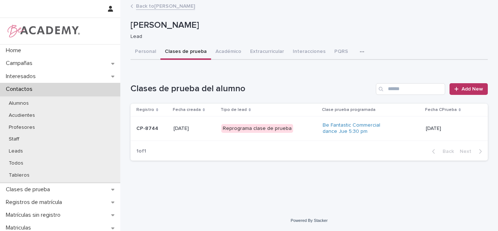
click at [301, 126] on div "Reprograma clase de prueba" at bounding box center [269, 128] width 96 height 15
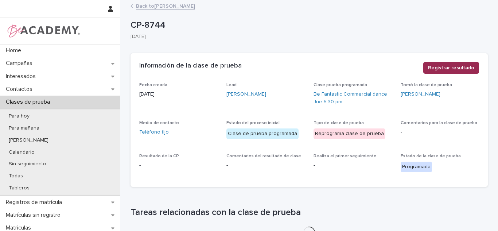
click at [446, 69] on span "Registrar resultado" at bounding box center [451, 67] width 46 height 7
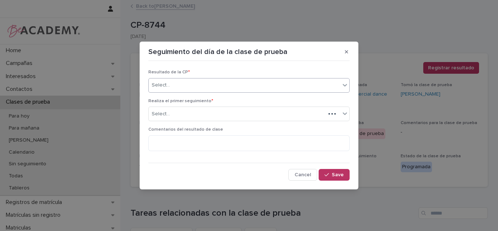
click at [269, 92] on div "Select..." at bounding box center [248, 85] width 201 height 15
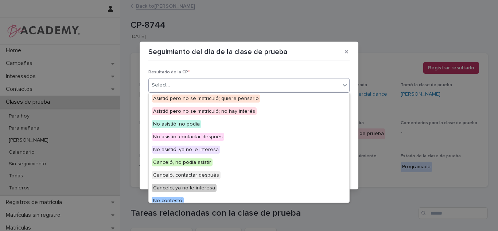
scroll to position [56, 0]
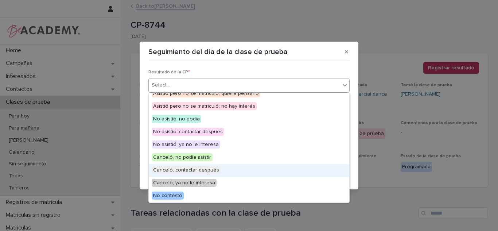
click at [191, 172] on span "Canceló, contactar después" at bounding box center [186, 170] width 69 height 8
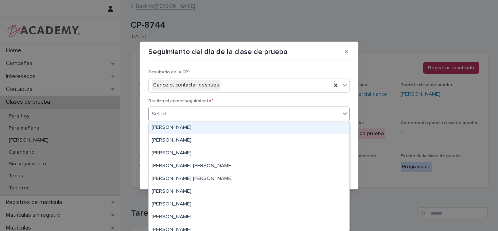
click at [179, 114] on div "Select..." at bounding box center [244, 114] width 191 height 12
click at [184, 130] on div "Carolina Castillo Cuadrado" at bounding box center [249, 127] width 200 height 13
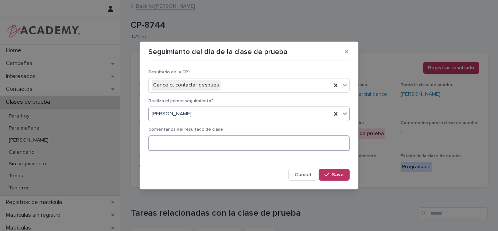
click at [182, 139] on textarea at bounding box center [248, 143] width 201 height 16
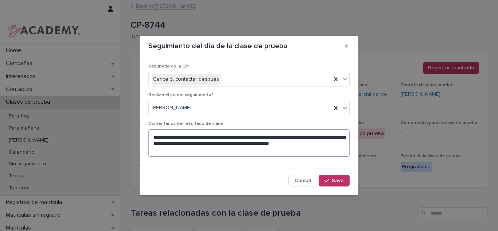
click at [258, 143] on textarea "**********" at bounding box center [248, 143] width 201 height 28
type textarea "**********"
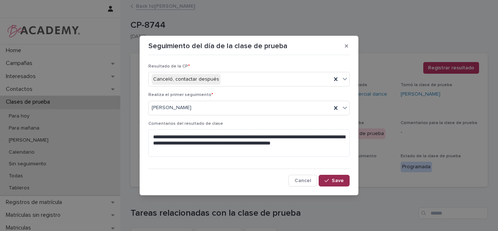
click at [341, 176] on button "Save" at bounding box center [334, 181] width 31 height 12
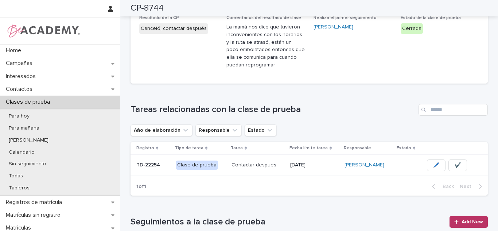
scroll to position [170, 0]
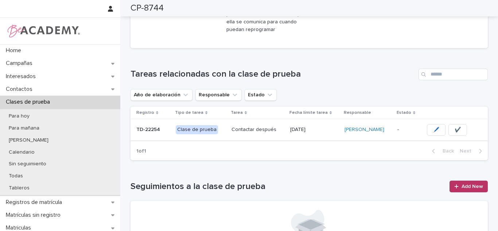
click at [463, 130] on button "✔️" at bounding box center [457, 130] width 19 height 12
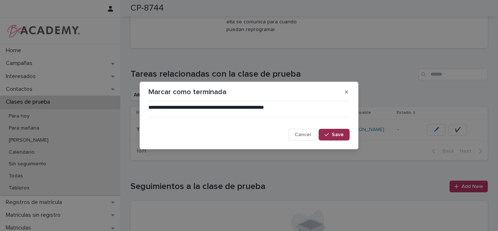
click at [335, 140] on button "Save" at bounding box center [334, 135] width 31 height 12
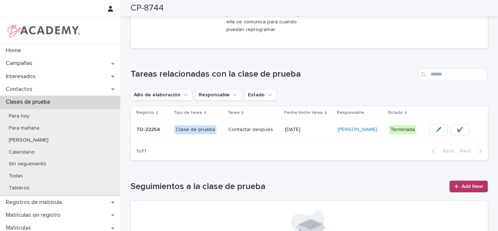
scroll to position [0, 0]
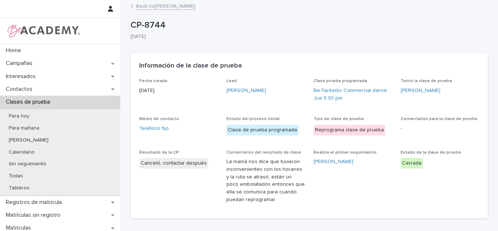
click at [154, 8] on link "Back to Elisa Orozco Herron" at bounding box center [165, 5] width 59 height 8
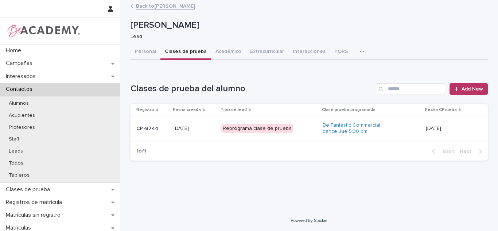
click at [440, 130] on p "14/08/2025" at bounding box center [451, 128] width 50 height 6
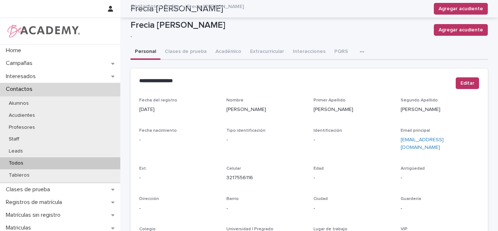
scroll to position [307, 0]
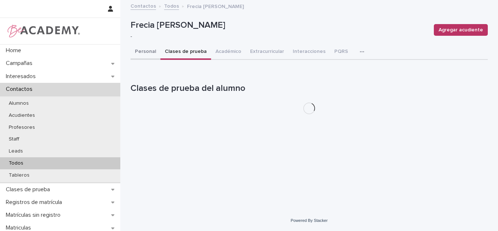
drag, startPoint x: 166, startPoint y: 52, endPoint x: 145, endPoint y: 50, distance: 20.5
click at [140, 42] on div "Frecia [PERSON_NAME] Agregar acudiente Frecia [PERSON_NAME] - Agregar acudiente…" at bounding box center [308, 60] width 357 height 119
click at [145, 50] on button "Personal" at bounding box center [145, 51] width 30 height 15
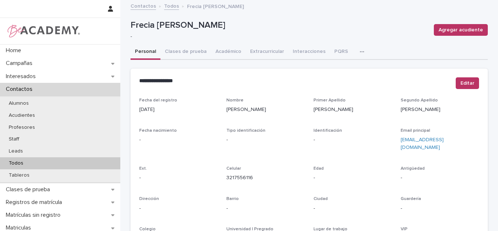
drag, startPoint x: 492, startPoint y: 61, endPoint x: 492, endPoint y: 146, distance: 84.9
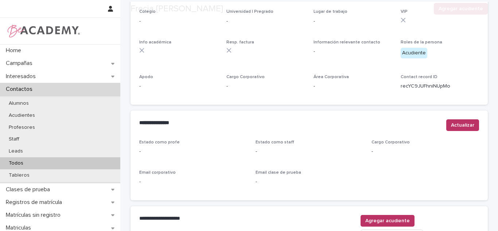
scroll to position [295, 0]
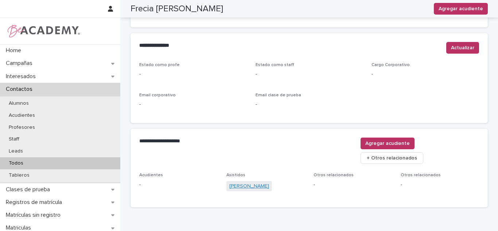
click at [265, 182] on link "[PERSON_NAME]" at bounding box center [249, 186] width 40 height 8
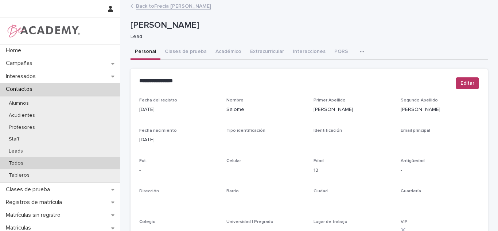
click at [21, 165] on p "Todos" at bounding box center [16, 163] width 26 height 6
